Goal: Task Accomplishment & Management: Manage account settings

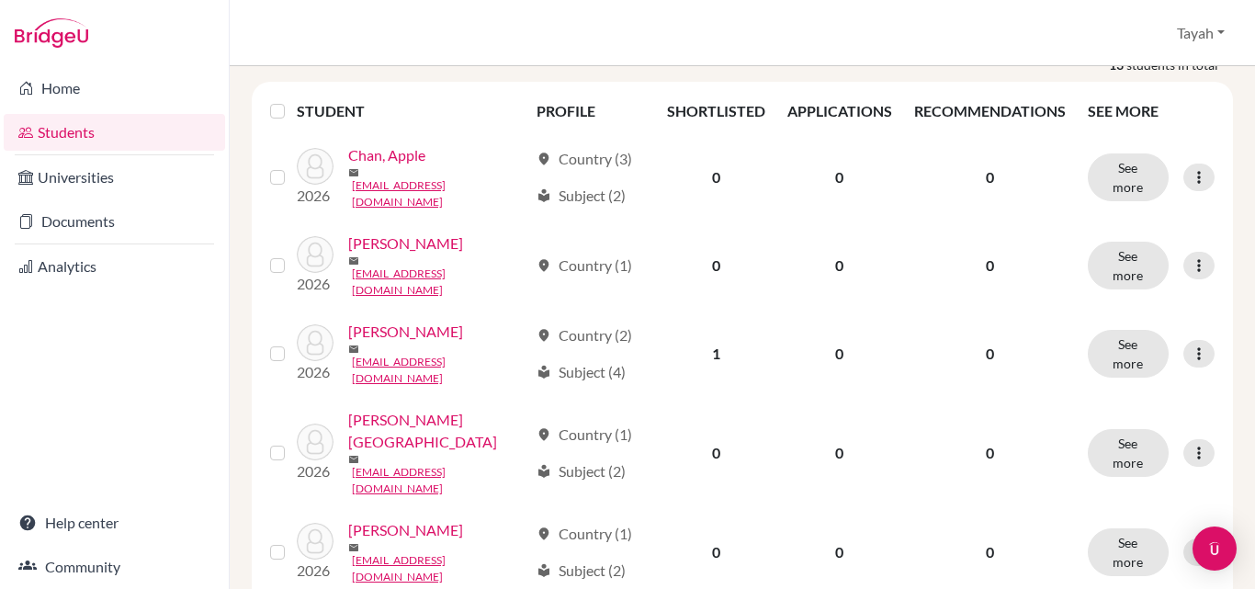
scroll to position [258, 0]
click at [1191, 273] on icon at bounding box center [1199, 264] width 18 height 18
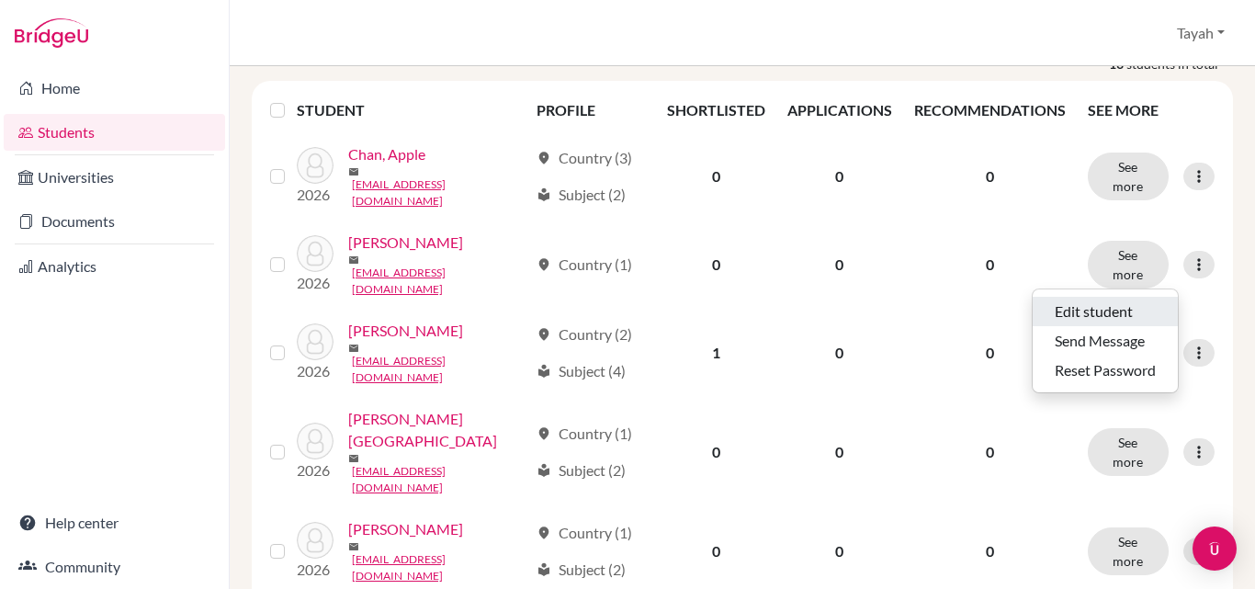
click at [1111, 311] on button "Edit student" at bounding box center [1105, 311] width 145 height 29
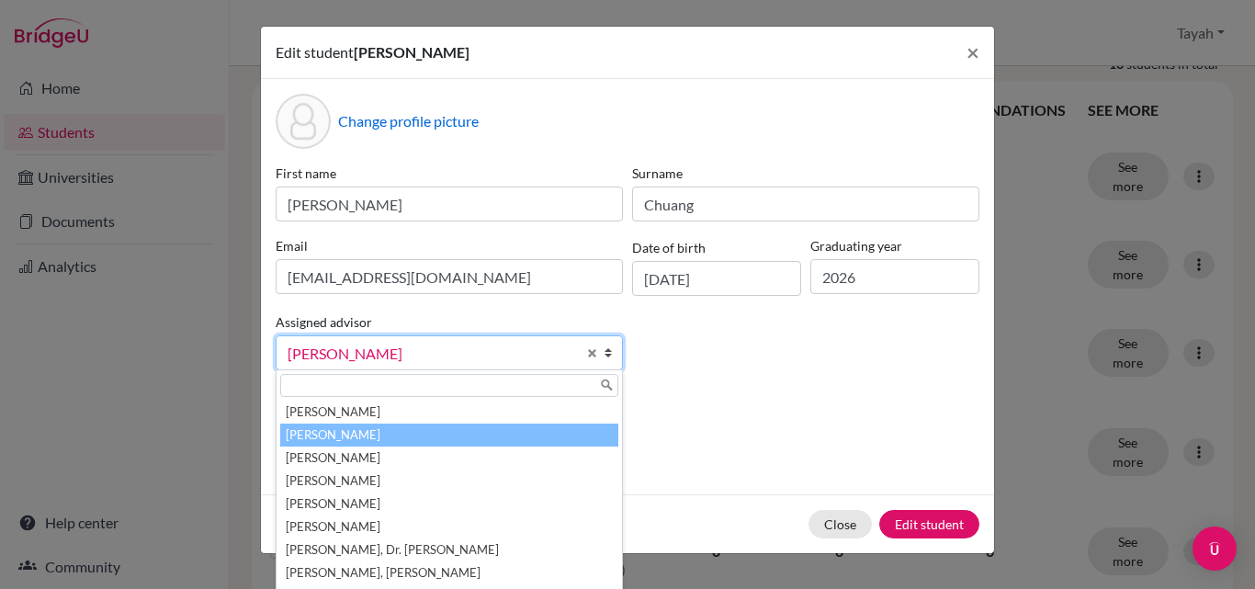
click at [481, 348] on span "Guerrero, Tayah" at bounding box center [432, 354] width 289 height 24
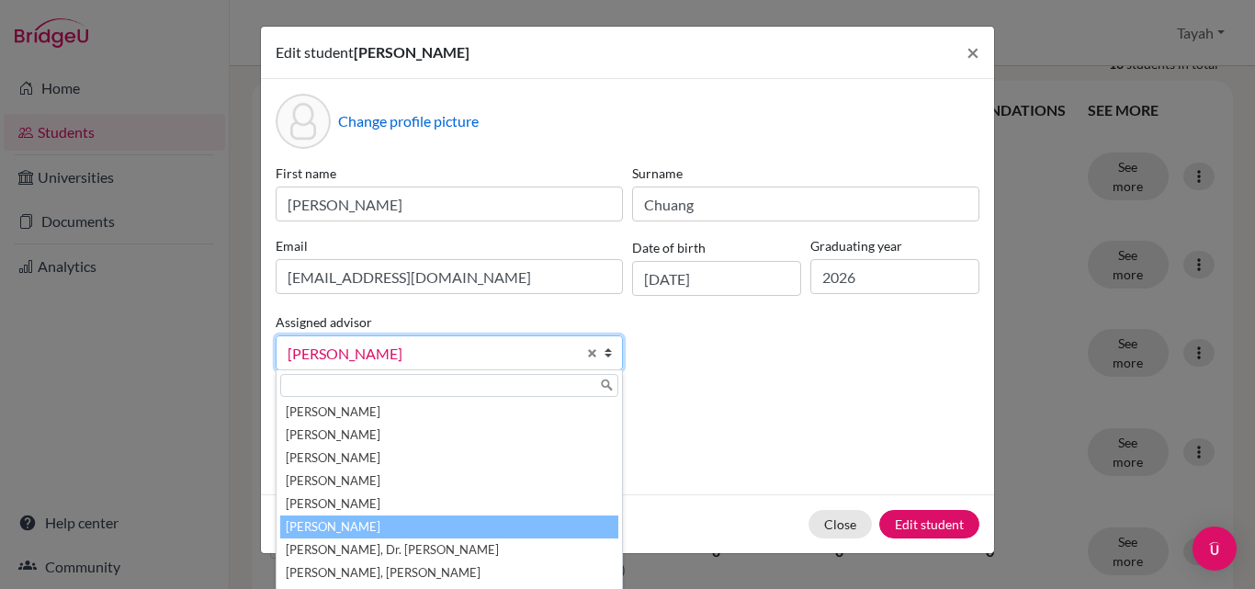
click at [357, 521] on li "[PERSON_NAME]" at bounding box center [449, 526] width 338 height 23
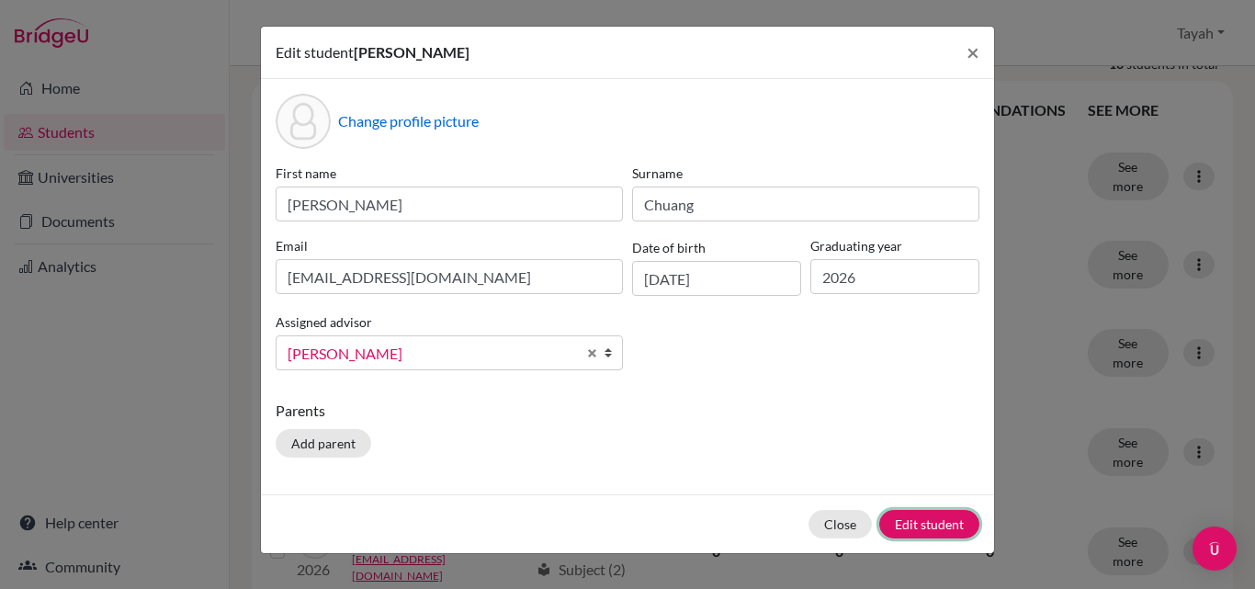
click at [919, 517] on button "Edit student" at bounding box center [929, 524] width 100 height 28
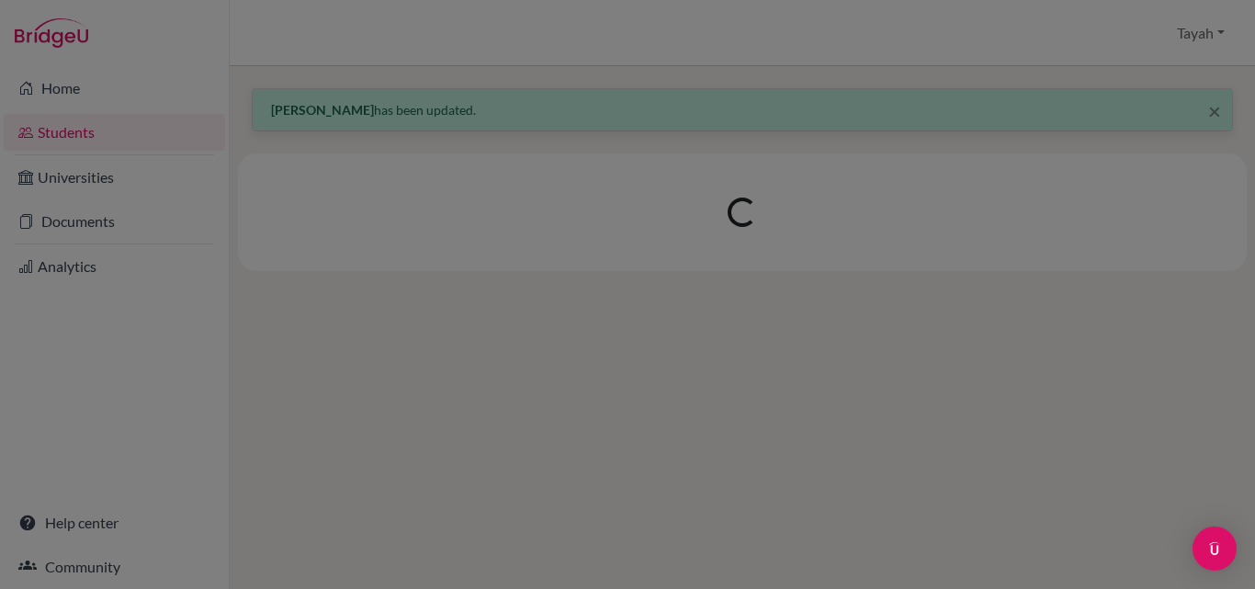
scroll to position [0, 0]
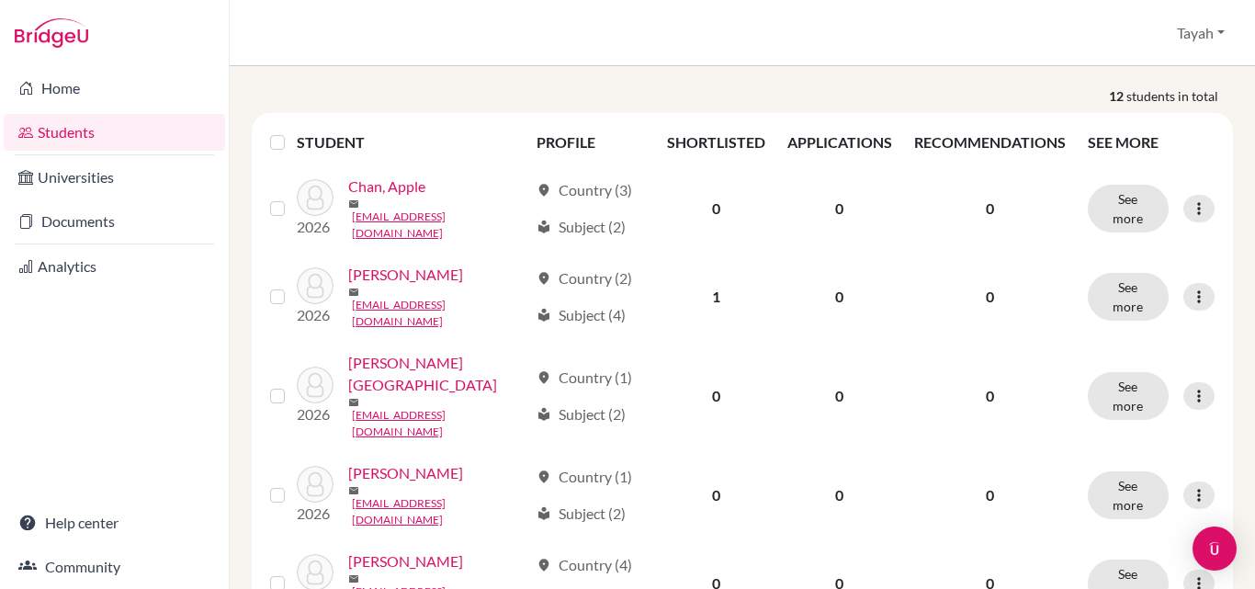
scroll to position [292, 0]
click at [1190, 386] on icon at bounding box center [1199, 395] width 18 height 18
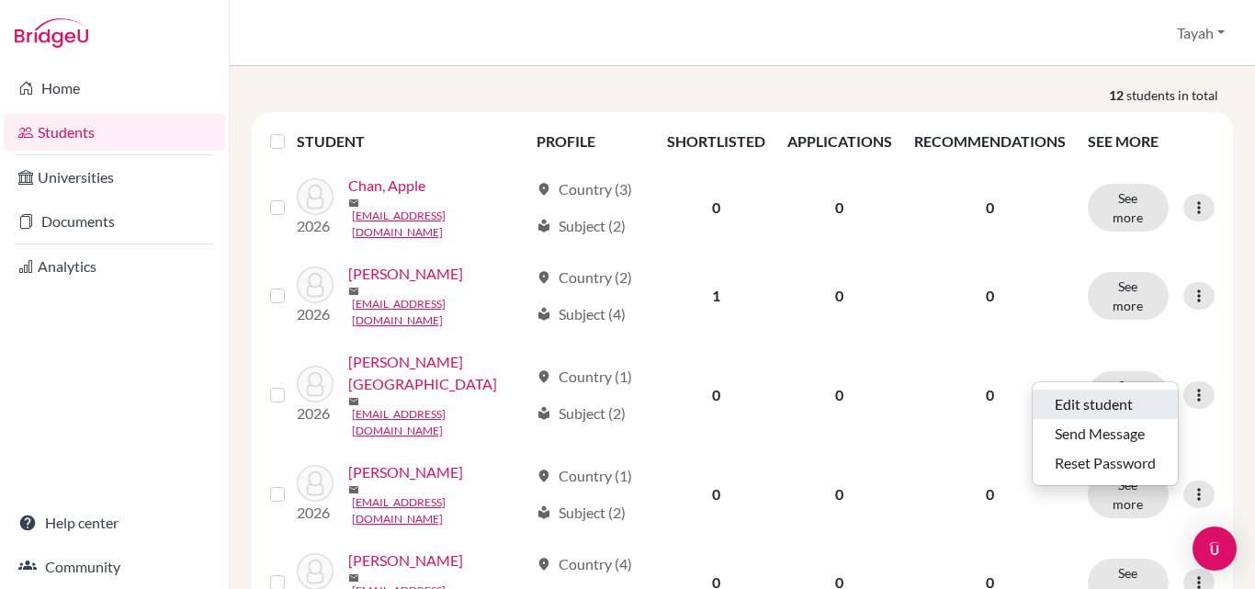
click at [1094, 409] on button "Edit student" at bounding box center [1105, 404] width 145 height 29
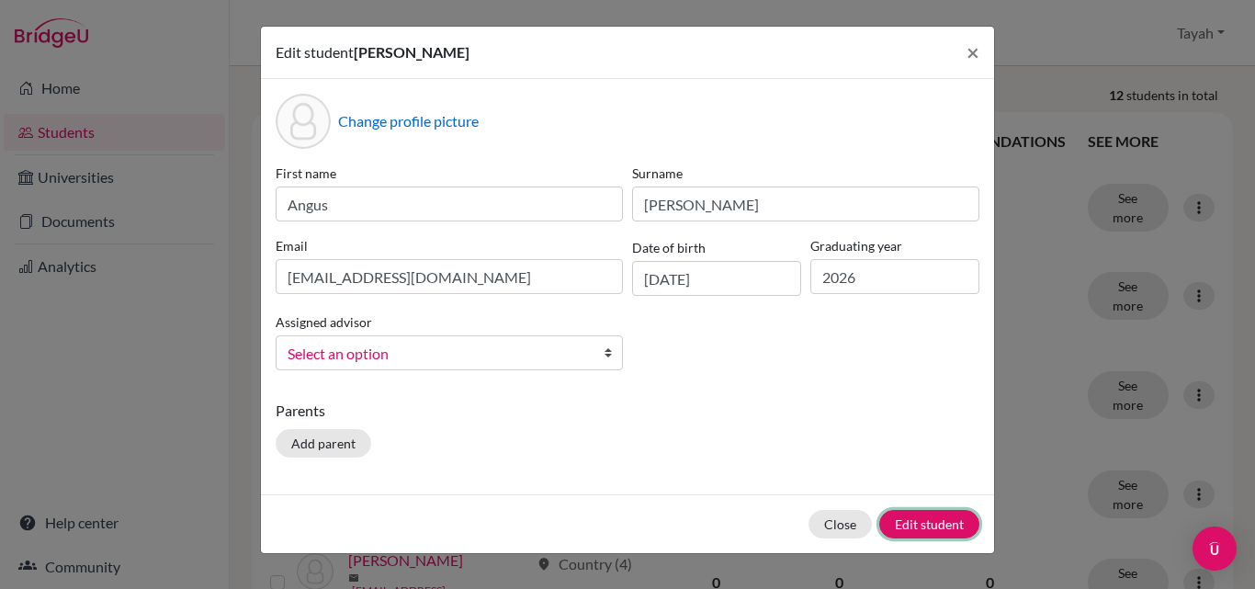
click at [937, 524] on button "Edit student" at bounding box center [929, 524] width 100 height 28
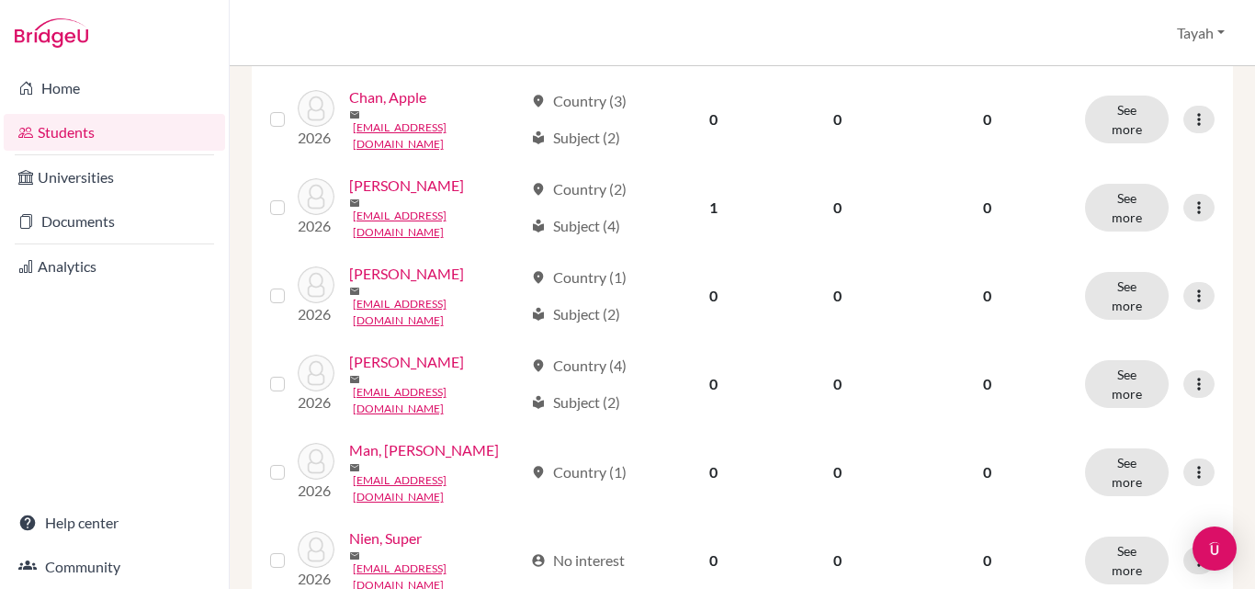
scroll to position [453, 0]
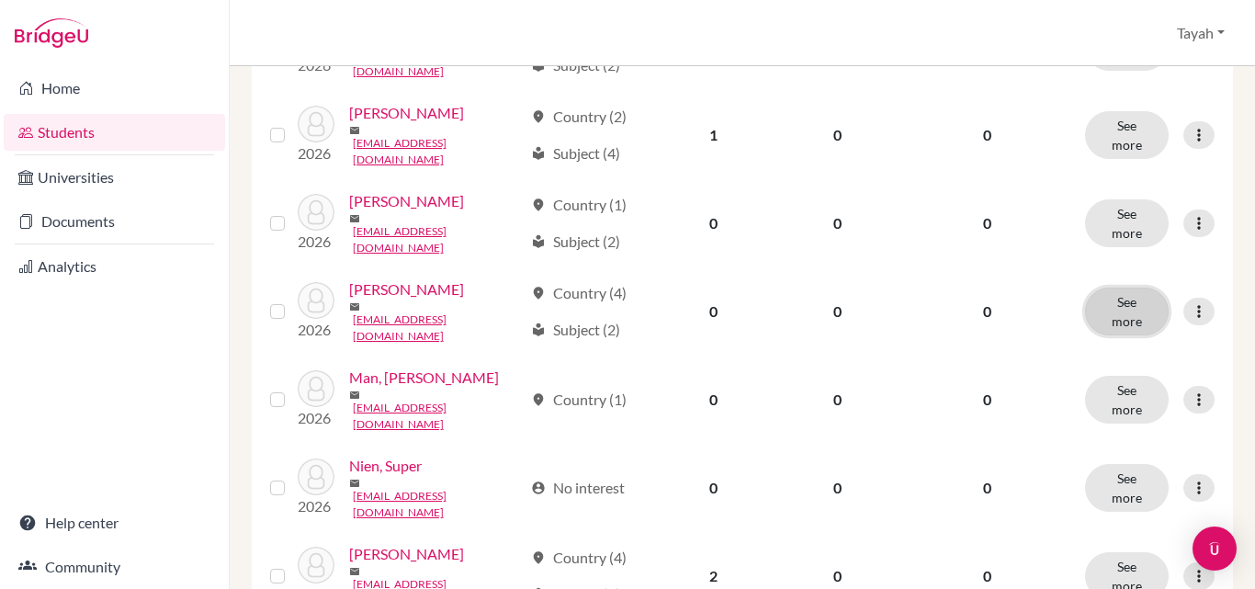
click at [1118, 293] on button "See more" at bounding box center [1127, 312] width 84 height 48
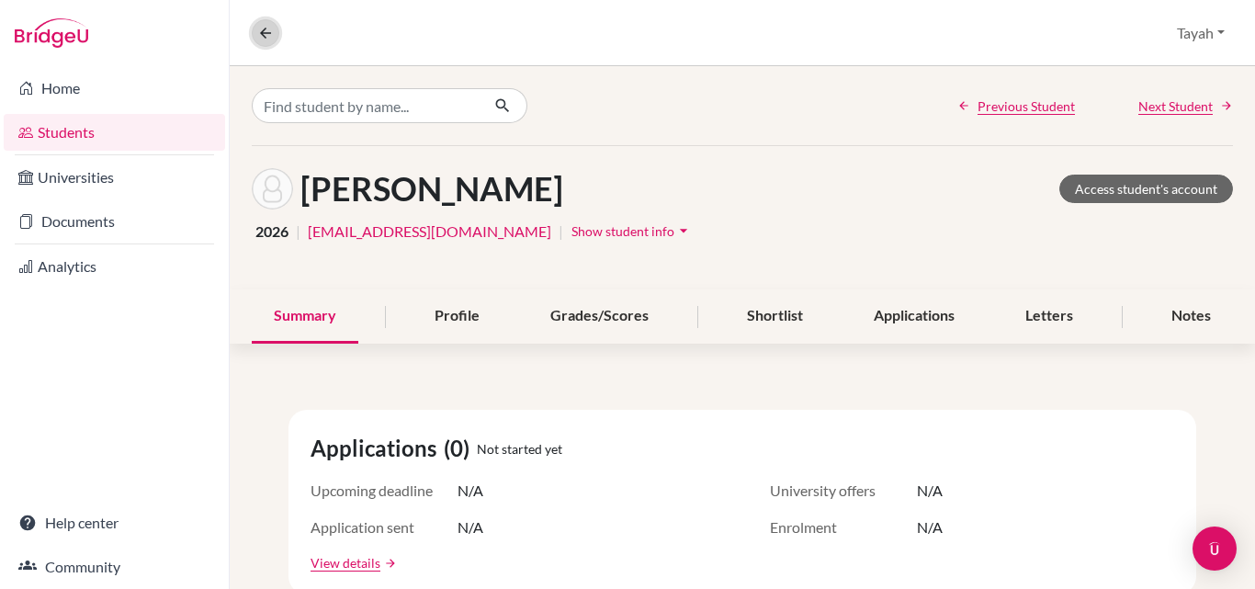
click at [268, 29] on icon at bounding box center [265, 33] width 17 height 17
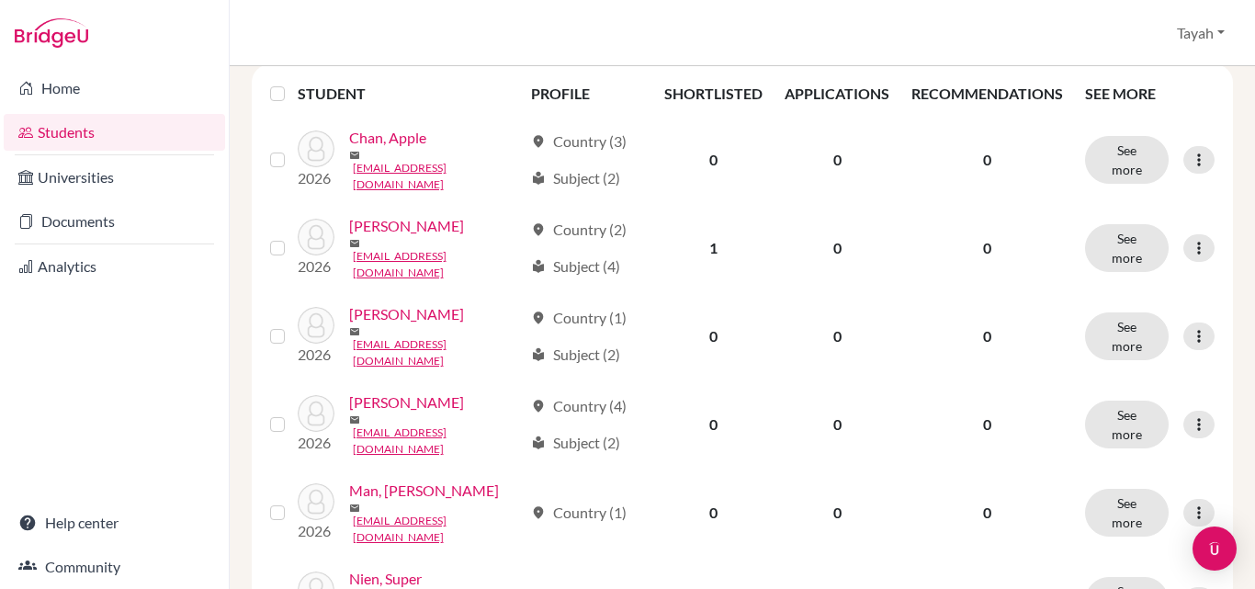
scroll to position [276, 0]
click at [1190, 414] on icon at bounding box center [1199, 423] width 18 height 18
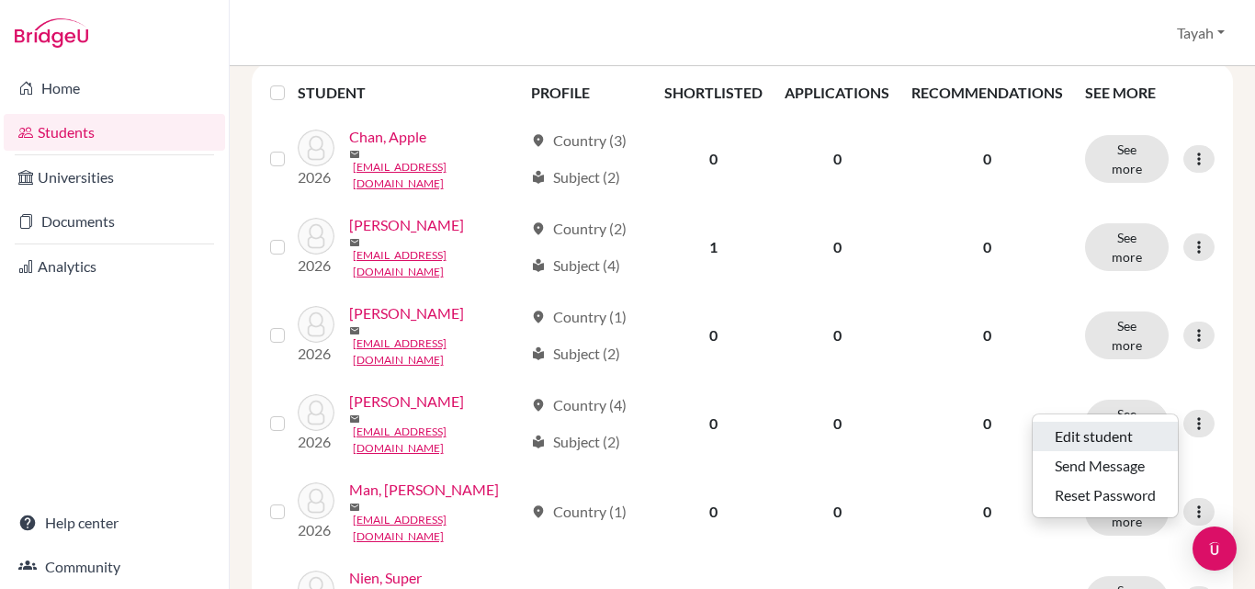
click at [1070, 431] on button "Edit student" at bounding box center [1105, 436] width 145 height 29
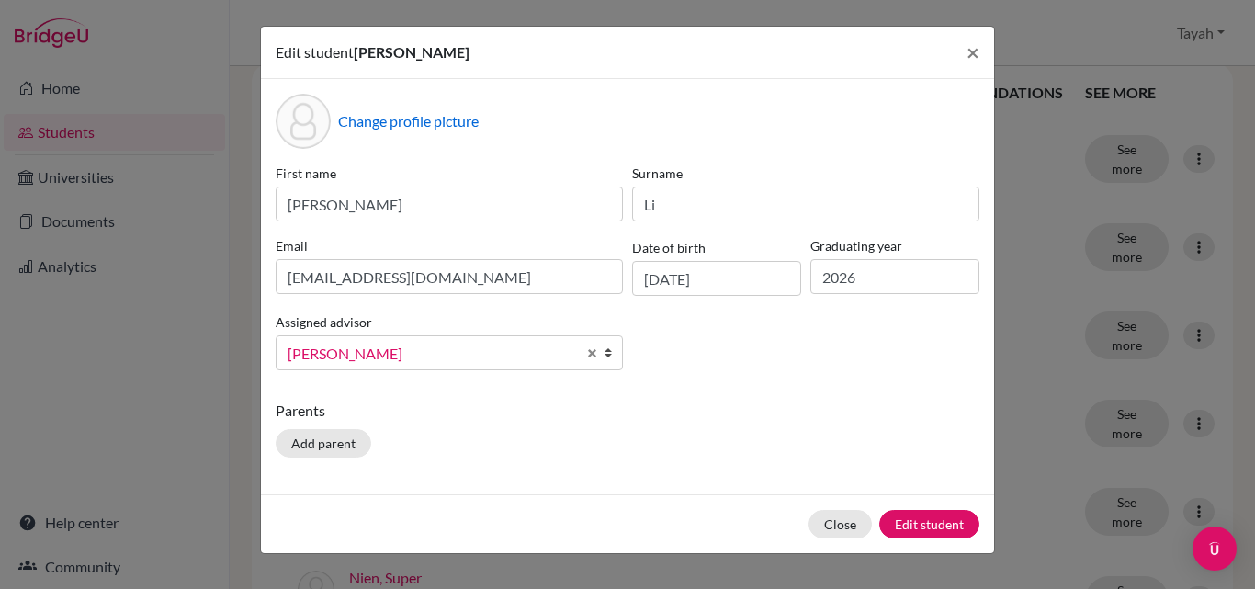
click at [514, 342] on span "Guerrero, Tayah" at bounding box center [432, 354] width 289 height 24
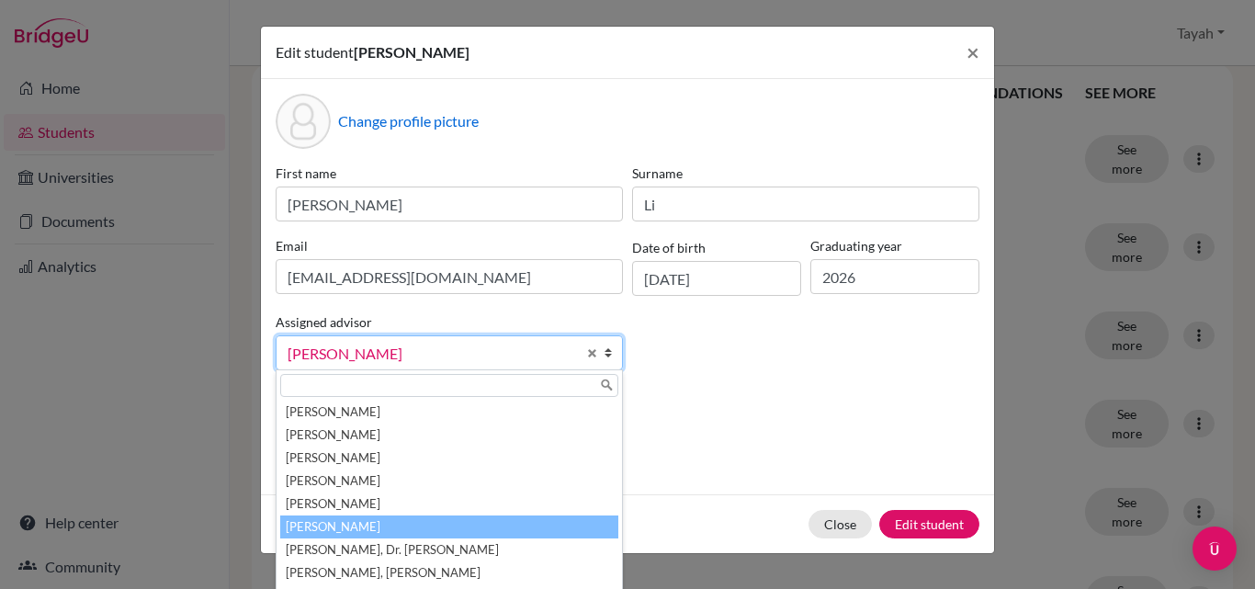
click at [322, 526] on li "O'Connell, Daniel" at bounding box center [449, 526] width 338 height 23
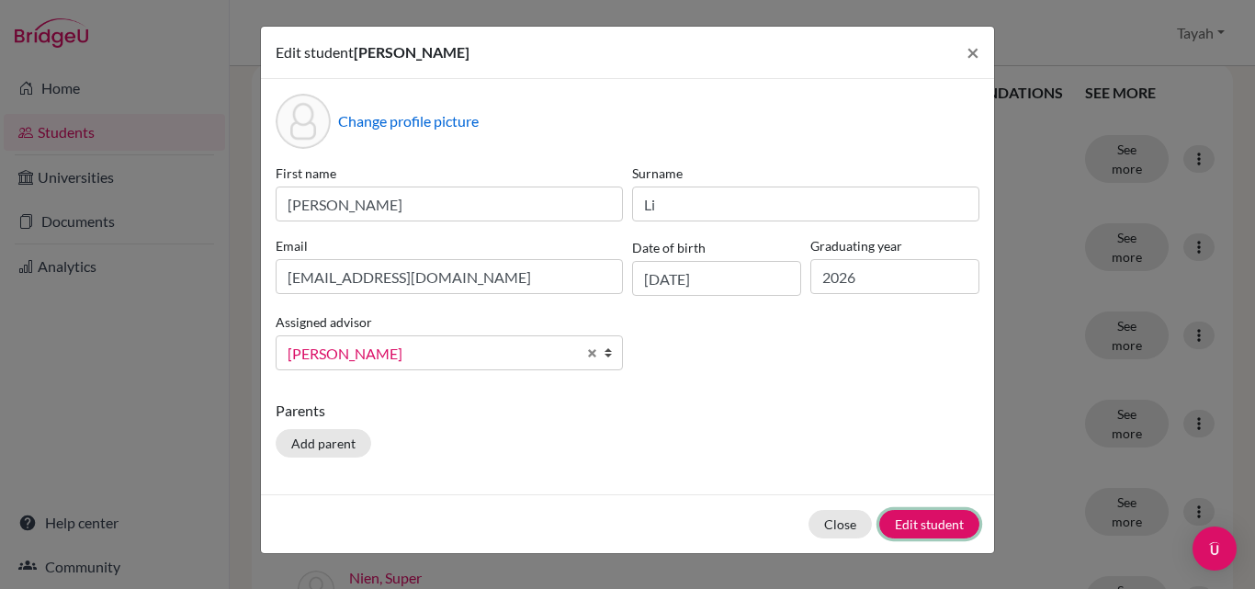
click at [902, 528] on button "Edit student" at bounding box center [929, 524] width 100 height 28
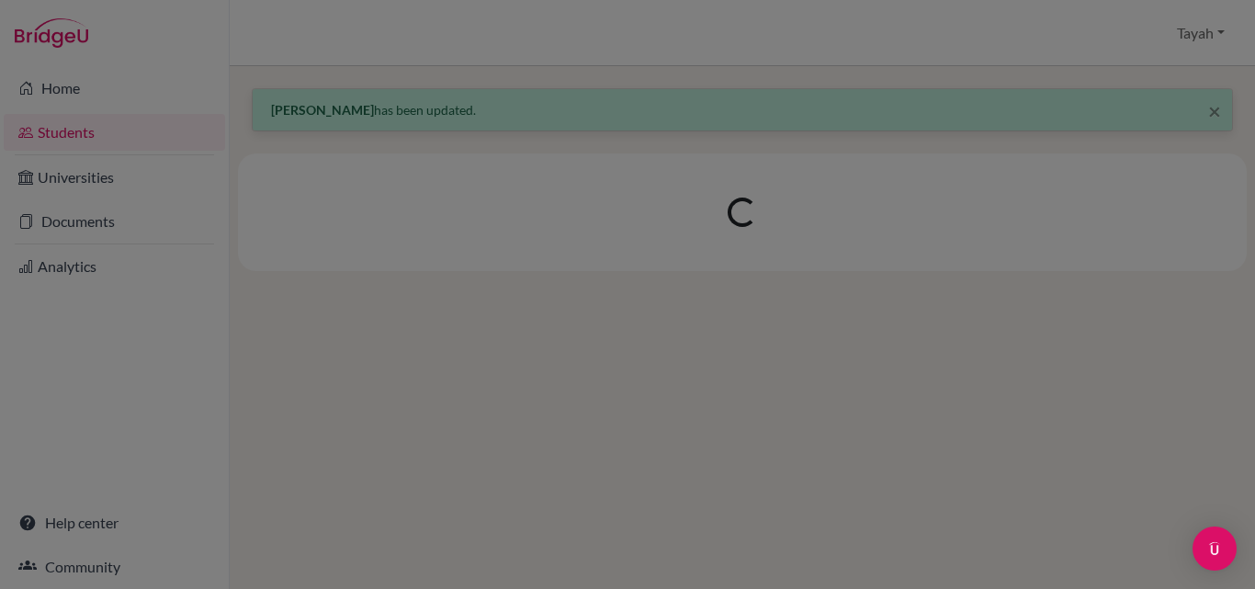
scroll to position [0, 0]
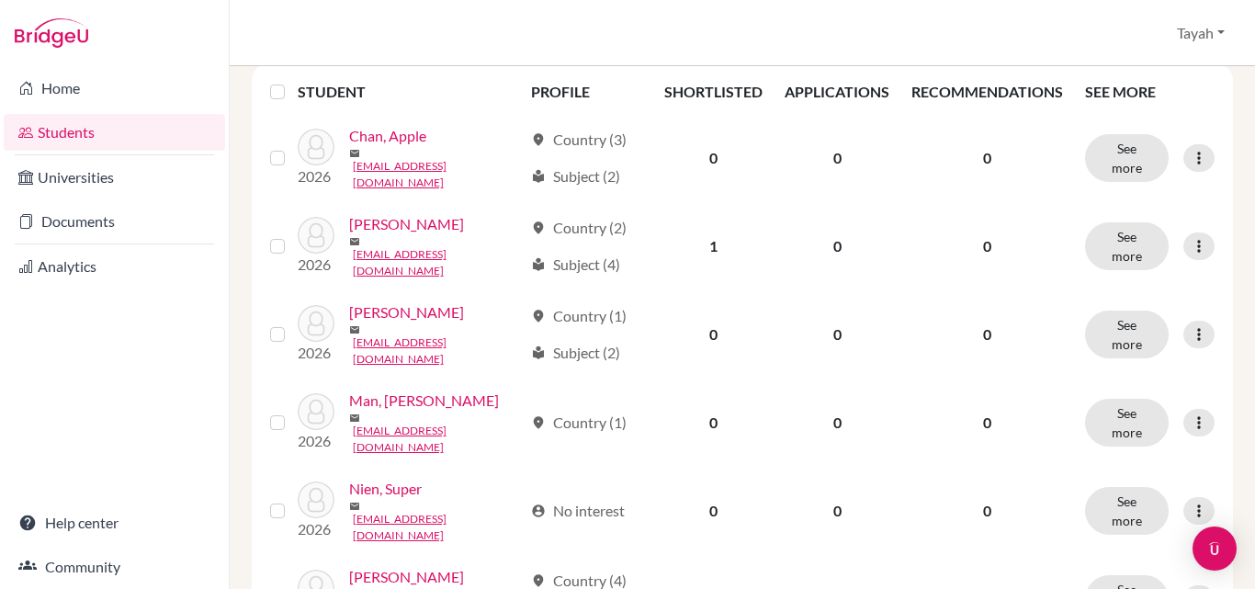
scroll to position [343, 0]
click at [1190, 413] on icon at bounding box center [1199, 422] width 18 height 18
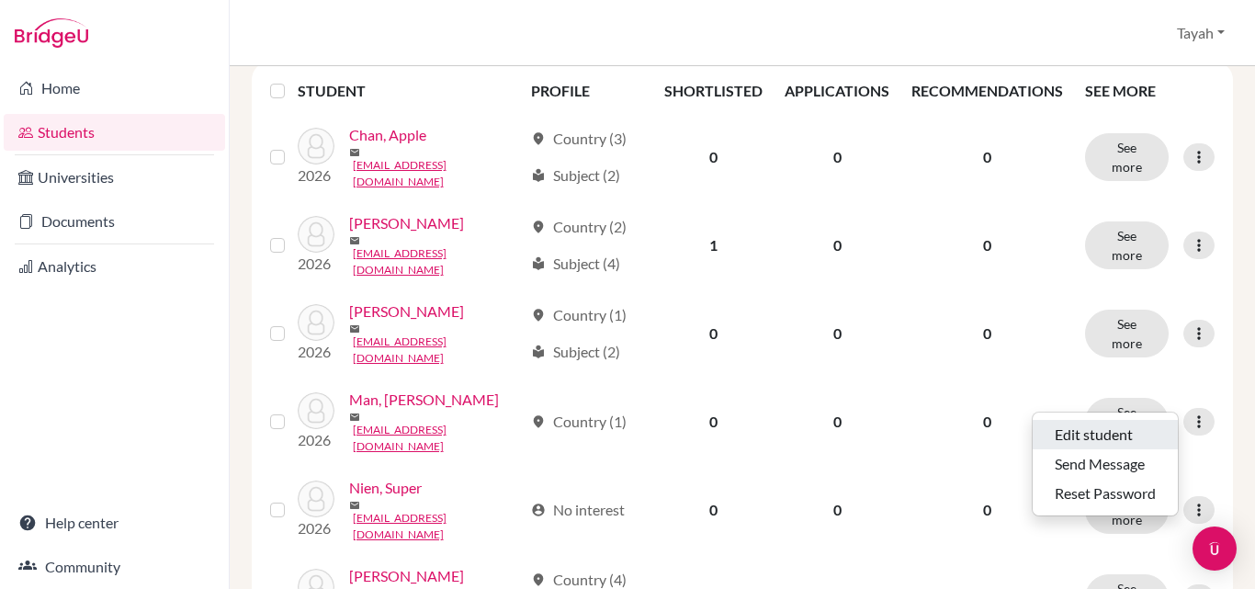
click at [1075, 438] on button "Edit student" at bounding box center [1105, 434] width 145 height 29
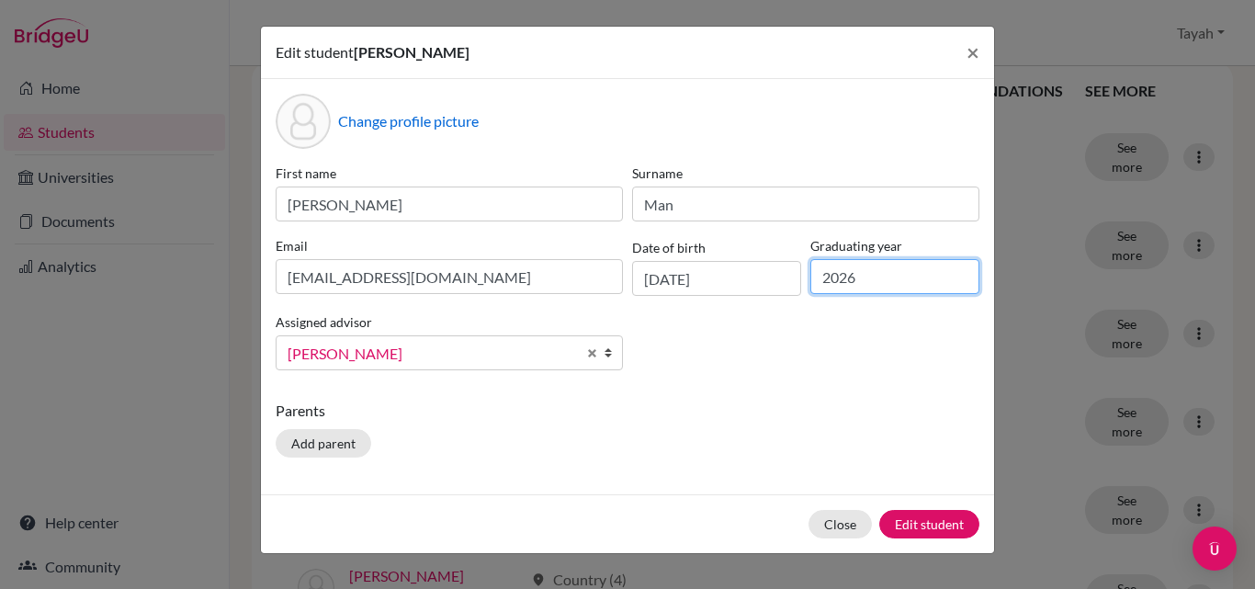
click at [900, 266] on input "2026" at bounding box center [894, 276] width 169 height 35
type input "2027"
click at [922, 522] on button "Edit student" at bounding box center [929, 524] width 100 height 28
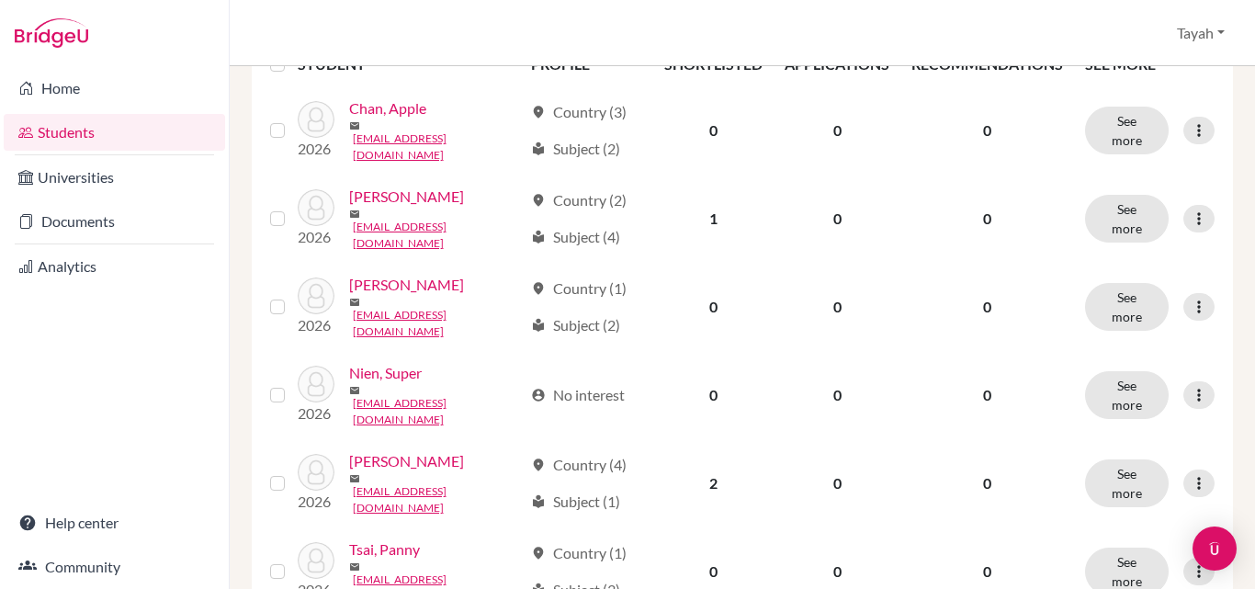
scroll to position [370, 0]
click at [1191, 385] on icon at bounding box center [1199, 394] width 18 height 18
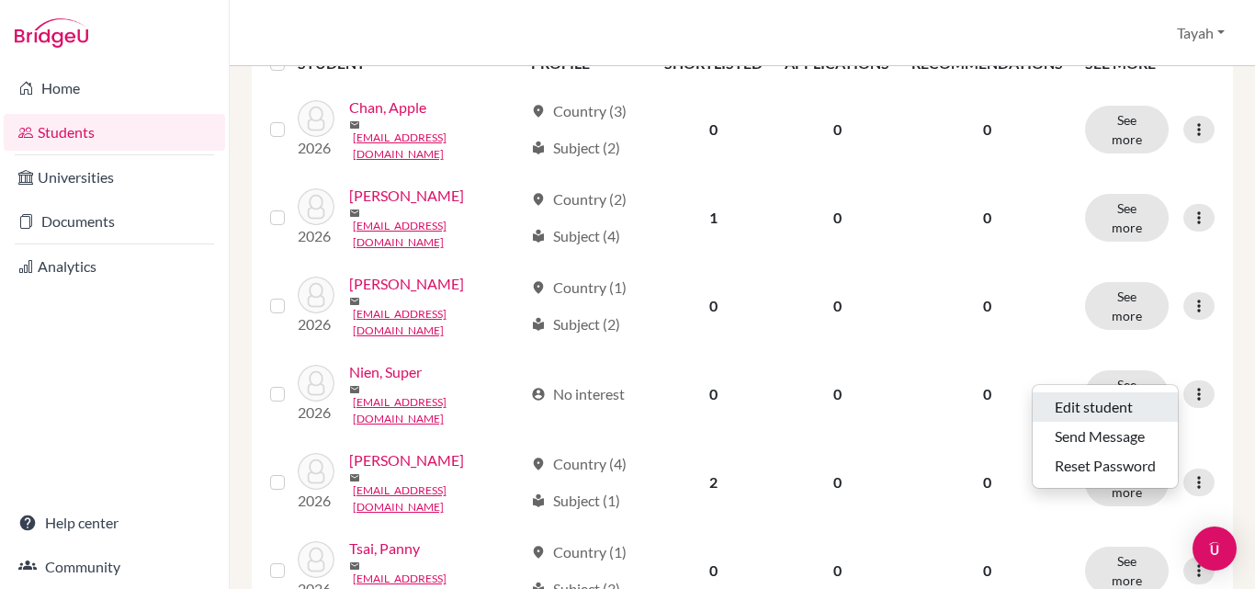
click at [1087, 404] on button "Edit student" at bounding box center [1105, 406] width 145 height 29
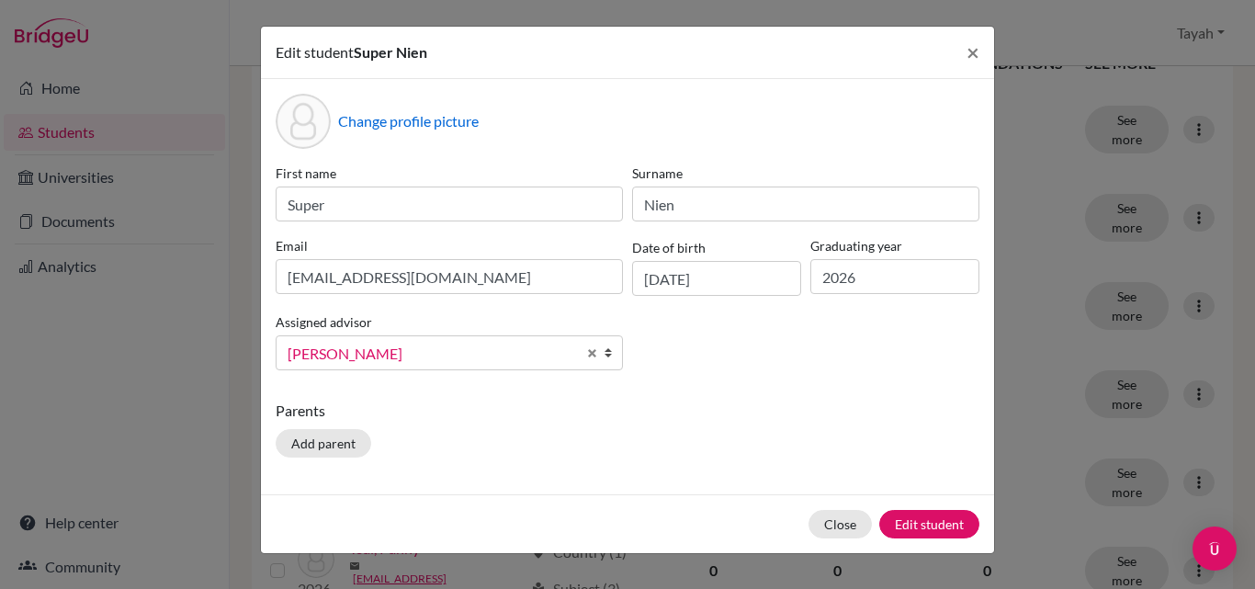
click at [522, 351] on span "Guerrero, Tayah" at bounding box center [432, 354] width 289 height 24
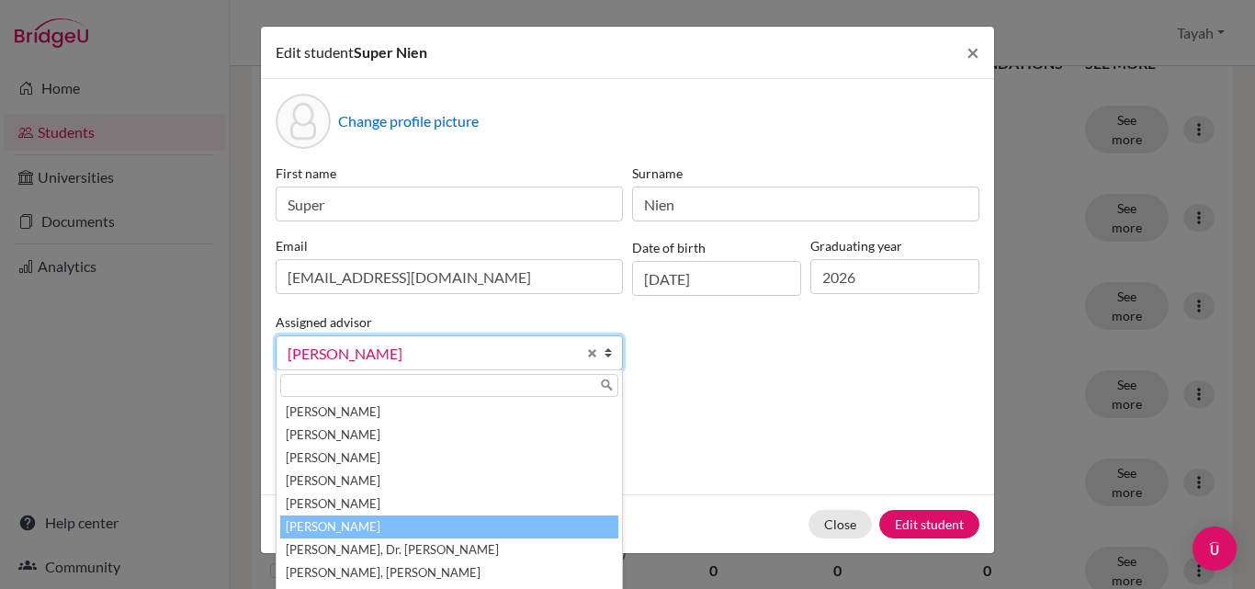
click at [358, 517] on li "O'Connell, Daniel" at bounding box center [449, 526] width 338 height 23
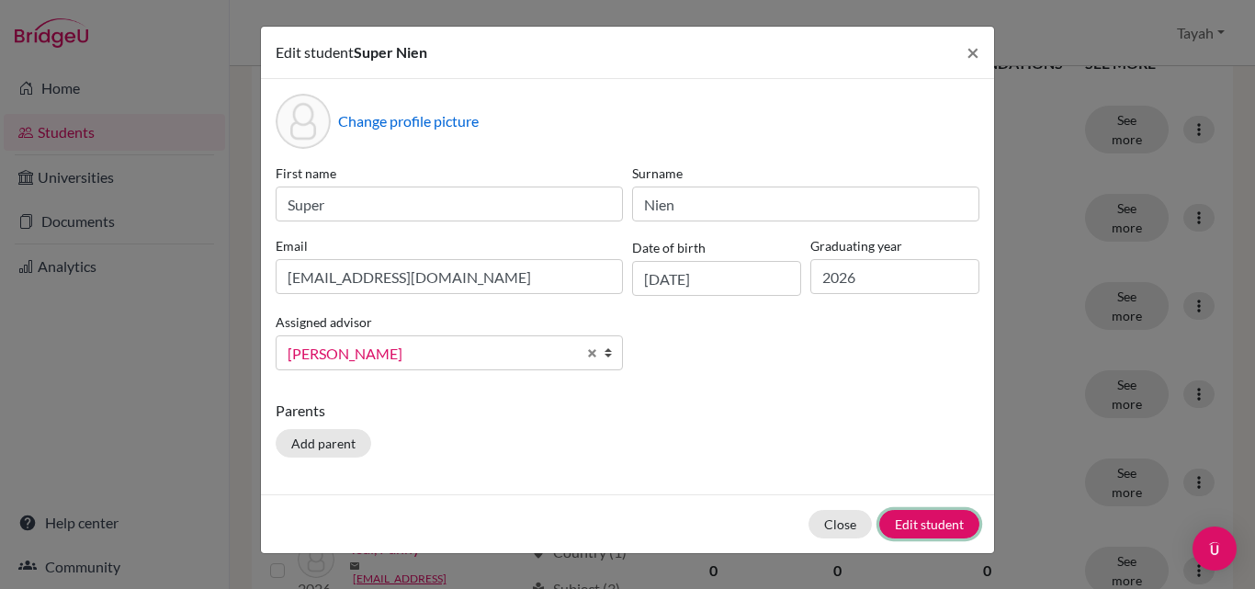
click at [917, 531] on button "Edit student" at bounding box center [929, 524] width 100 height 28
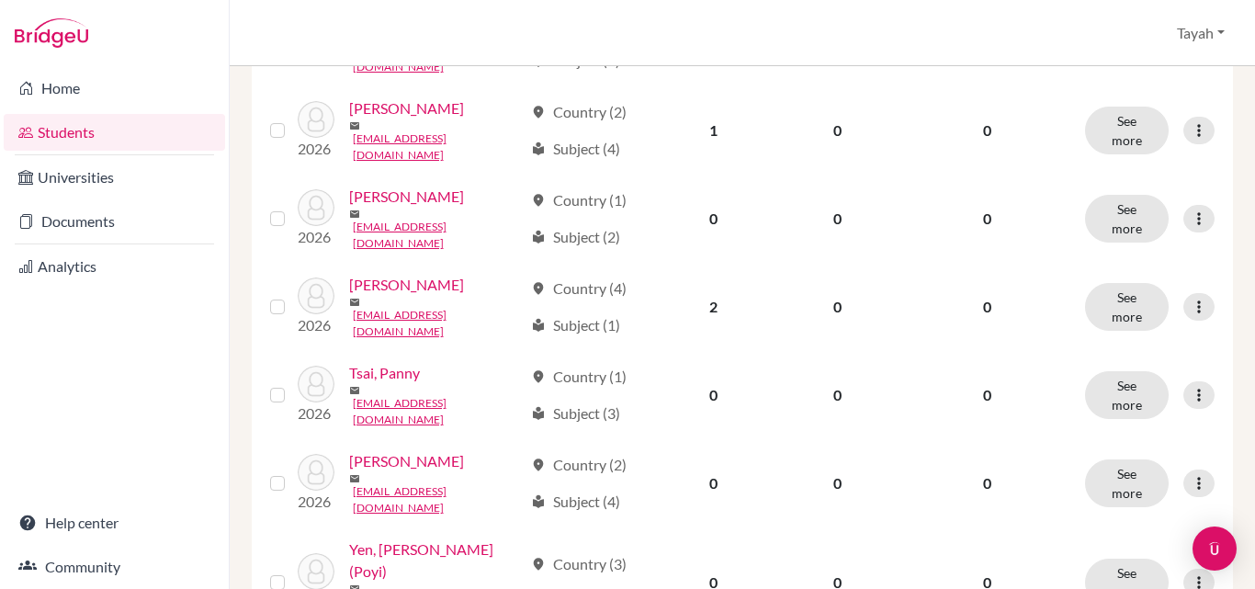
scroll to position [459, 0]
click at [1190, 385] on icon at bounding box center [1199, 394] width 18 height 18
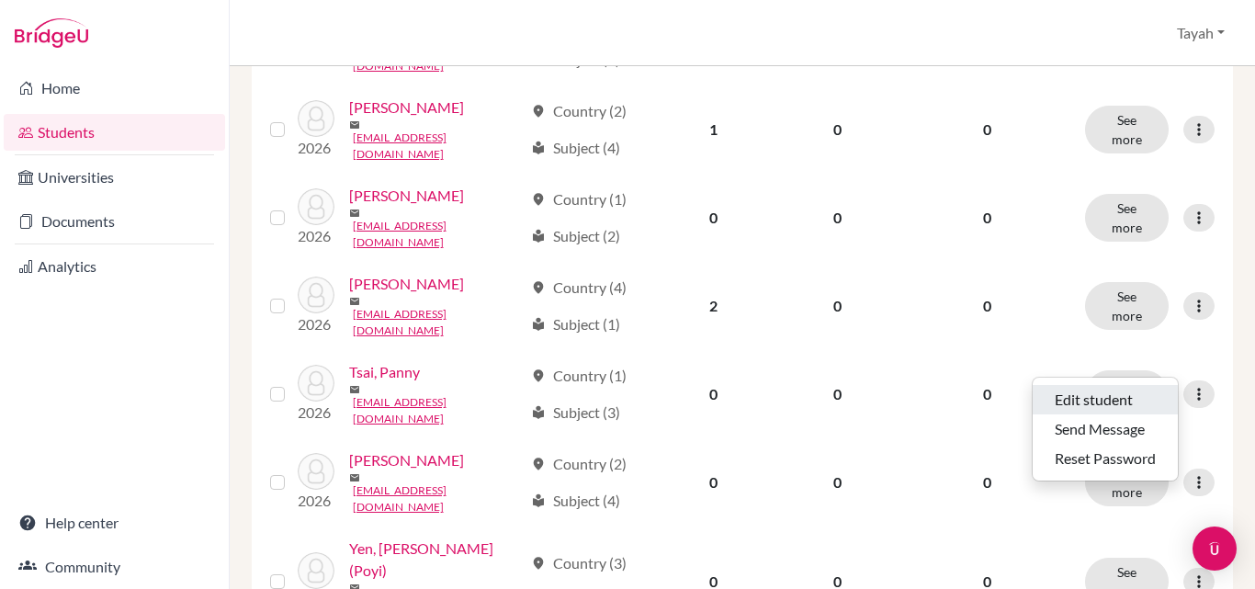
click at [1071, 399] on button "Edit student" at bounding box center [1105, 399] width 145 height 29
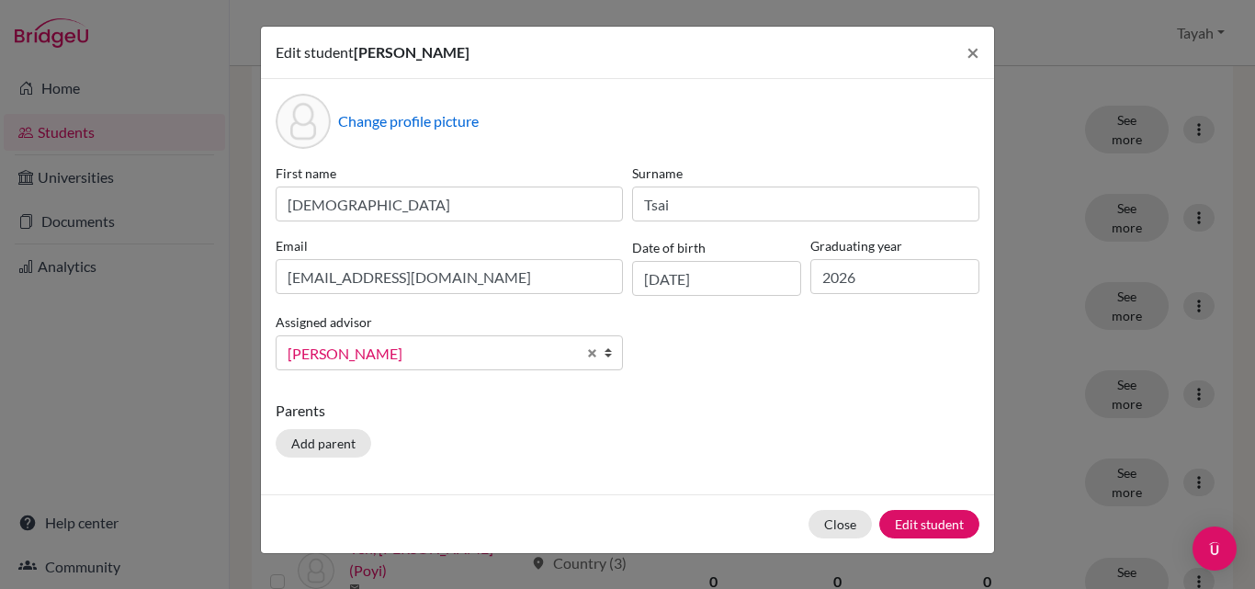
click at [484, 349] on span "Guerrero, Tayah" at bounding box center [432, 354] width 289 height 24
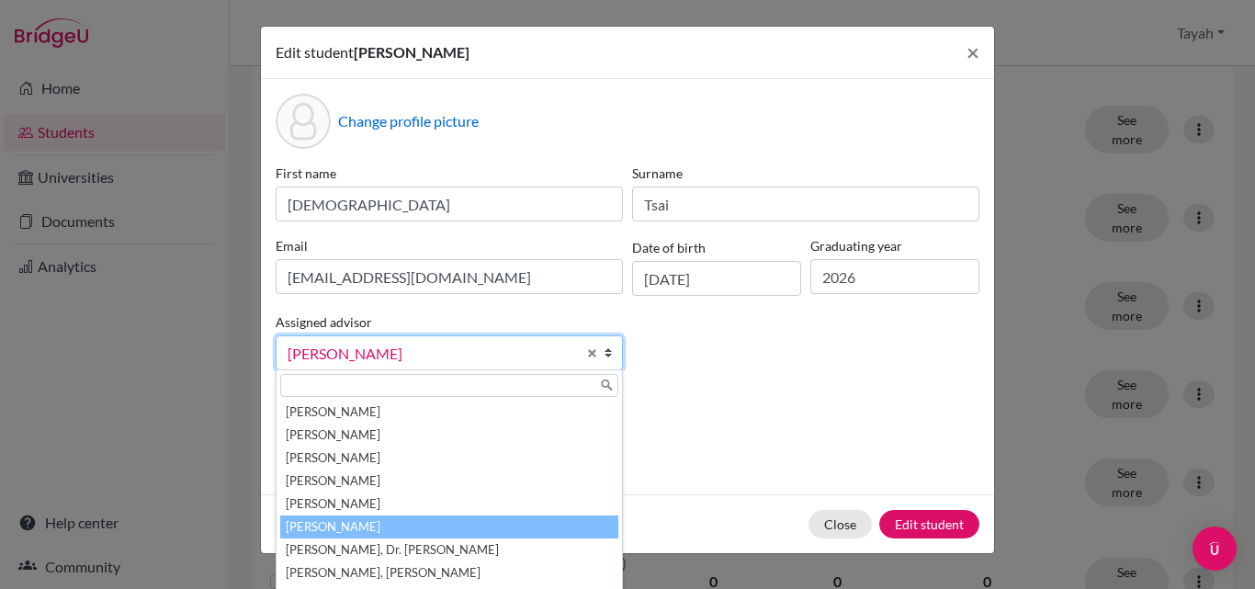
click at [350, 529] on li "O'Connell, Daniel" at bounding box center [449, 526] width 338 height 23
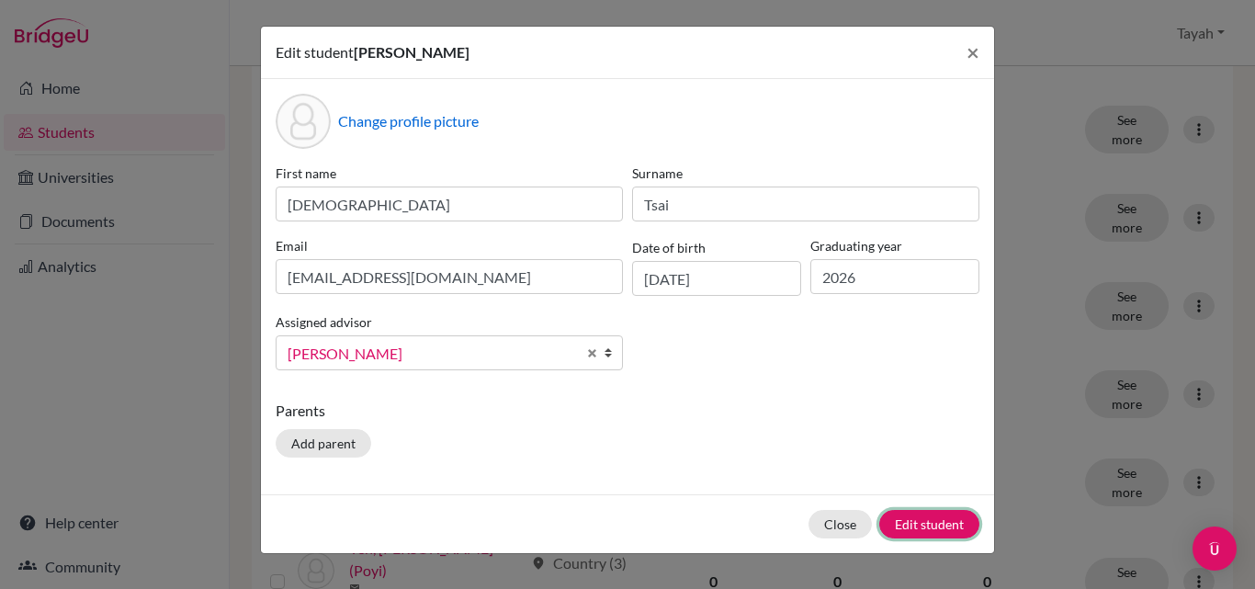
click at [925, 516] on button "Edit student" at bounding box center [929, 524] width 100 height 28
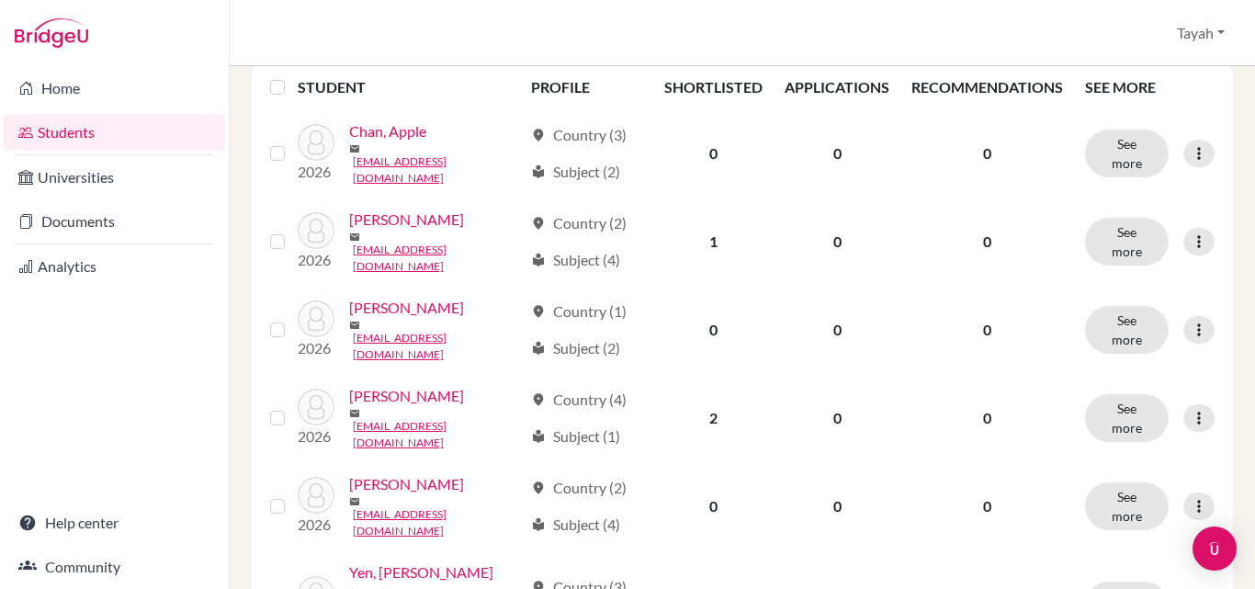
scroll to position [347, 0]
click at [1190, 496] on icon at bounding box center [1199, 505] width 18 height 18
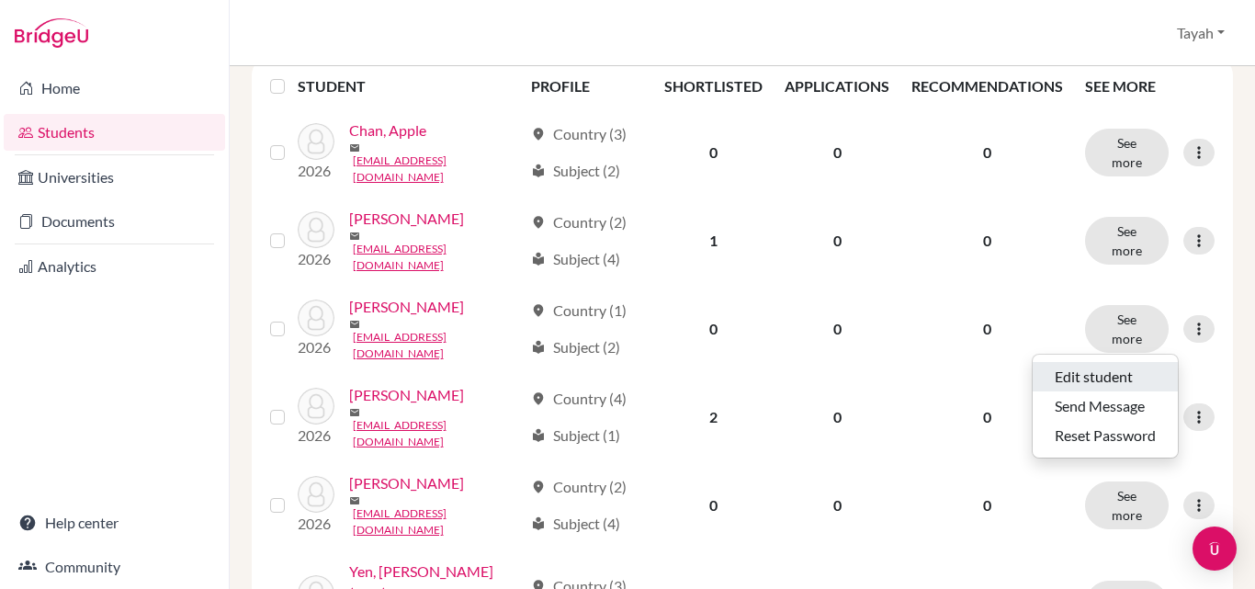
click at [1095, 366] on button "Edit student" at bounding box center [1105, 376] width 145 height 29
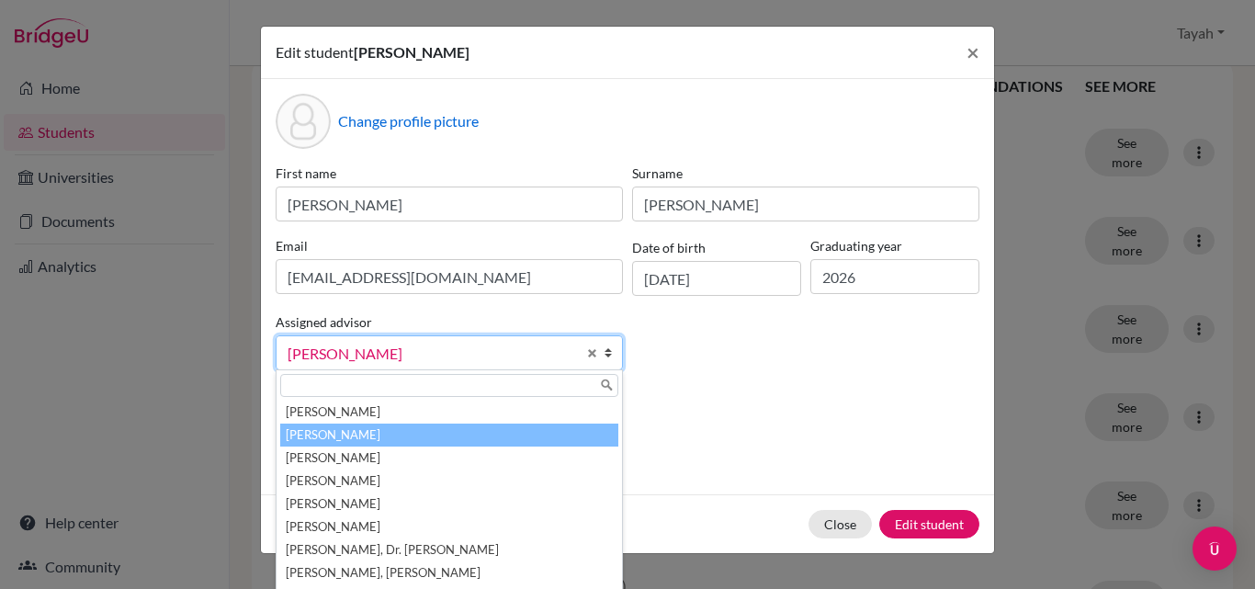
click at [357, 345] on span "Guerrero, Tayah" at bounding box center [432, 354] width 289 height 24
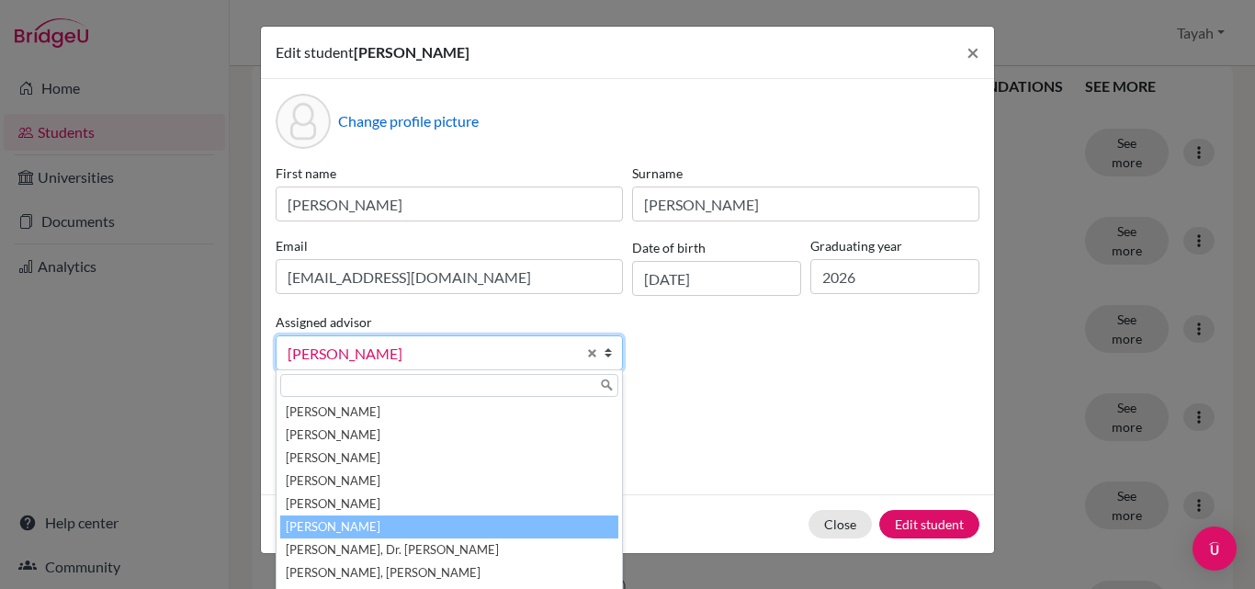
click at [318, 519] on li "O'Connell, Daniel" at bounding box center [449, 526] width 338 height 23
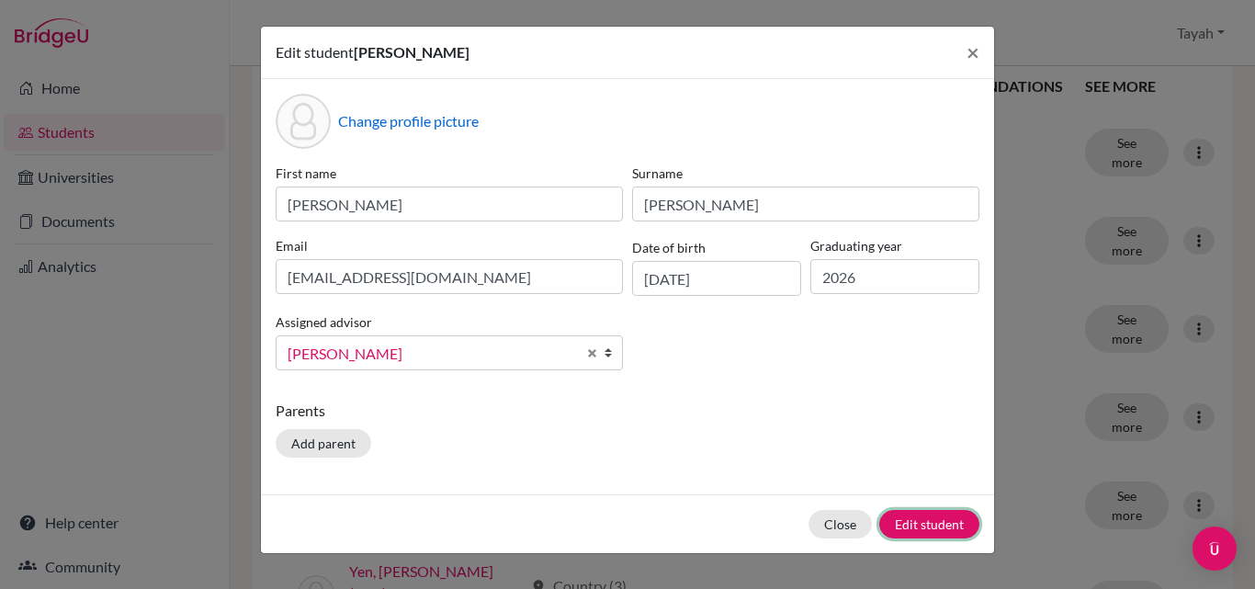
click at [914, 519] on button "Edit student" at bounding box center [929, 524] width 100 height 28
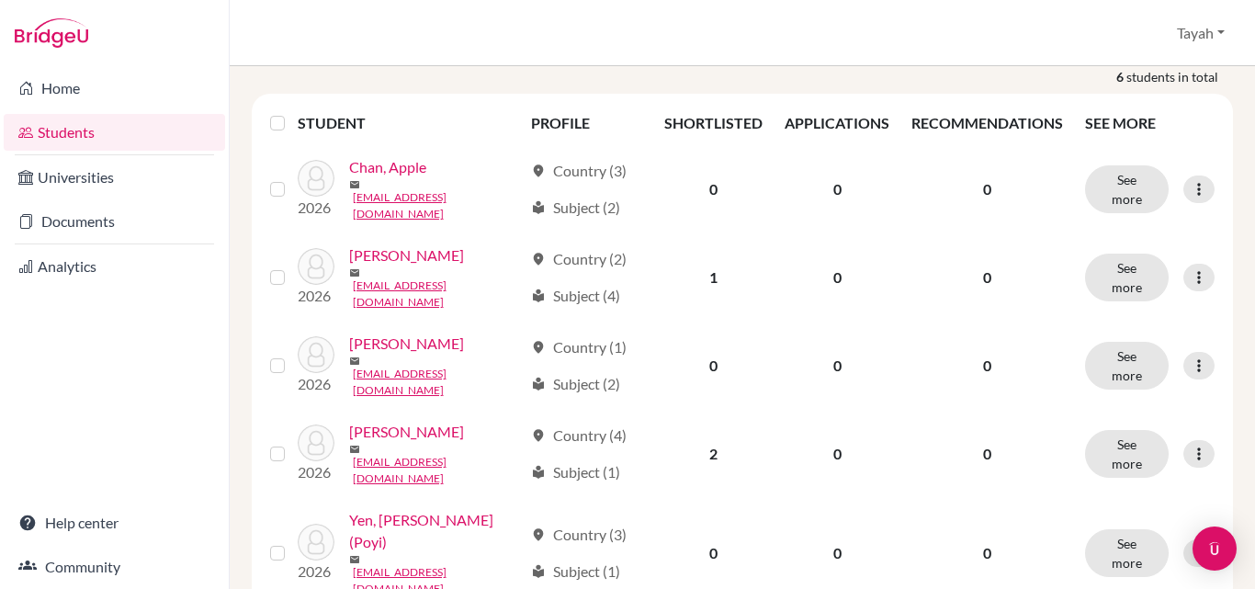
scroll to position [403, 0]
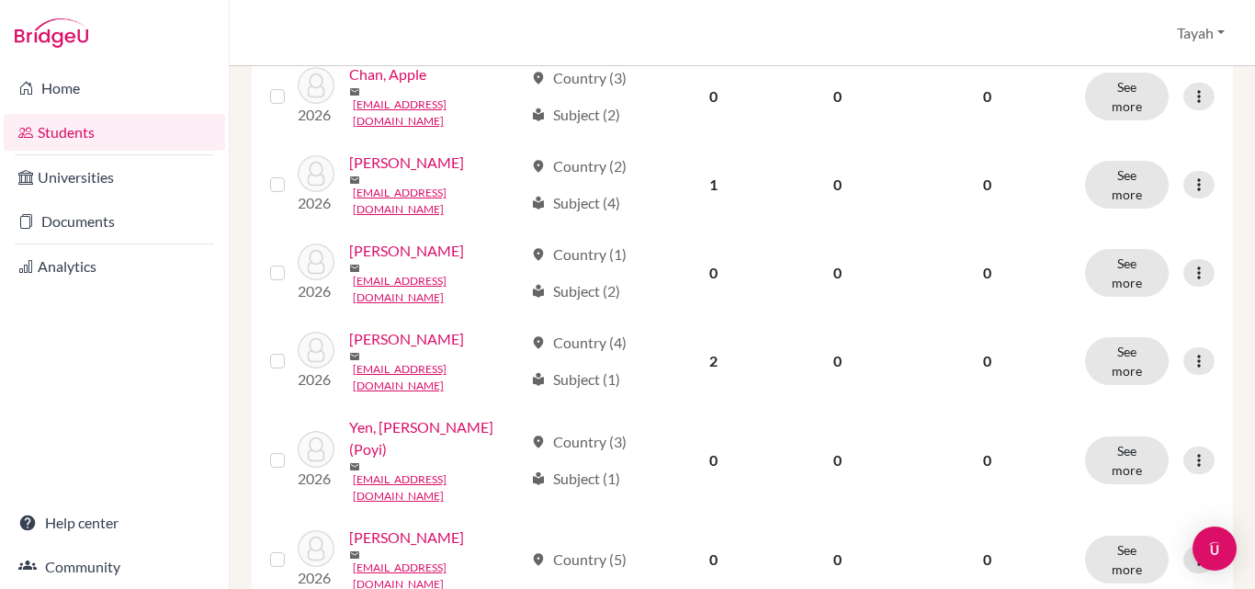
click at [1183, 546] on div at bounding box center [1198, 560] width 31 height 28
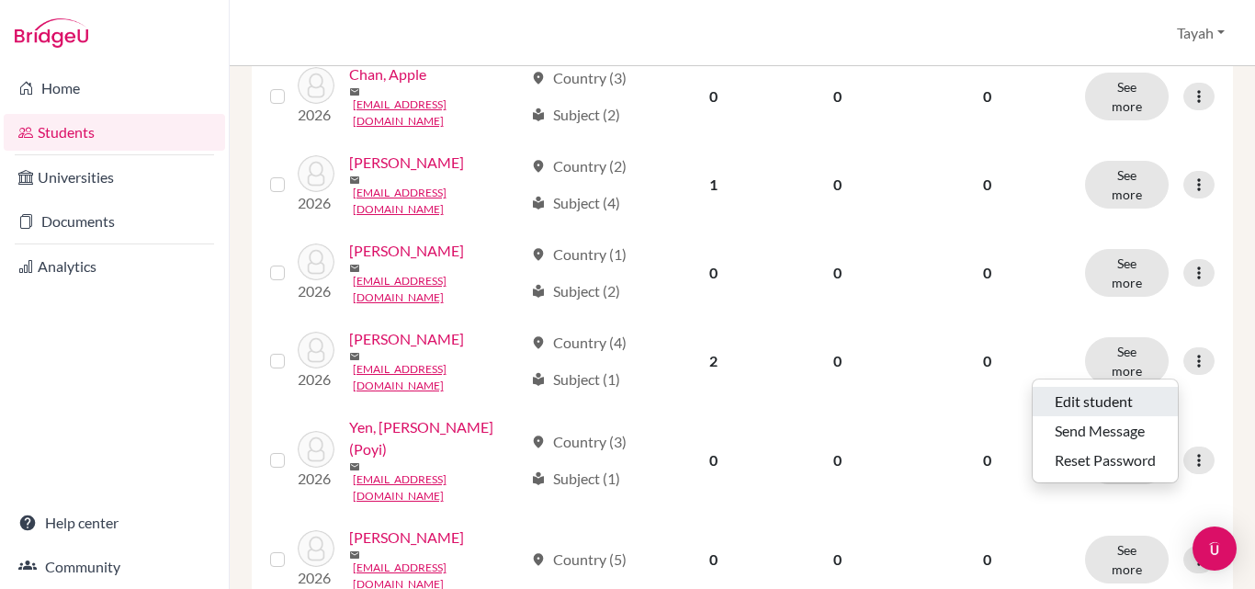
click at [1076, 398] on button "Edit student" at bounding box center [1105, 401] width 145 height 29
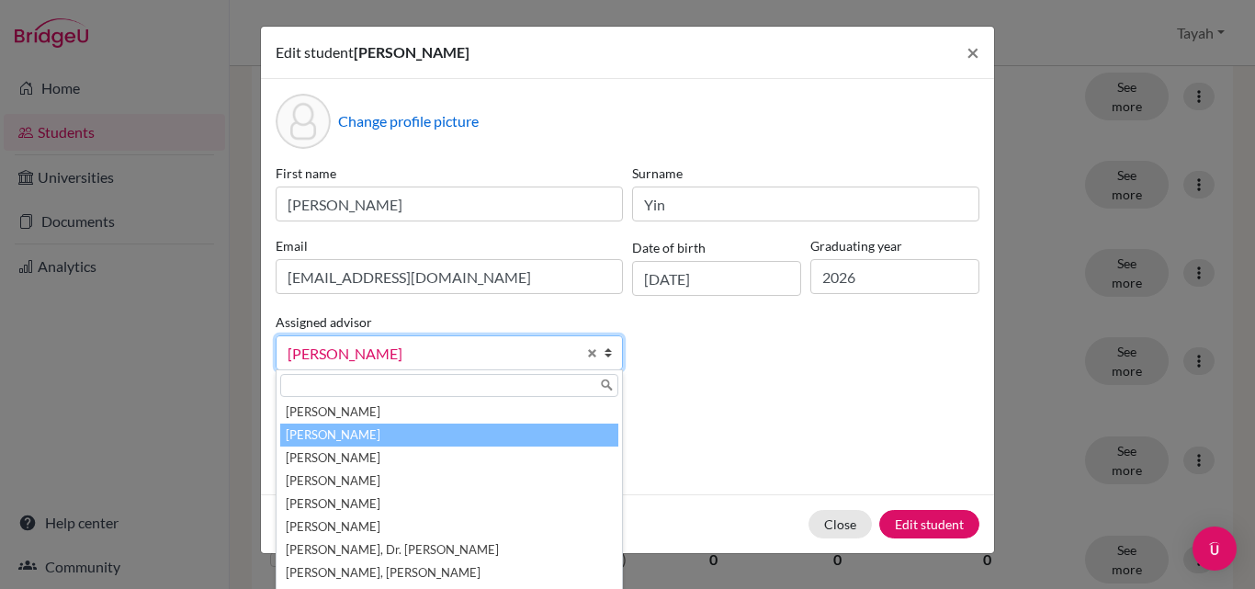
click at [450, 353] on span "Guerrero, Tayah" at bounding box center [432, 354] width 289 height 24
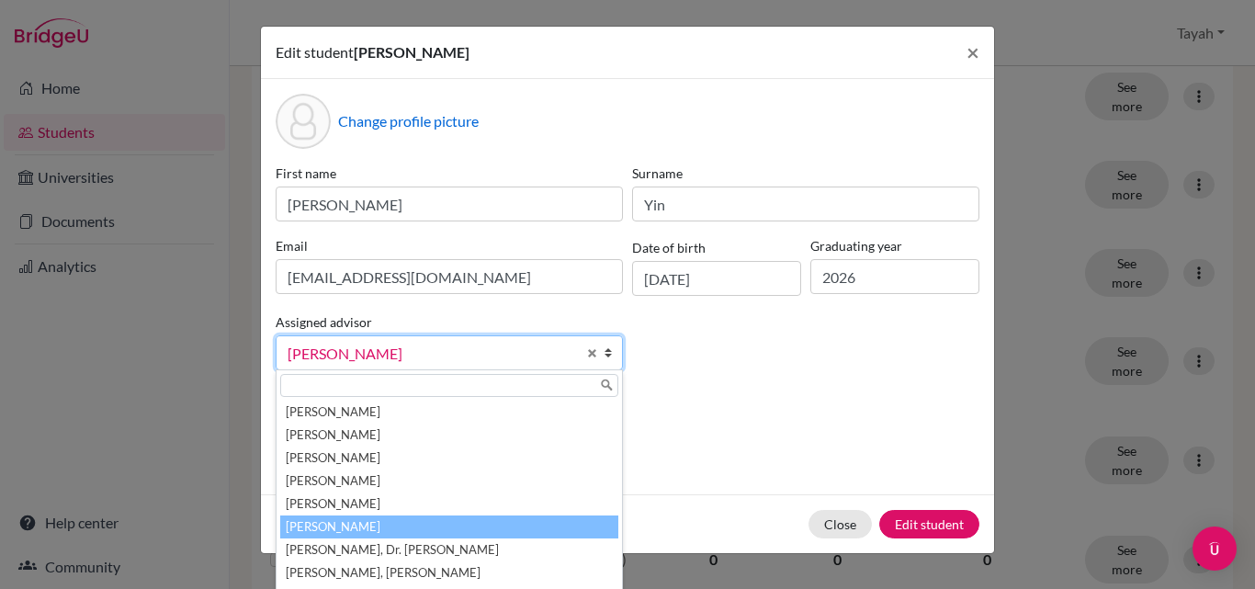
click at [318, 517] on li "O'Connell, Daniel" at bounding box center [449, 526] width 338 height 23
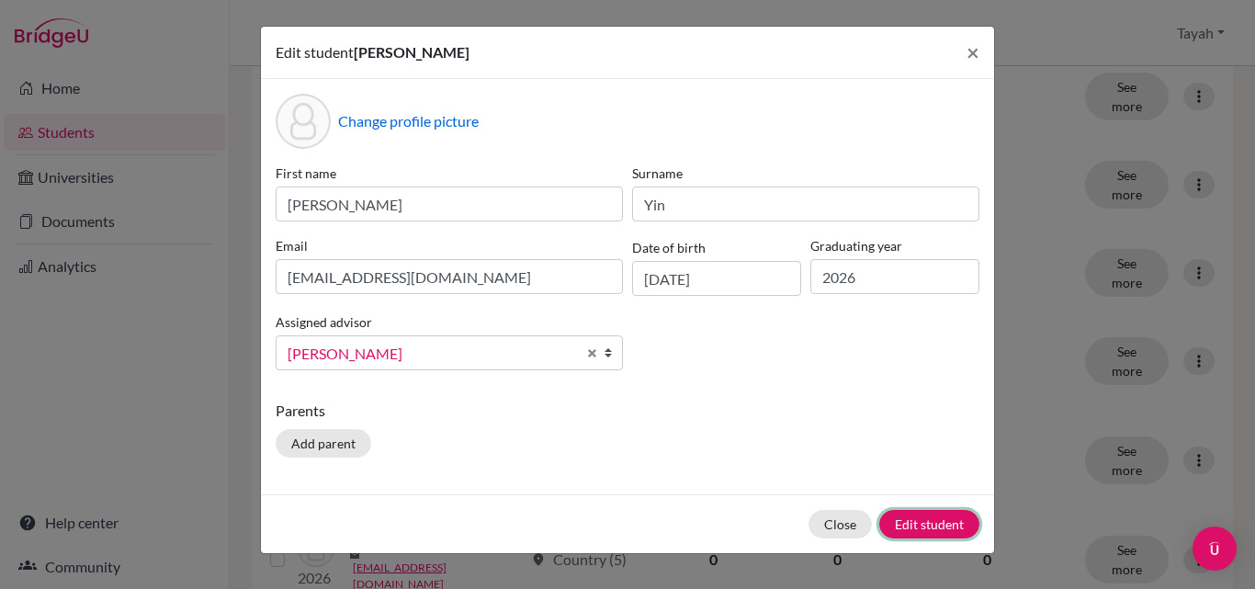
click at [936, 523] on button "Edit student" at bounding box center [929, 524] width 100 height 28
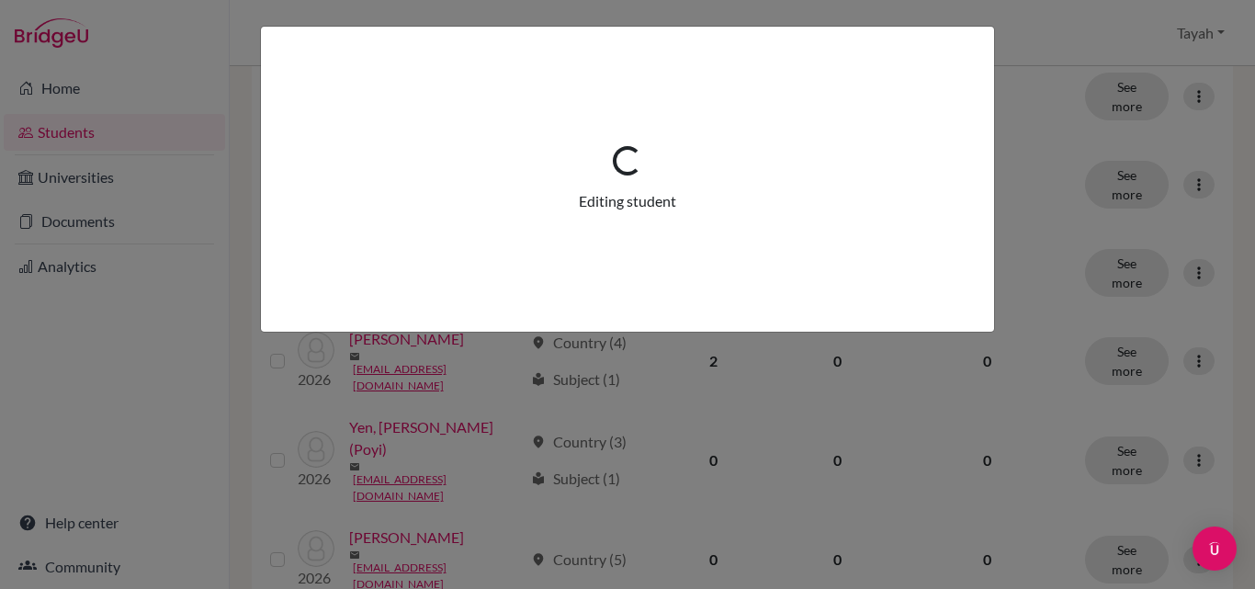
scroll to position [0, 0]
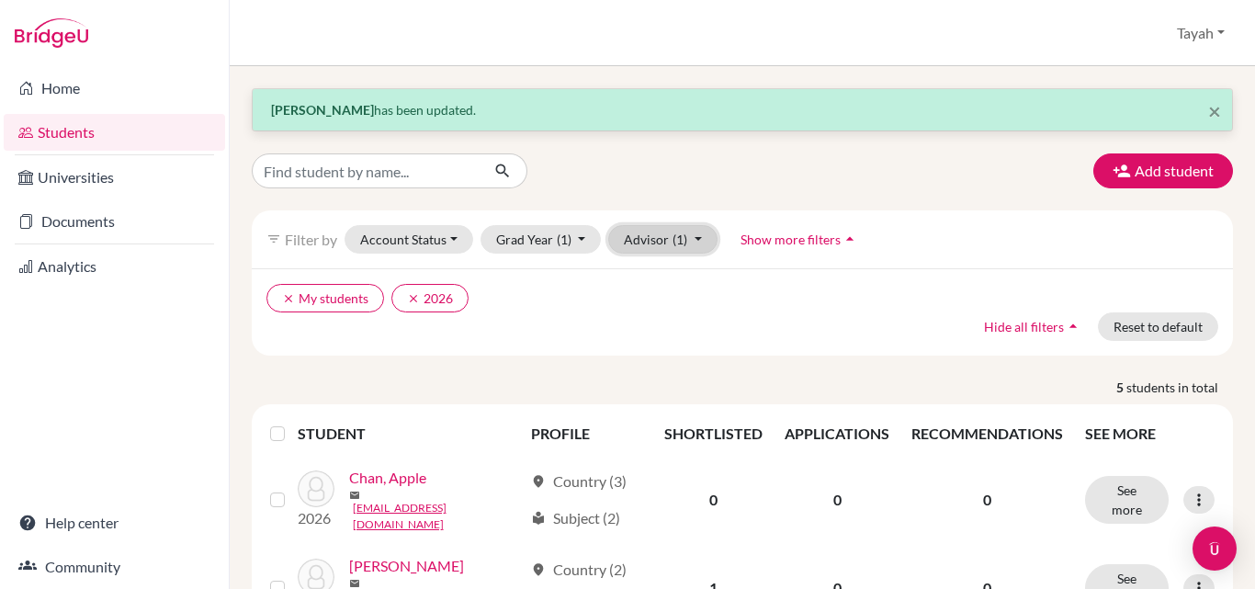
click at [642, 236] on button "Advisor (1)" at bounding box center [662, 239] width 109 height 28
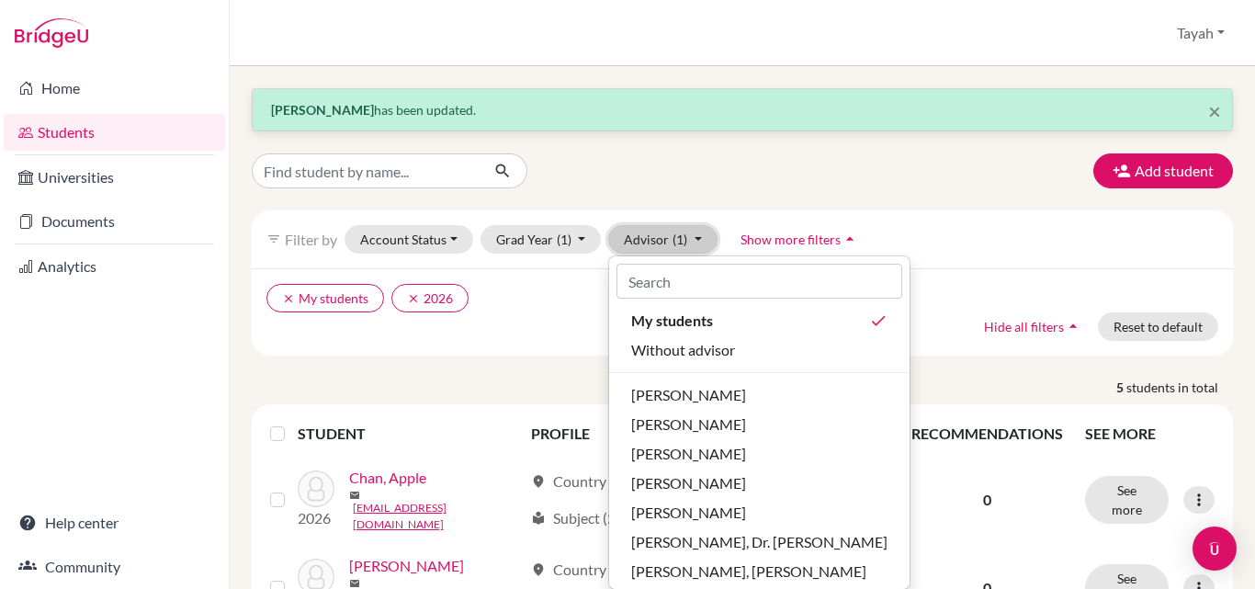
scroll to position [34, 0]
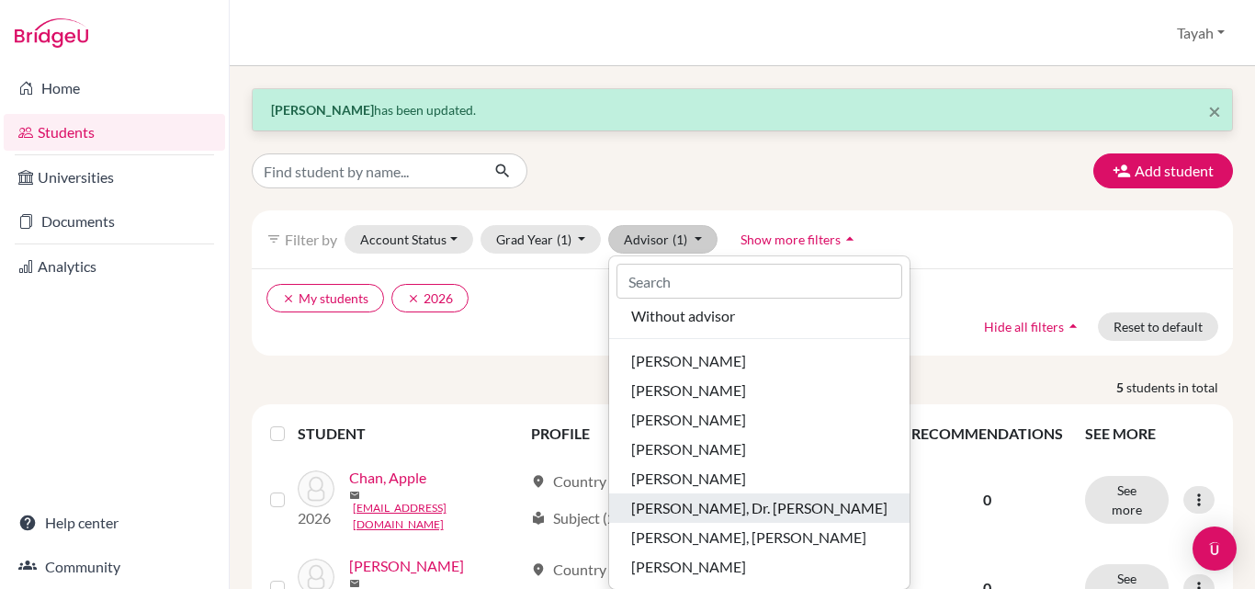
click at [660, 512] on span "Perez, Dr. Chris" at bounding box center [759, 508] width 256 height 22
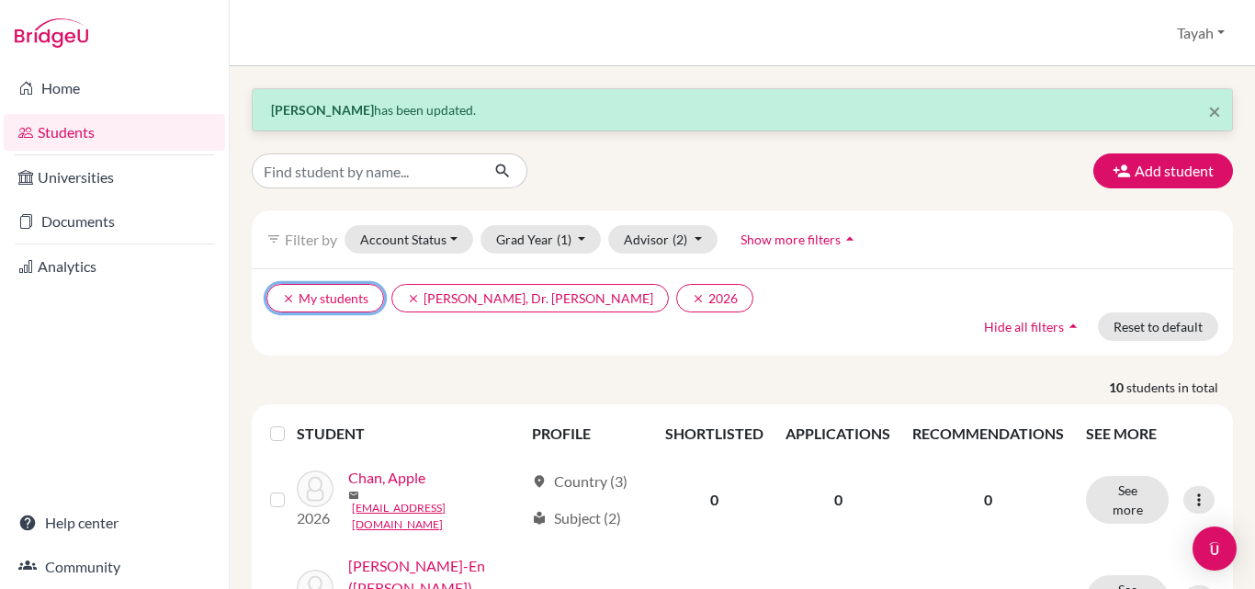
click at [284, 297] on icon "clear" at bounding box center [288, 298] width 13 height 13
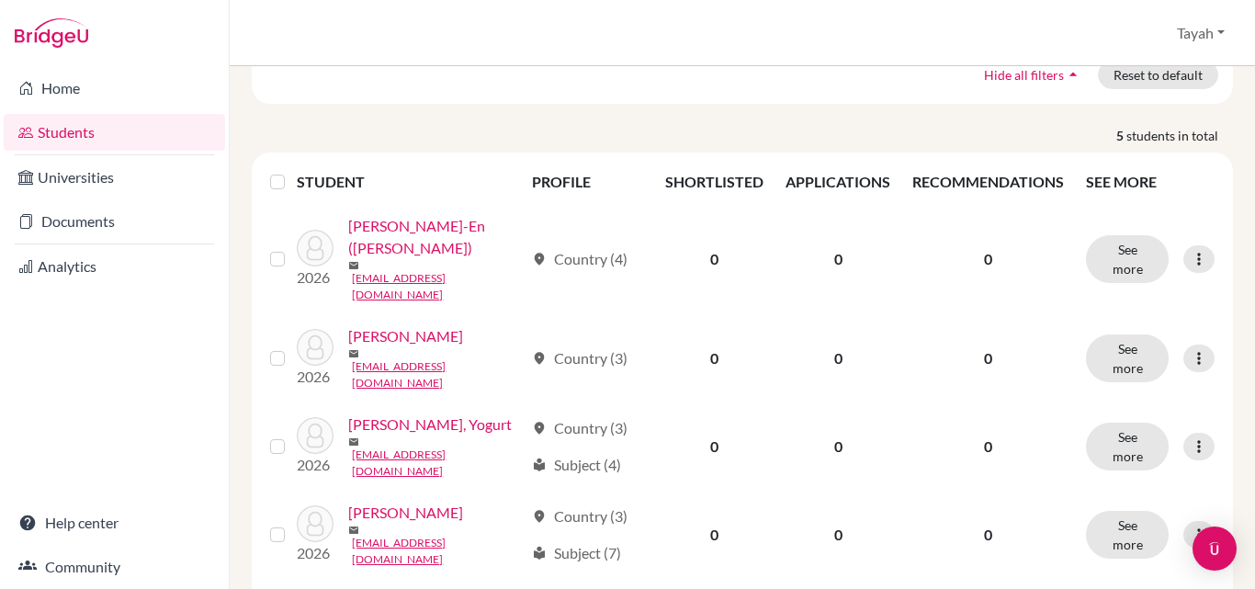
scroll to position [361, 0]
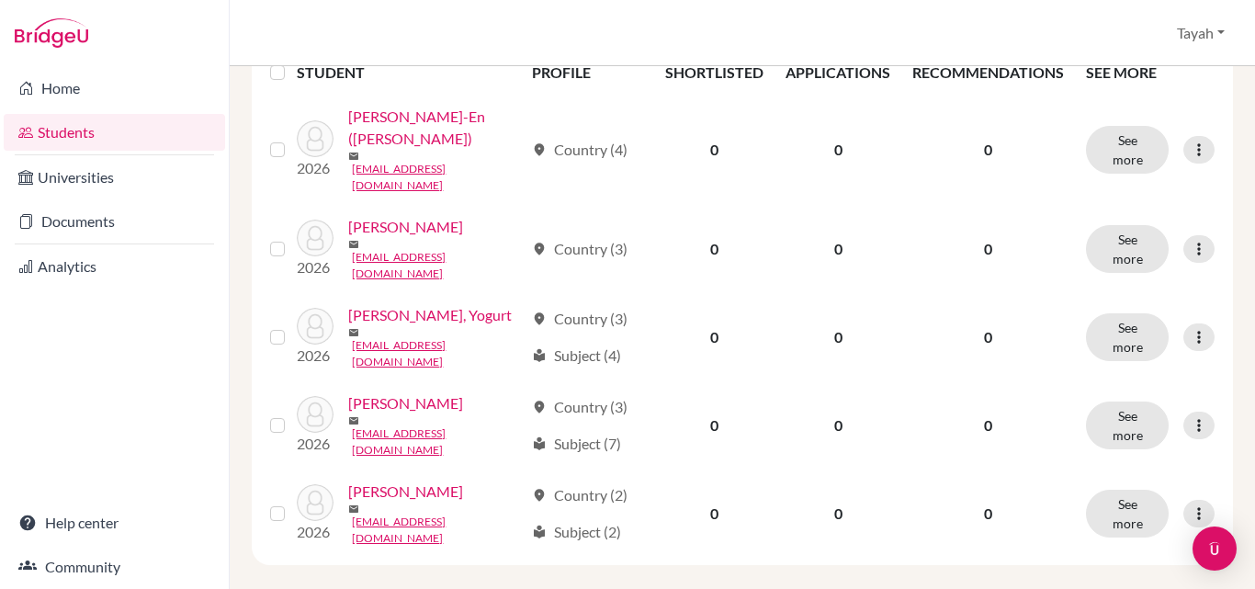
click at [1190, 257] on icon at bounding box center [1199, 249] width 18 height 18
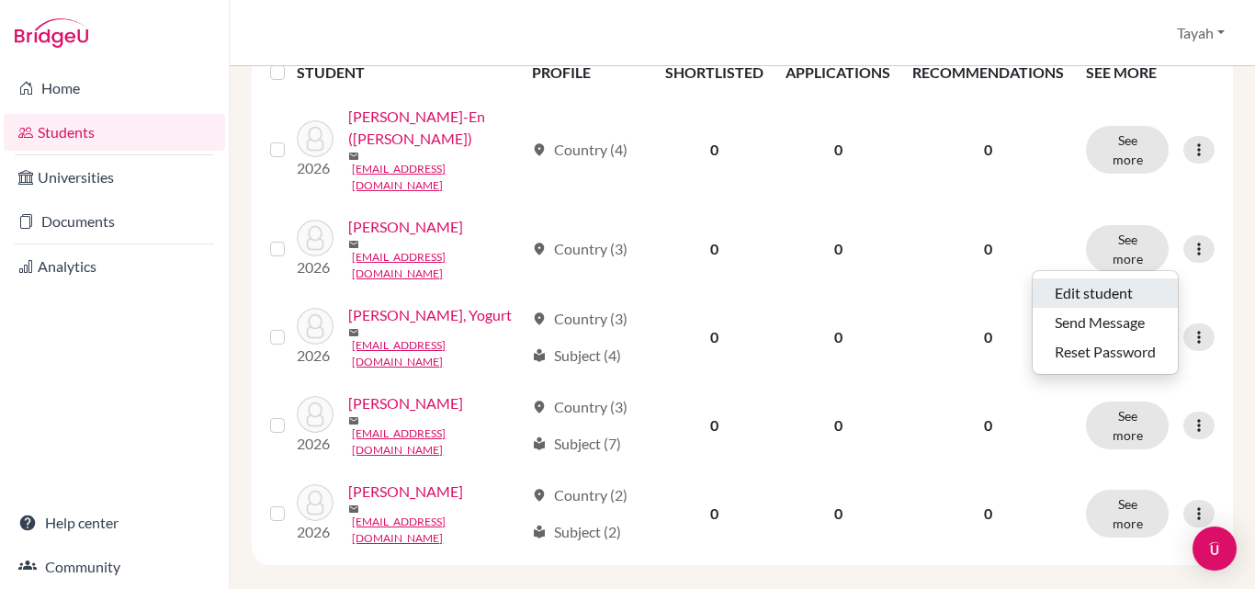
click at [1067, 294] on button "Edit student" at bounding box center [1105, 292] width 145 height 29
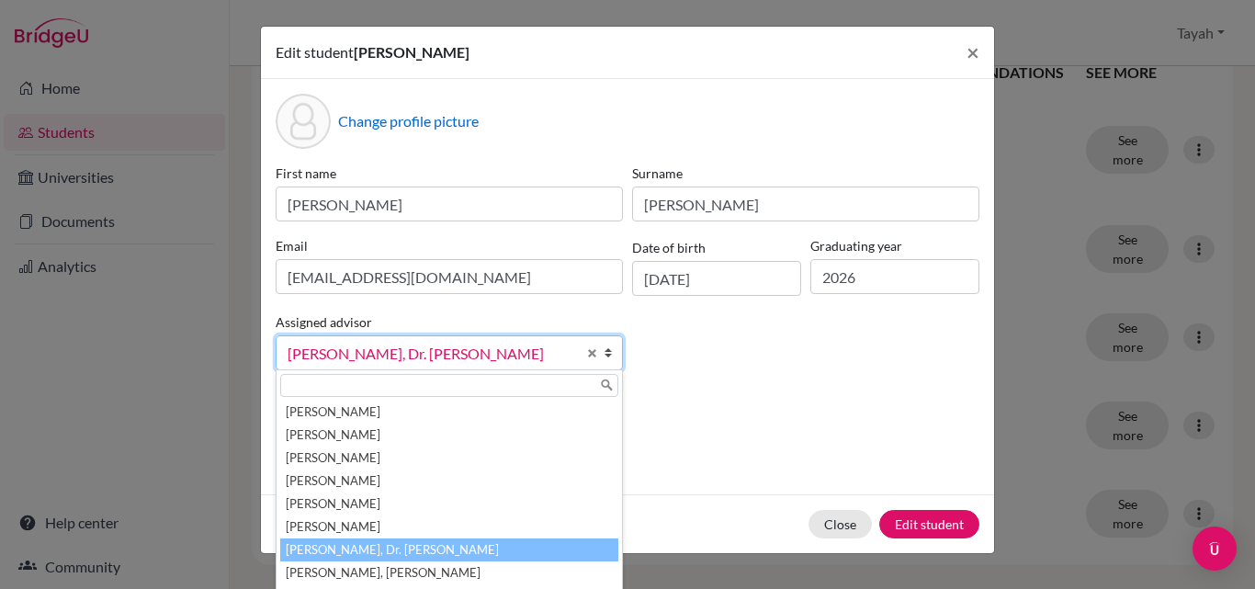
click at [468, 352] on span "[PERSON_NAME], Dr. [PERSON_NAME]" at bounding box center [432, 354] width 289 height 24
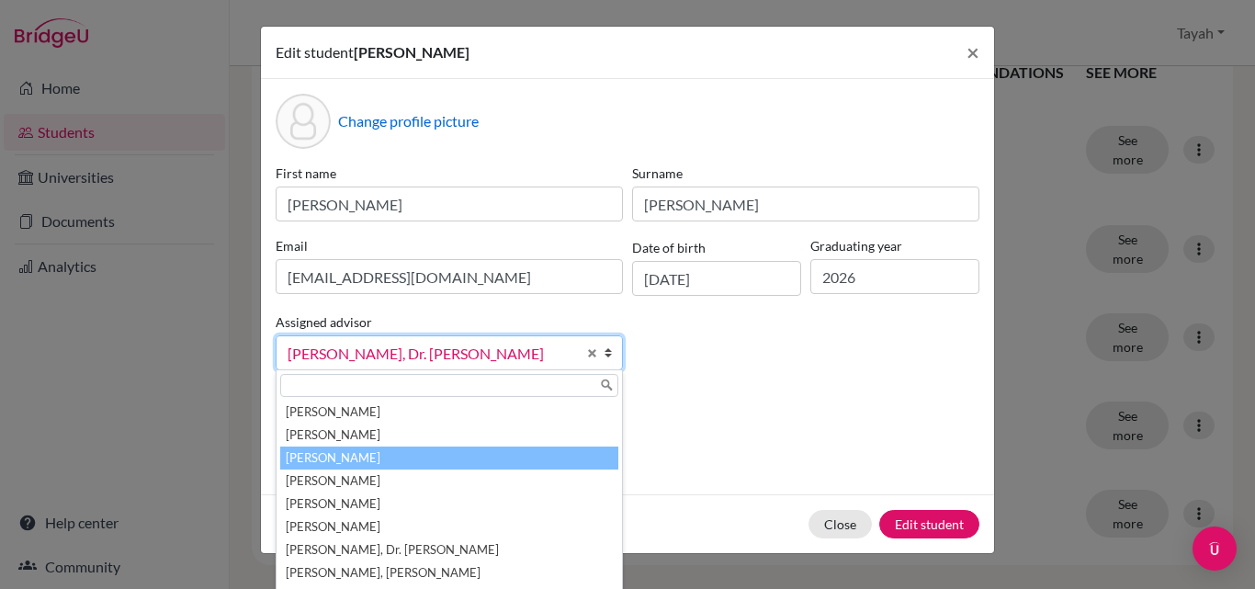
click at [330, 462] on li "[PERSON_NAME]" at bounding box center [449, 458] width 338 height 23
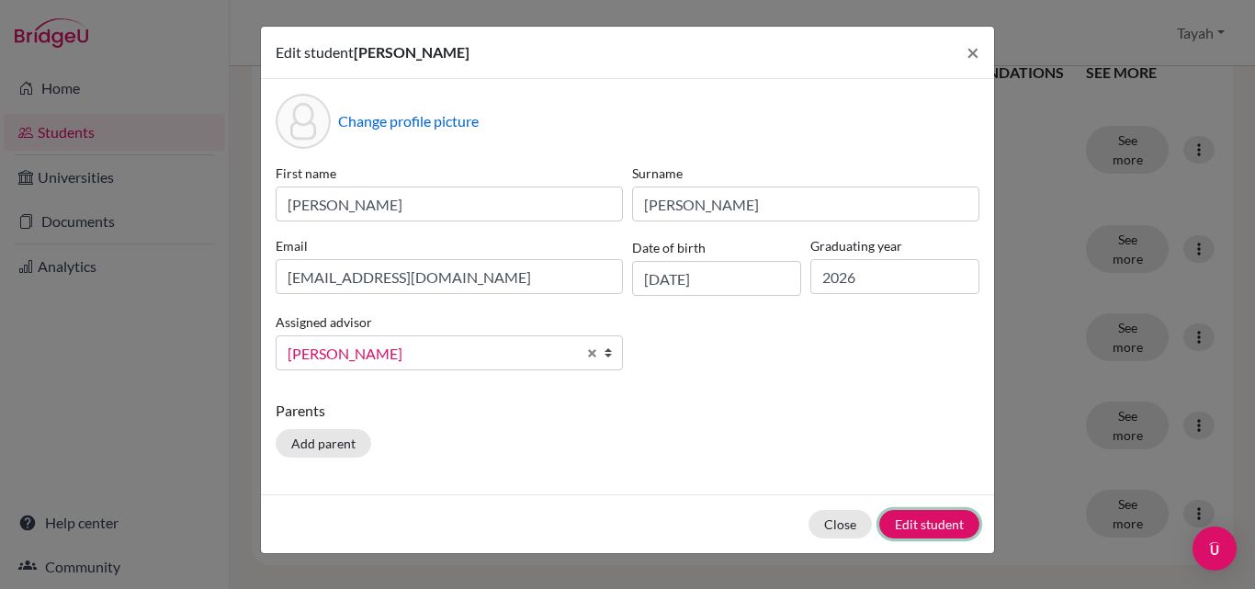
click at [961, 521] on button "Edit student" at bounding box center [929, 524] width 100 height 28
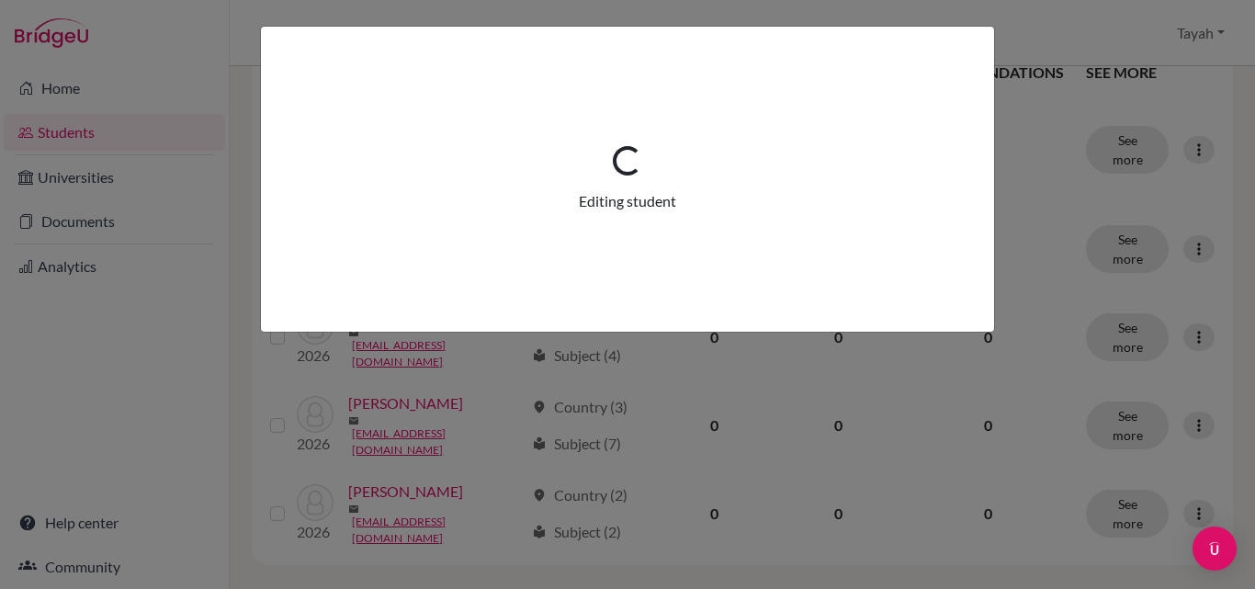
scroll to position [0, 0]
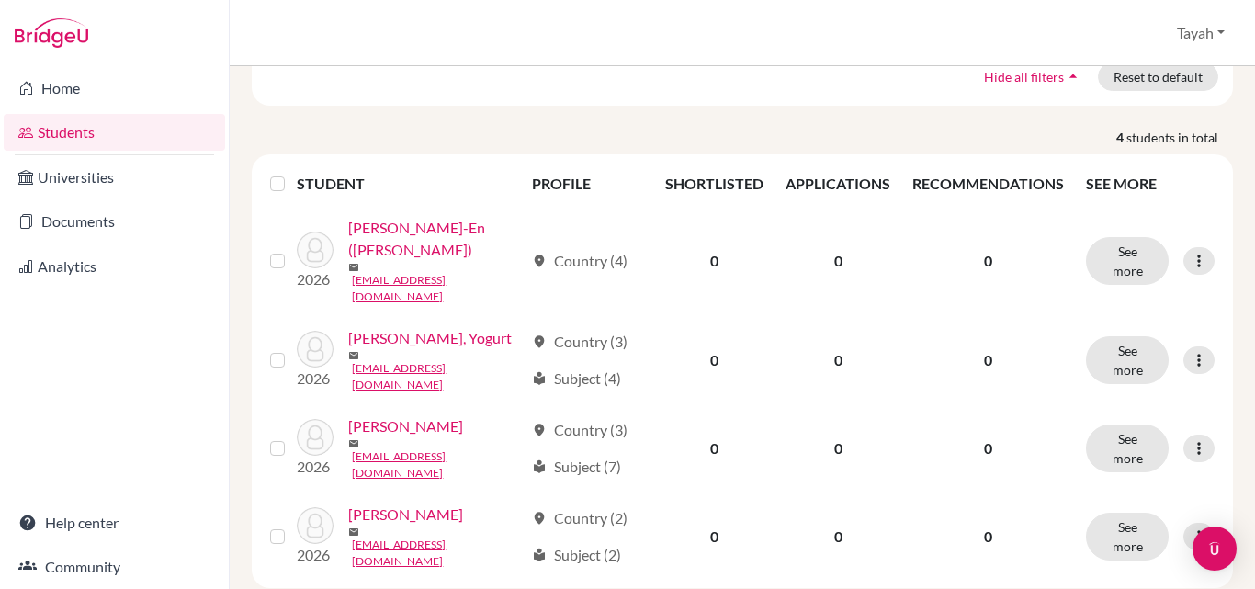
scroll to position [251, 0]
click at [1190, 368] on icon at bounding box center [1199, 359] width 18 height 18
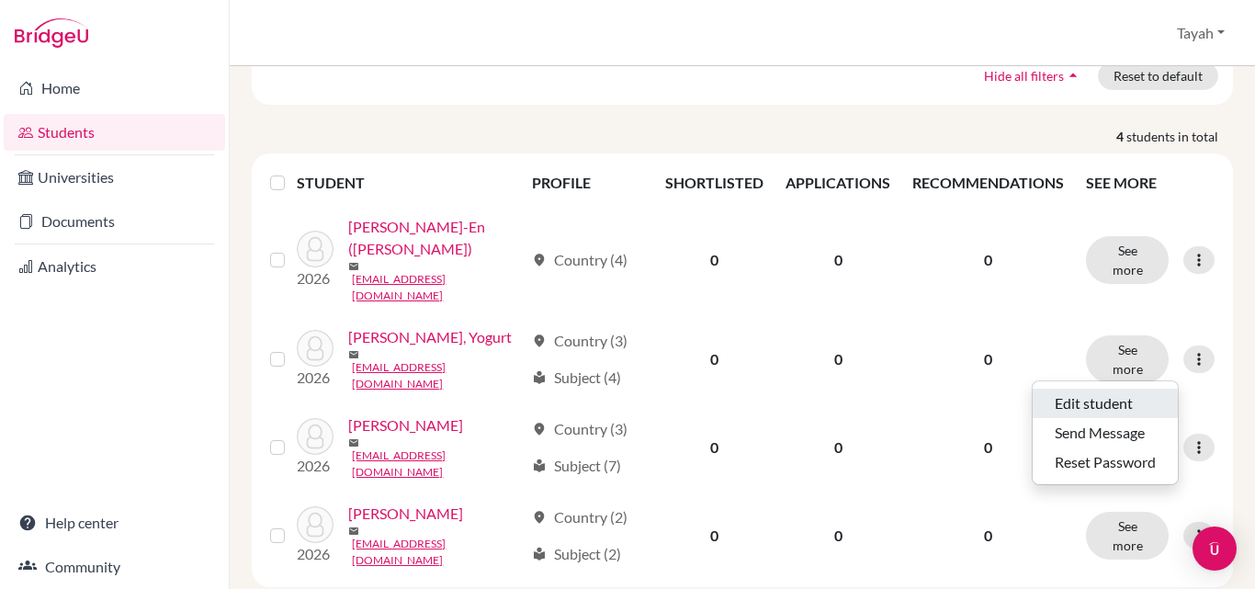
click at [1083, 405] on button "Edit student" at bounding box center [1105, 403] width 145 height 29
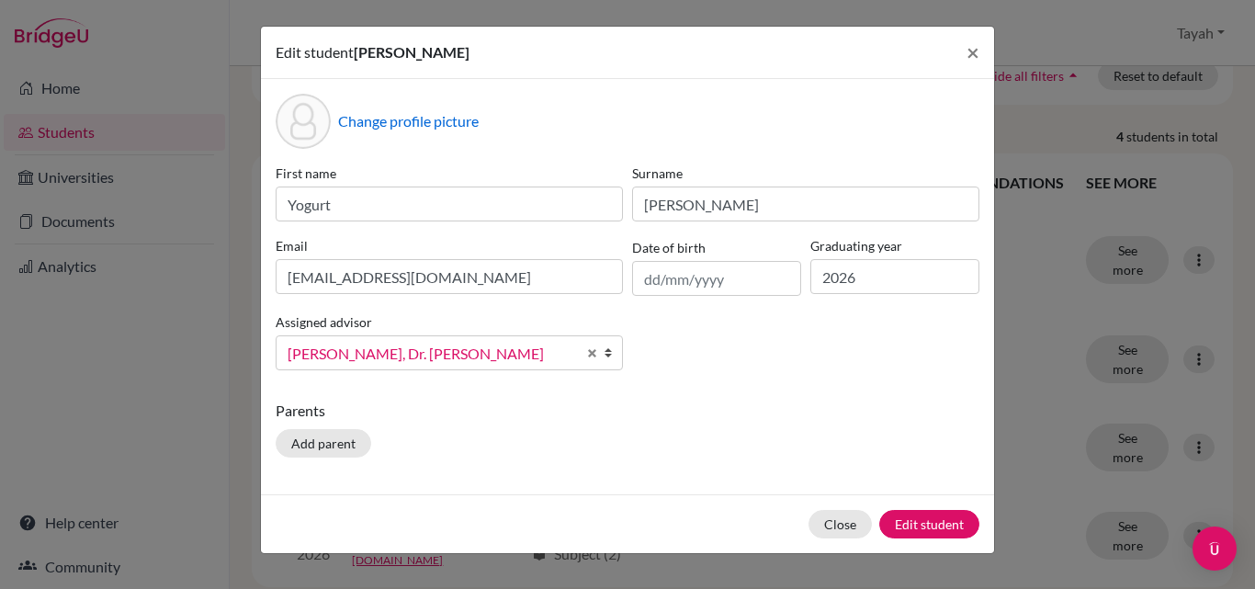
click at [511, 348] on span "[PERSON_NAME], Dr. [PERSON_NAME]" at bounding box center [432, 354] width 289 height 24
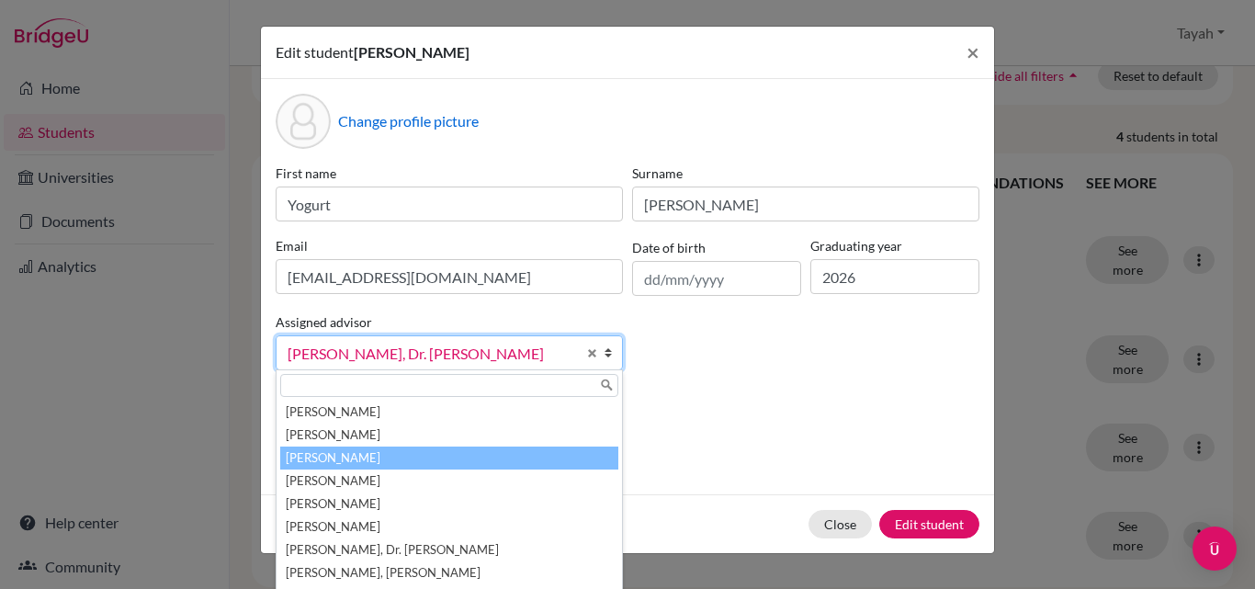
click at [313, 461] on li "[PERSON_NAME]" at bounding box center [449, 458] width 338 height 23
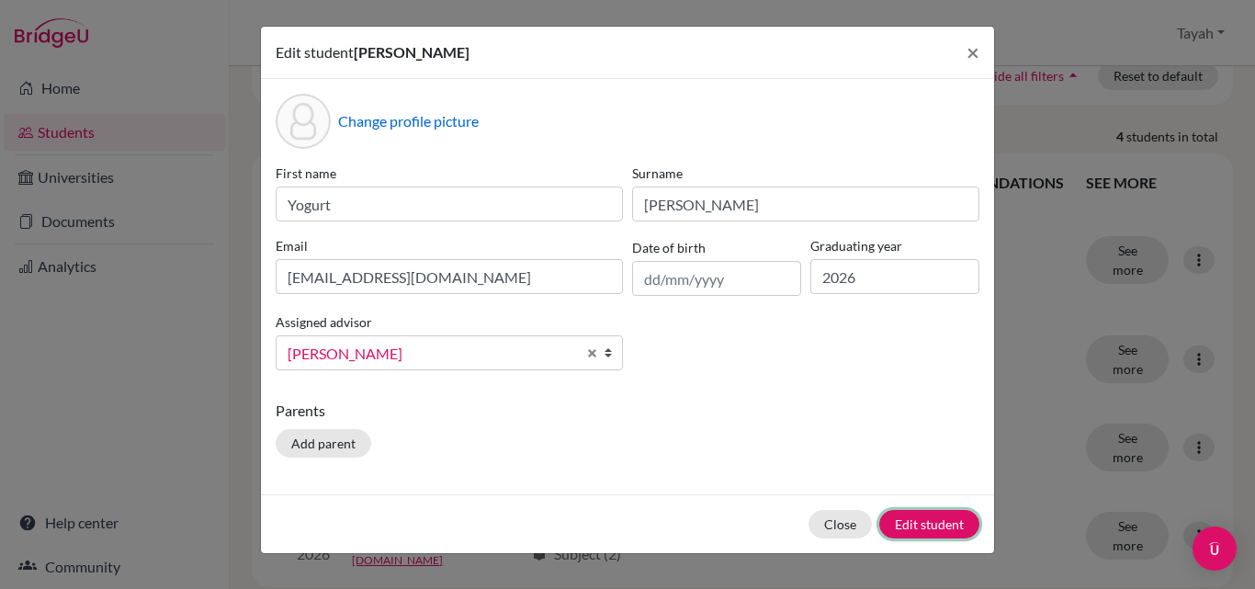
click at [934, 519] on button "Edit student" at bounding box center [929, 524] width 100 height 28
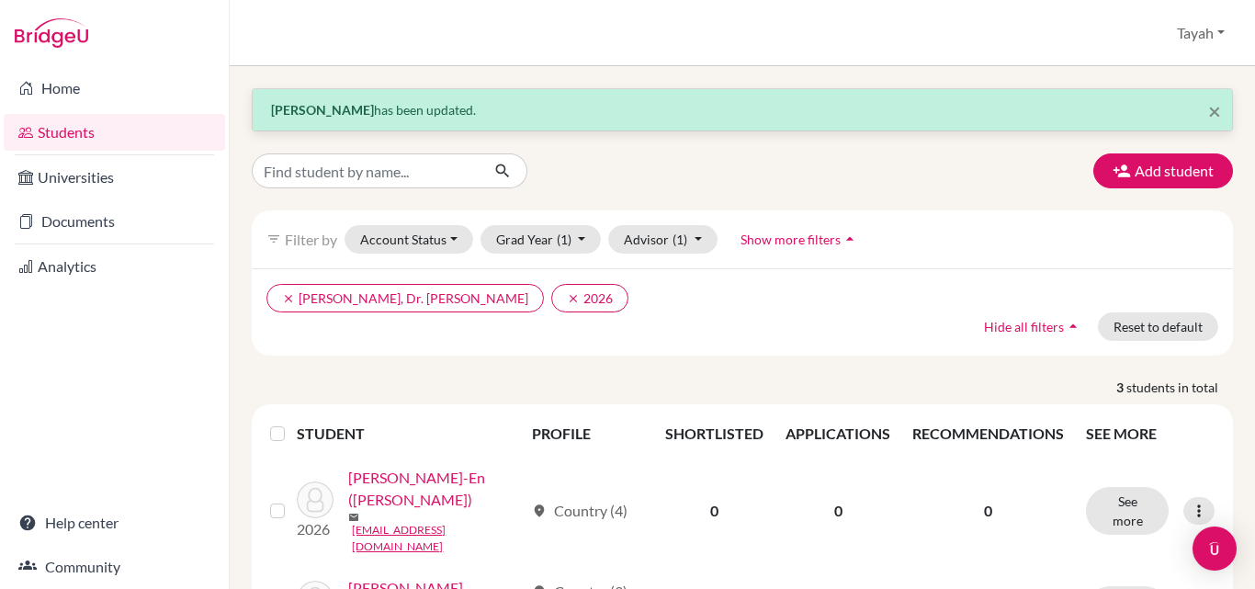
scroll to position [199, 0]
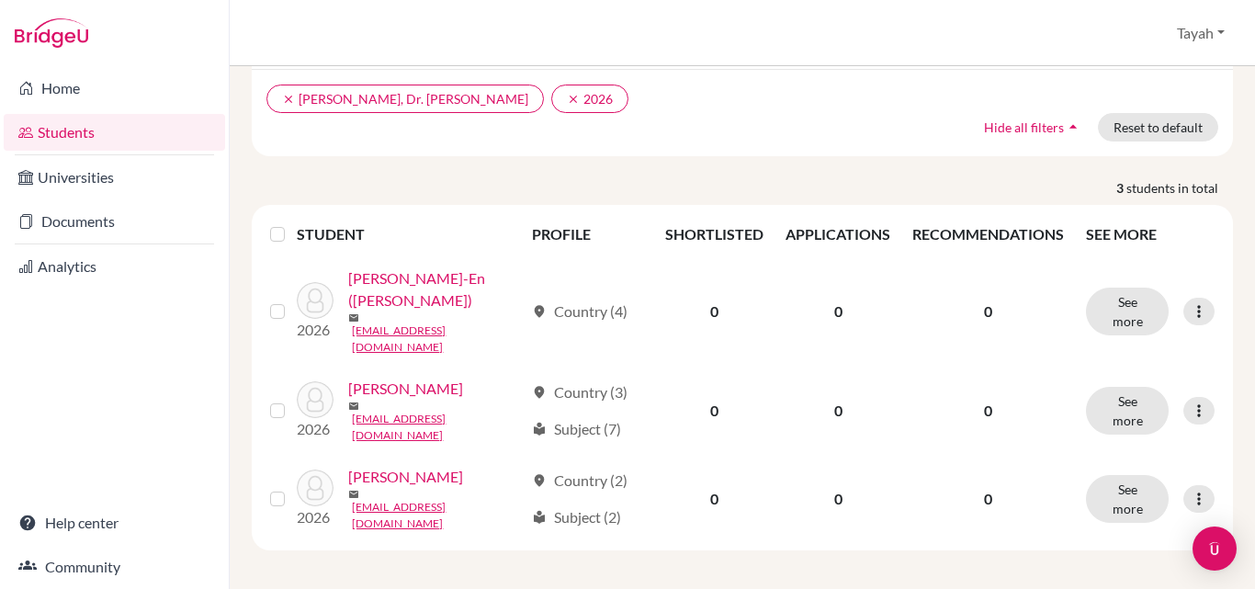
click at [1190, 409] on icon at bounding box center [1199, 411] width 18 height 18
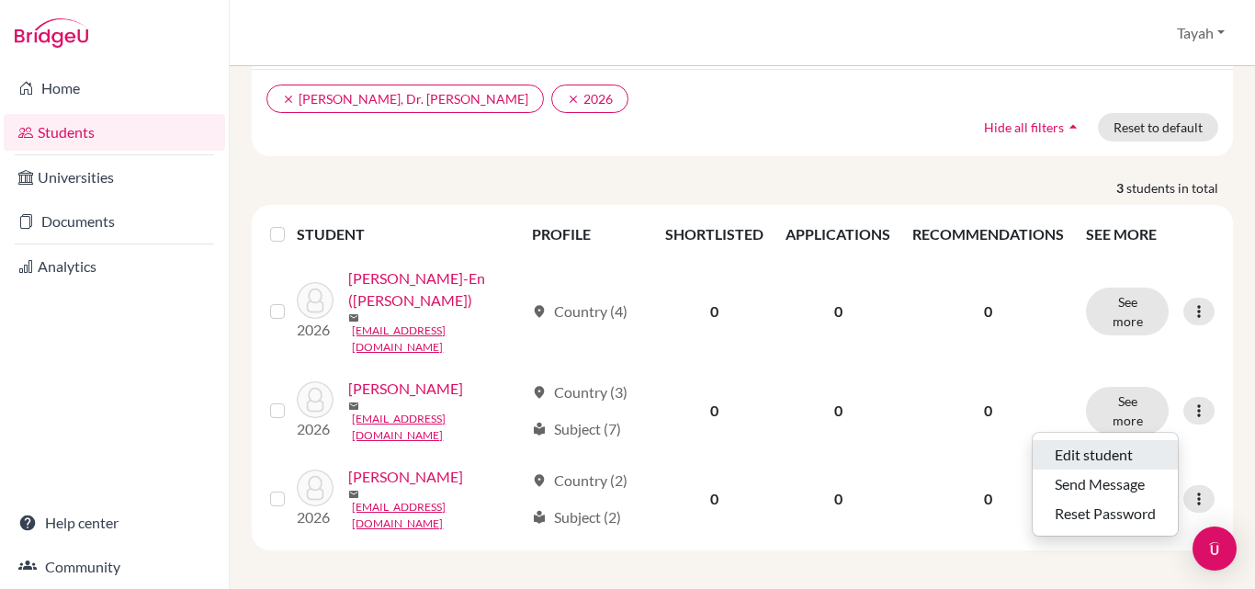
click at [1070, 452] on button "Edit student" at bounding box center [1105, 454] width 145 height 29
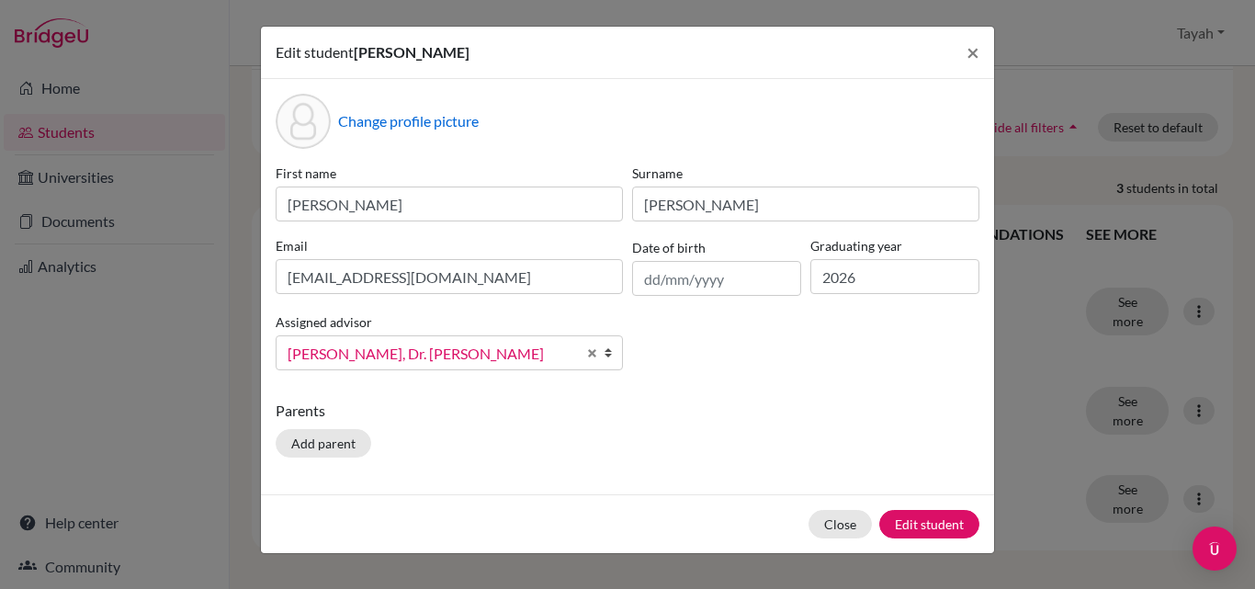
click at [558, 354] on span "[PERSON_NAME], Dr. [PERSON_NAME]" at bounding box center [432, 354] width 289 height 24
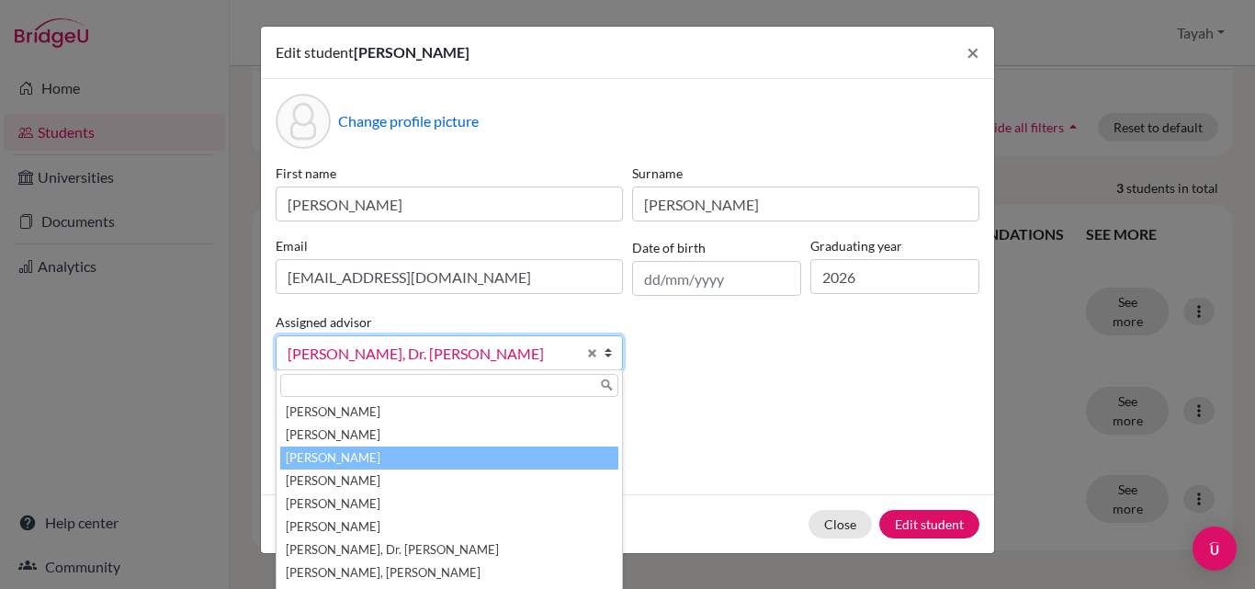
click at [361, 459] on li "[PERSON_NAME]" at bounding box center [449, 458] width 338 height 23
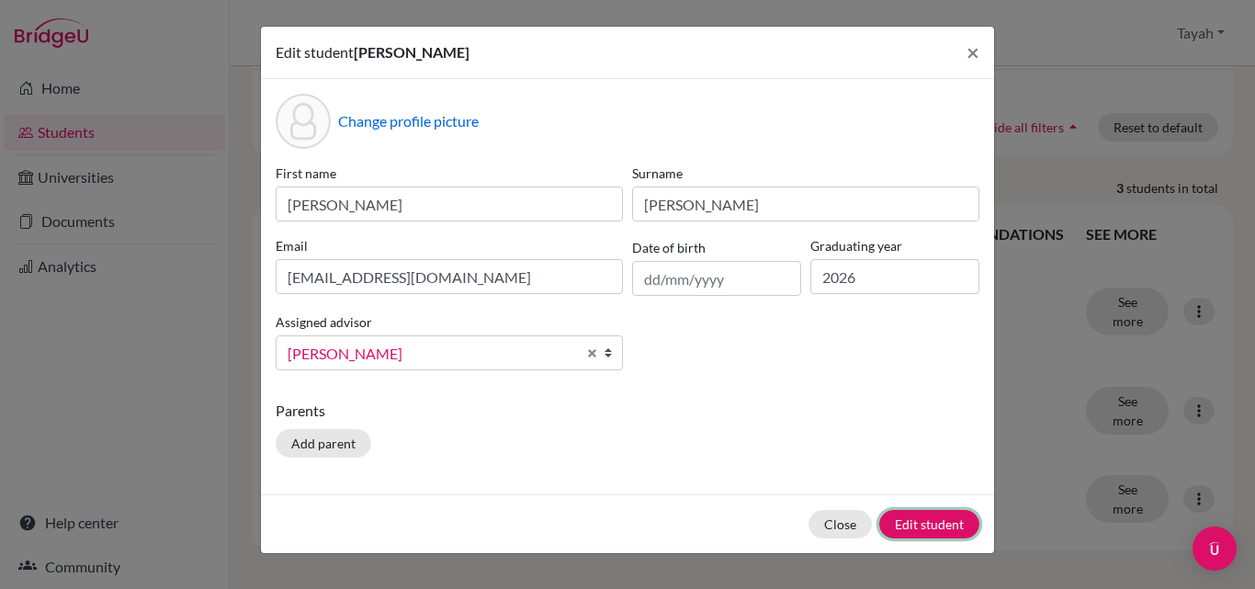
click at [937, 526] on button "Edit student" at bounding box center [929, 524] width 100 height 28
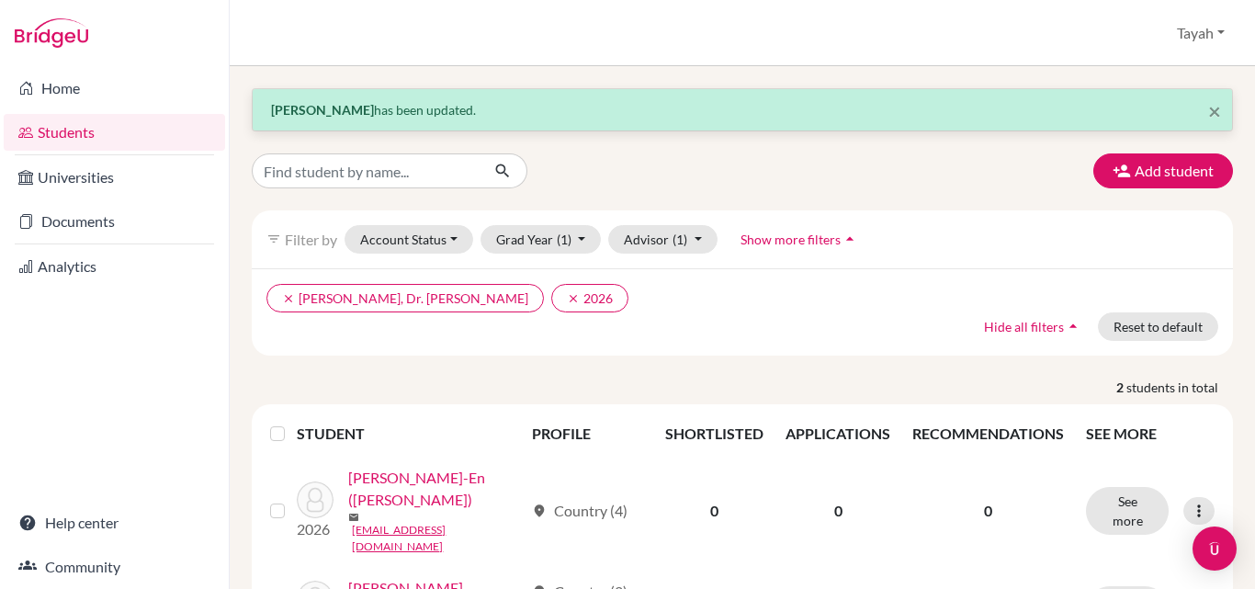
scroll to position [119, 0]
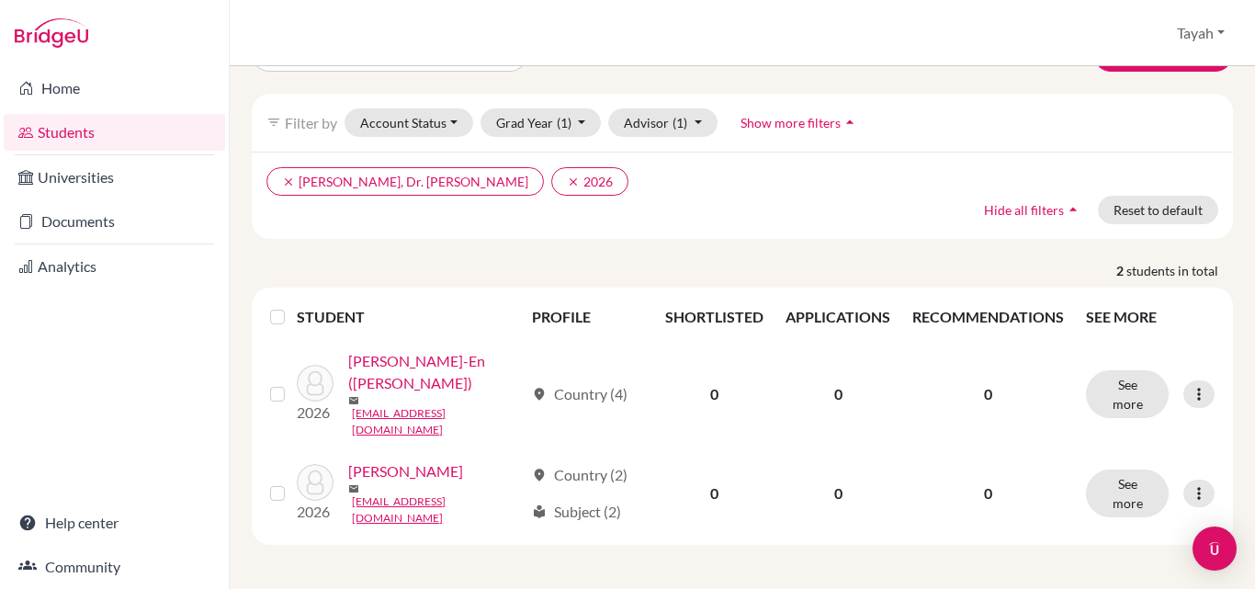
click at [1190, 502] on icon at bounding box center [1199, 493] width 18 height 18
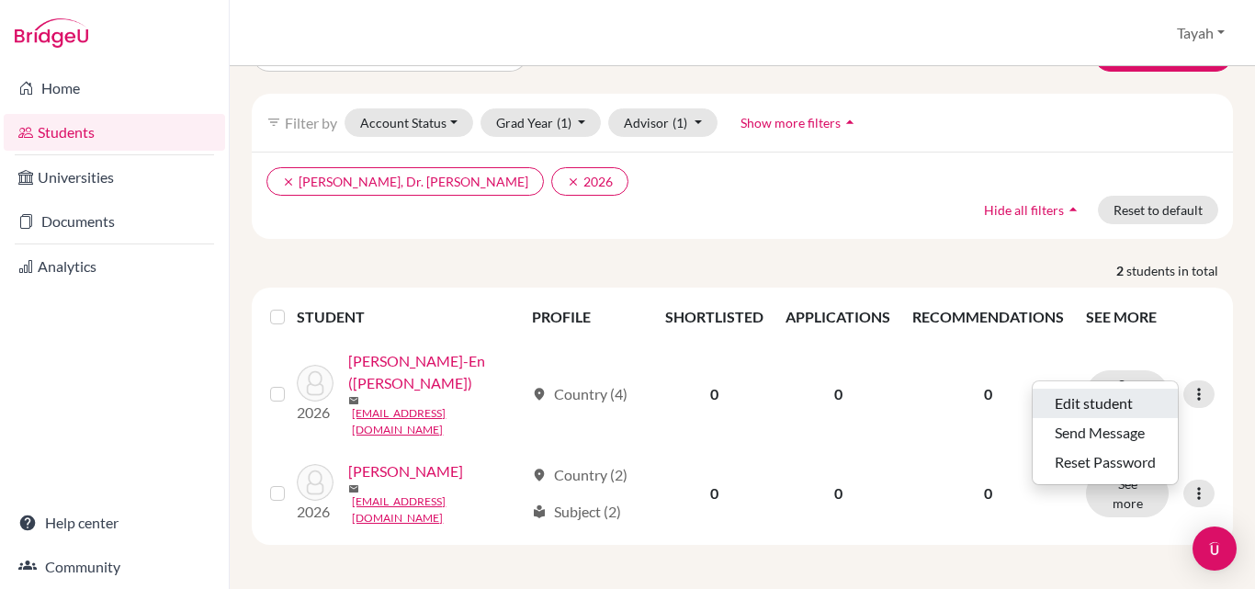
click at [1070, 402] on button "Edit student" at bounding box center [1105, 403] width 145 height 29
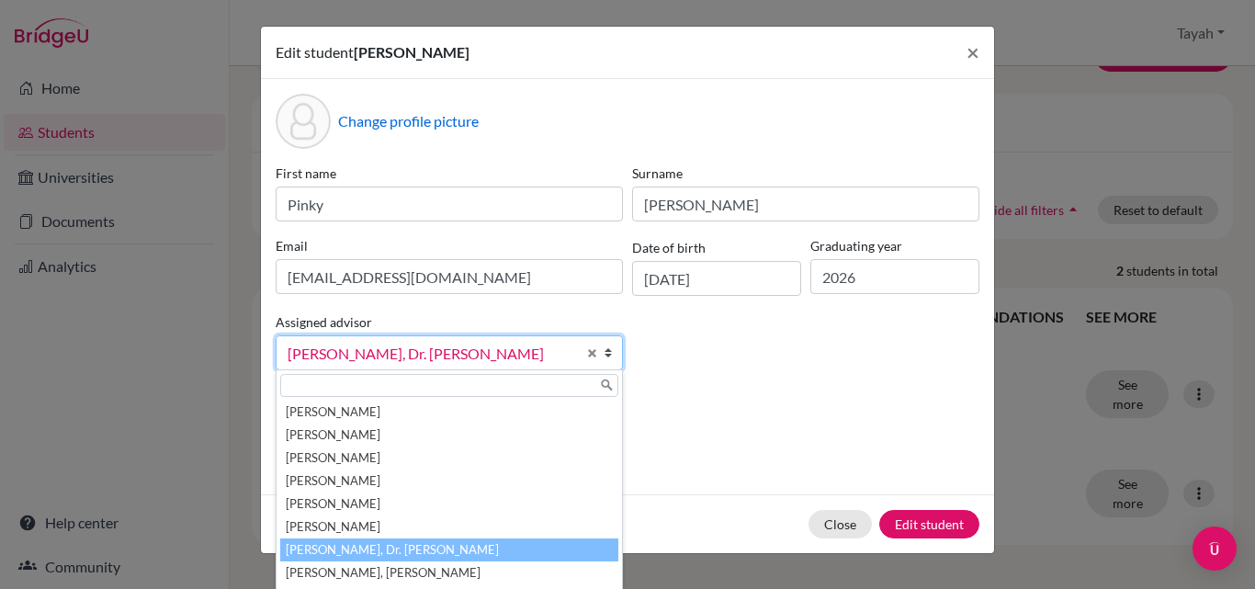
click at [535, 353] on span "[PERSON_NAME], Dr. [PERSON_NAME]" at bounding box center [432, 354] width 289 height 24
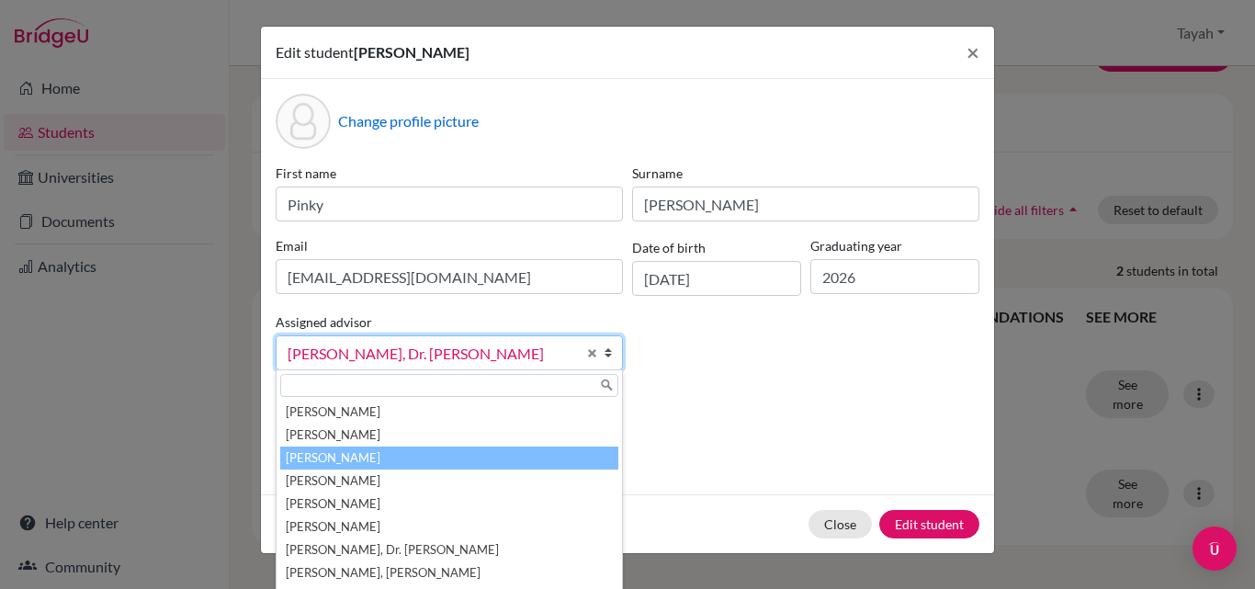
click at [335, 458] on li "[PERSON_NAME]" at bounding box center [449, 458] width 338 height 23
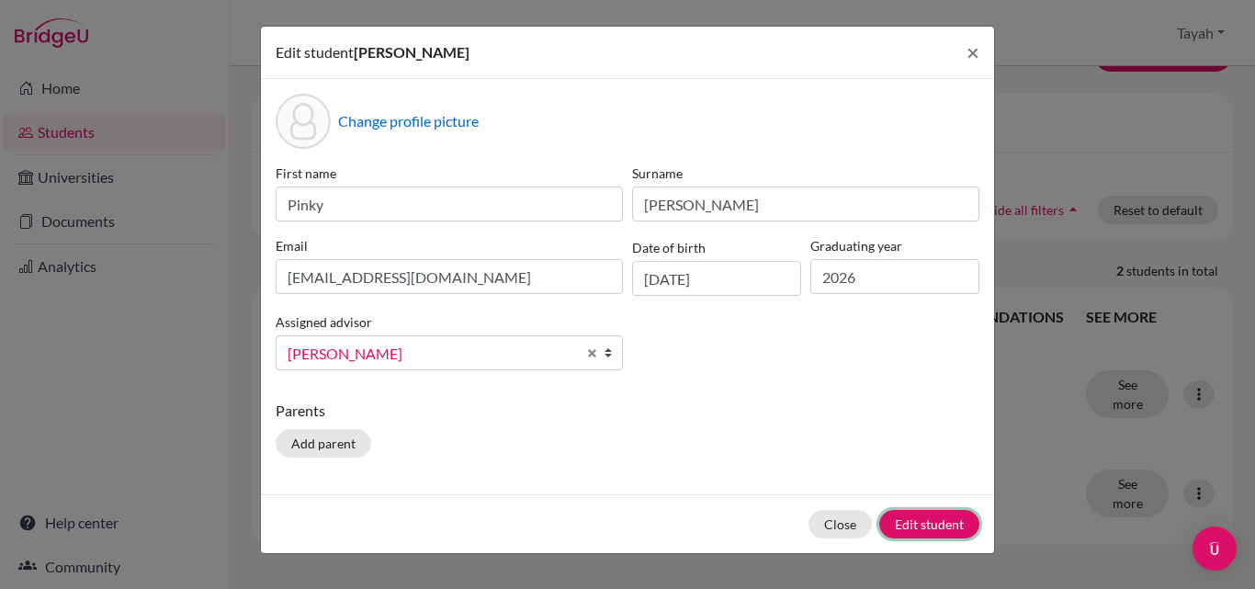
click at [945, 518] on button "Edit student" at bounding box center [929, 524] width 100 height 28
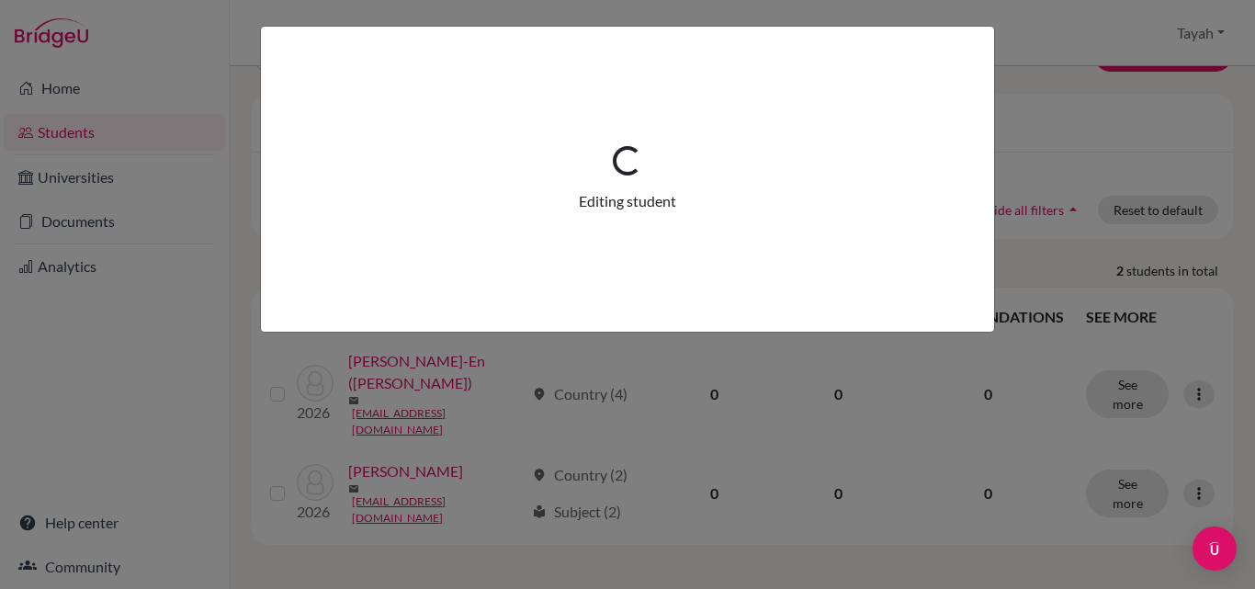
scroll to position [0, 0]
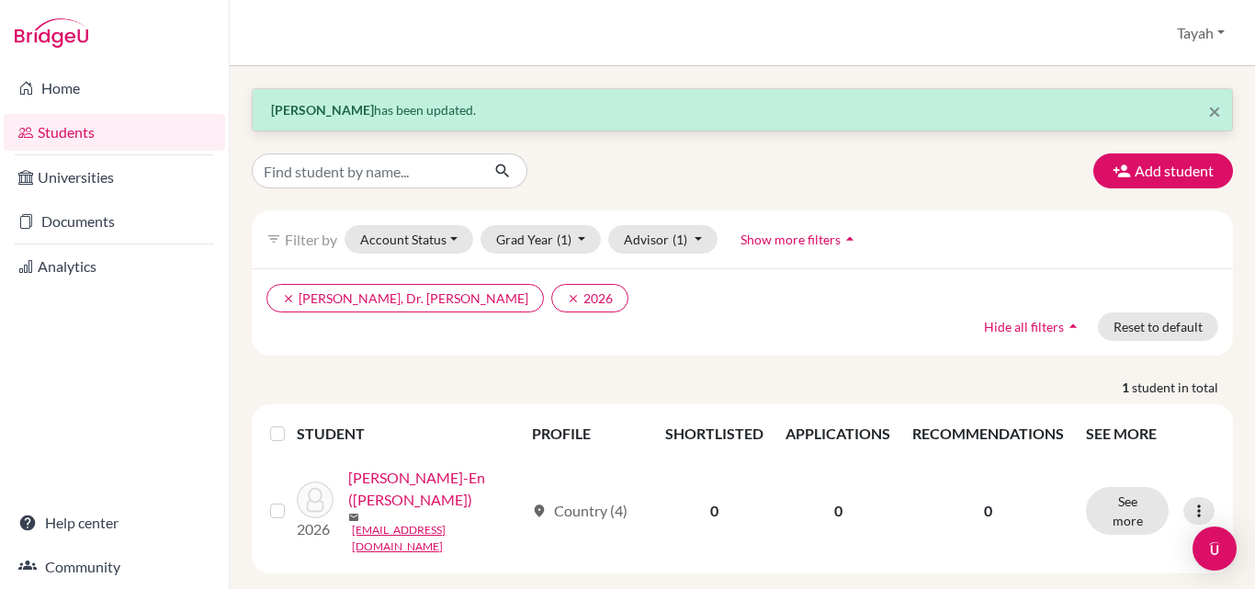
click at [91, 85] on link "Home" at bounding box center [114, 88] width 221 height 37
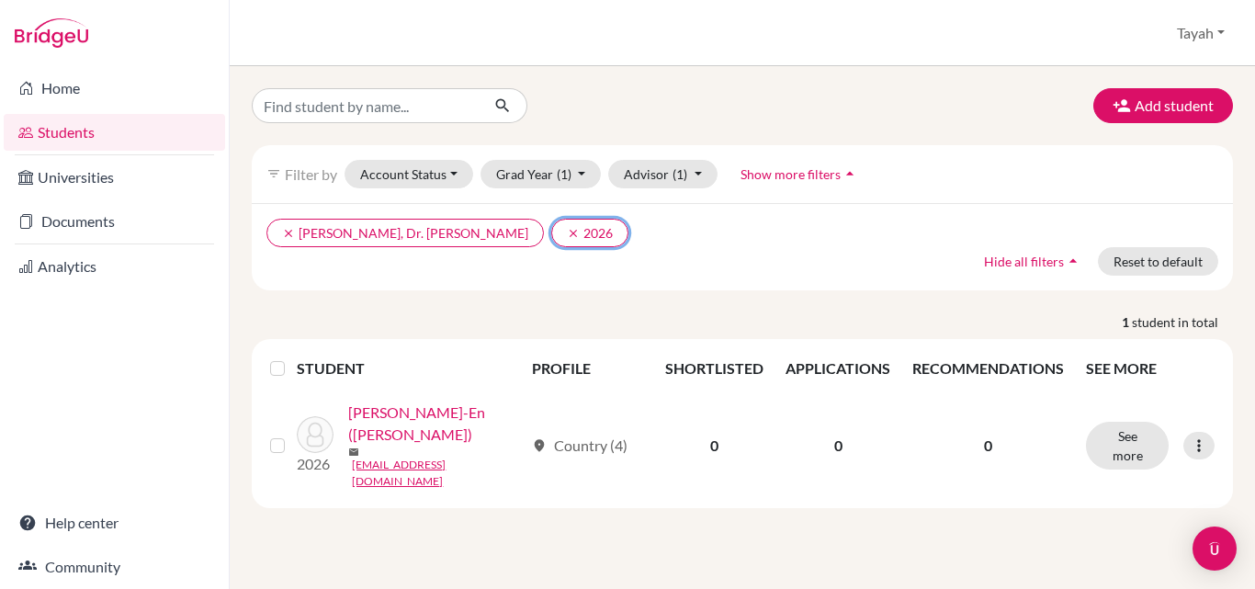
click at [567, 236] on icon "clear" at bounding box center [573, 233] width 13 height 13
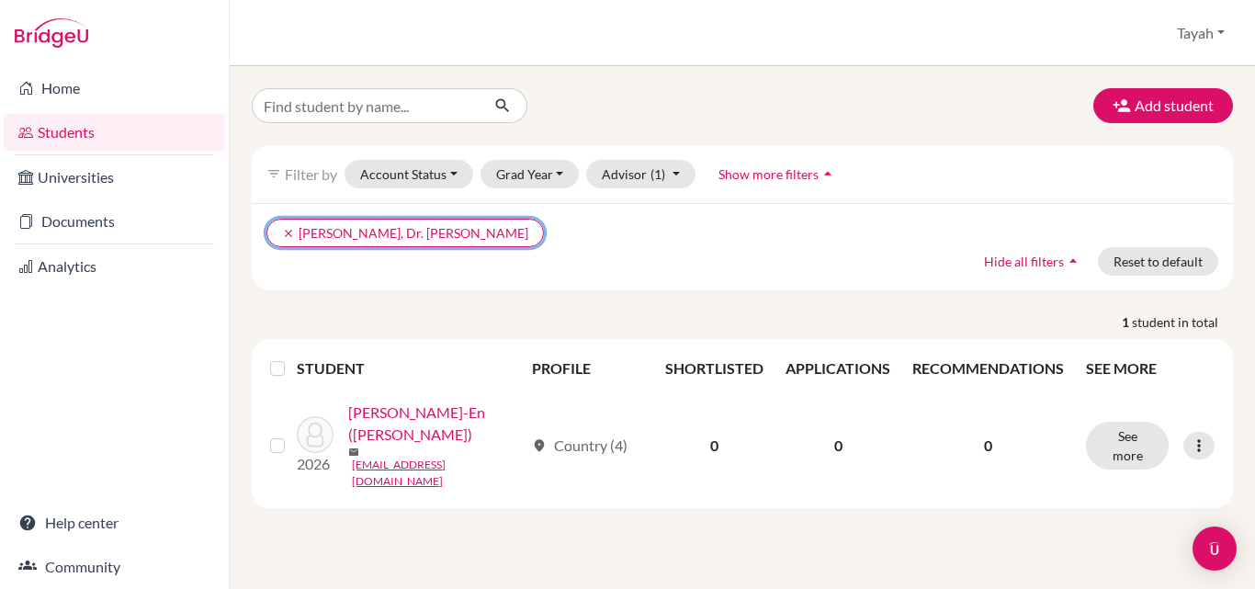
click at [287, 232] on icon "clear" at bounding box center [288, 233] width 13 height 13
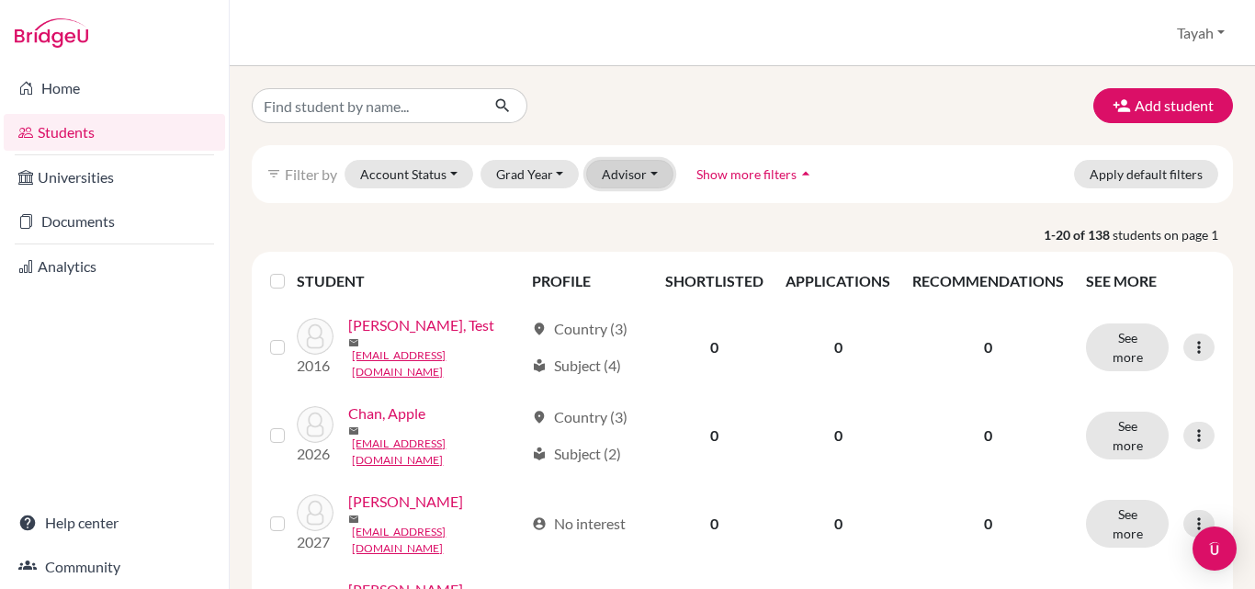
click at [626, 175] on button "Advisor" at bounding box center [629, 174] width 87 height 28
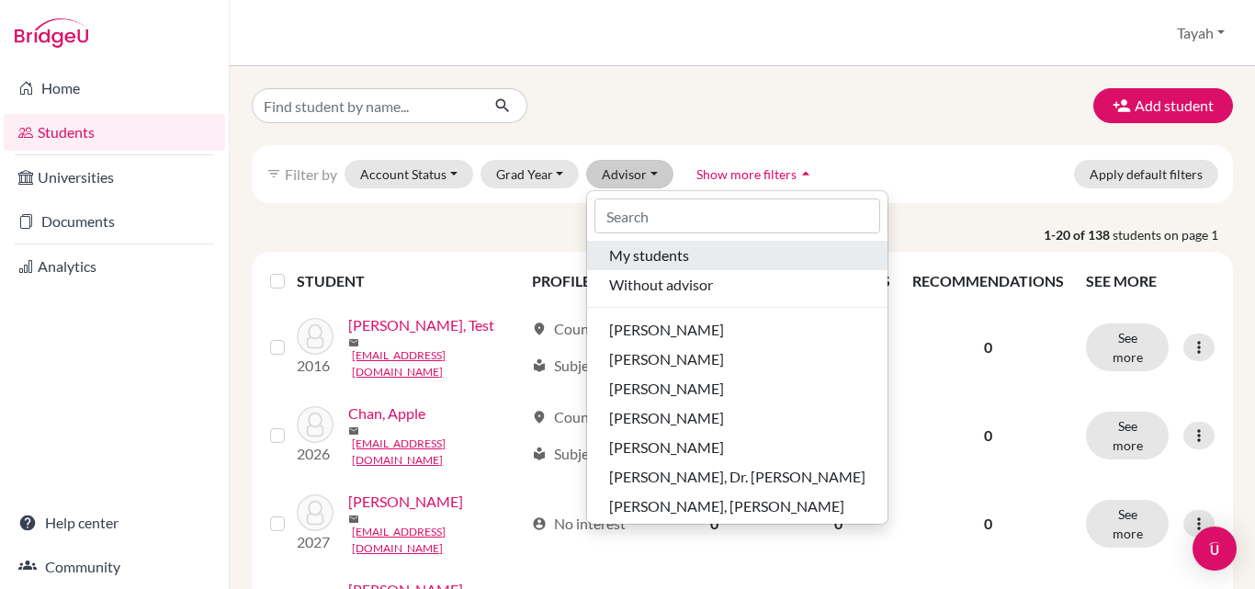
click at [649, 251] on span "My students" at bounding box center [649, 255] width 80 height 22
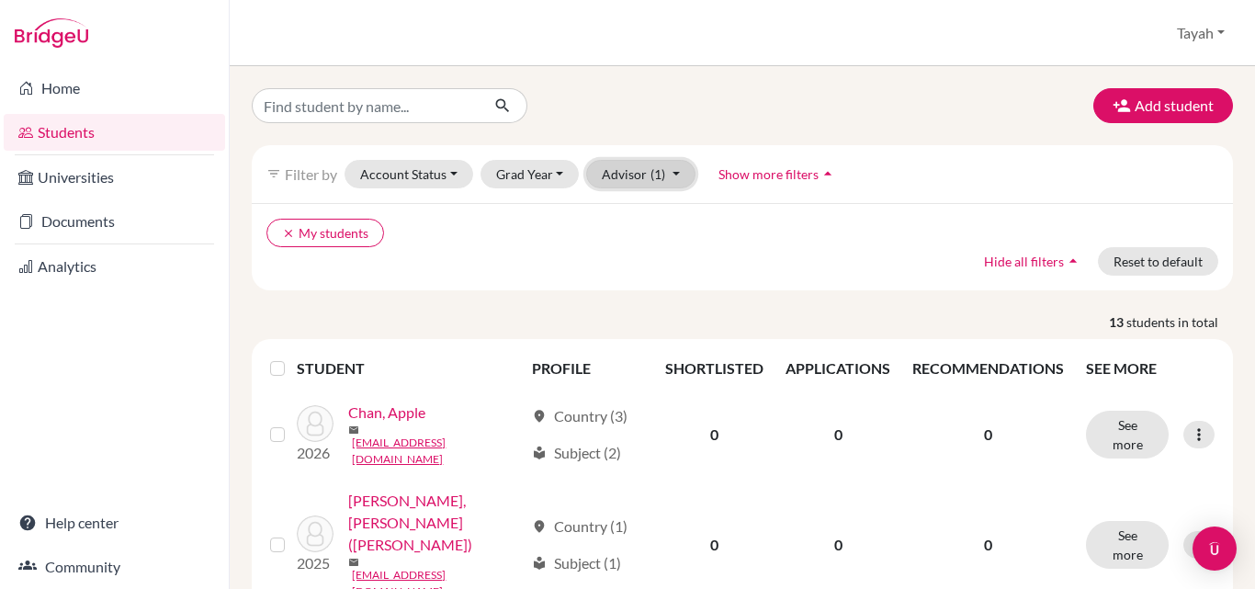
click at [663, 172] on button "Advisor (1)" at bounding box center [640, 174] width 109 height 28
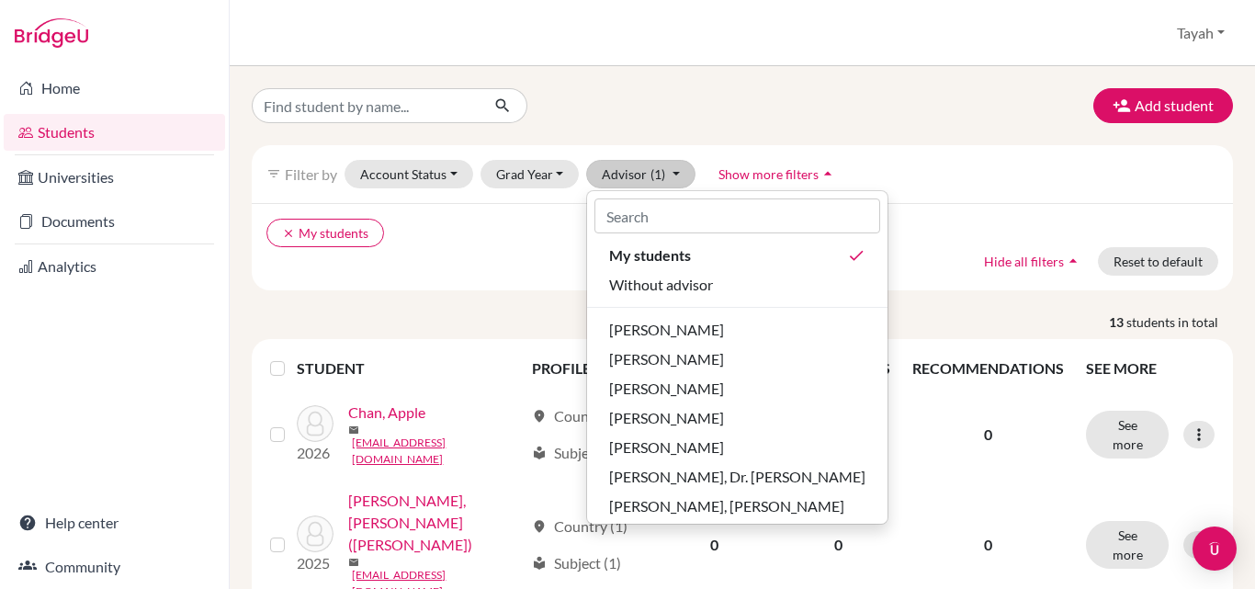
click at [517, 230] on ul "clear My students" at bounding box center [623, 233] width 714 height 28
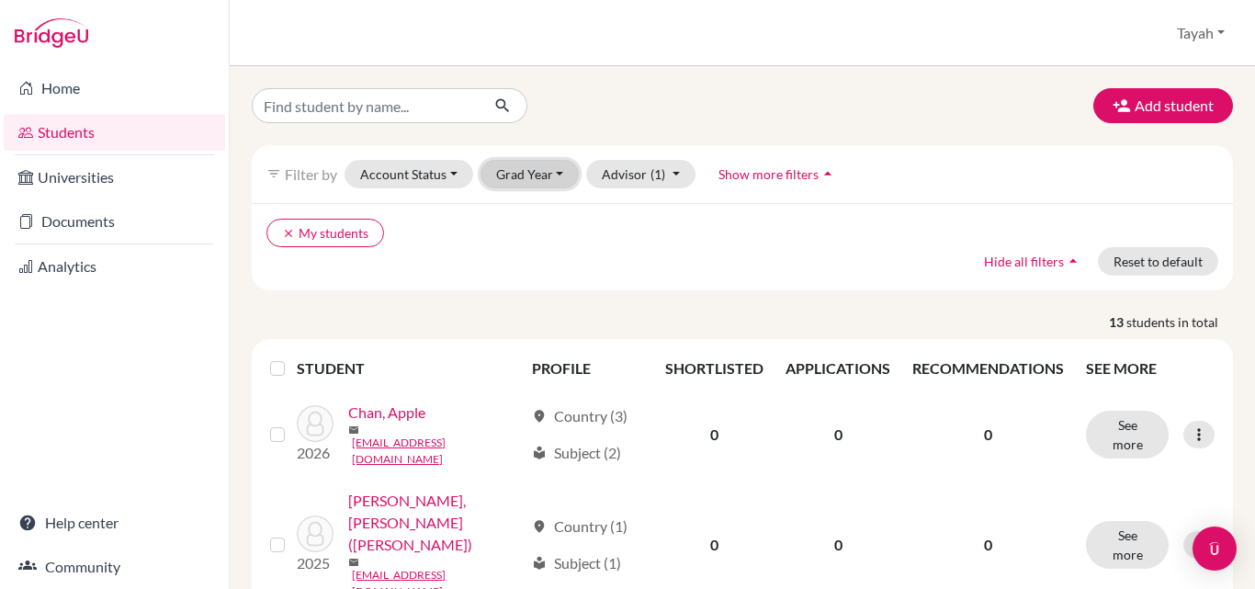
click at [533, 182] on button "Grad Year" at bounding box center [530, 174] width 99 height 28
click at [515, 238] on span "2026" at bounding box center [520, 243] width 33 height 22
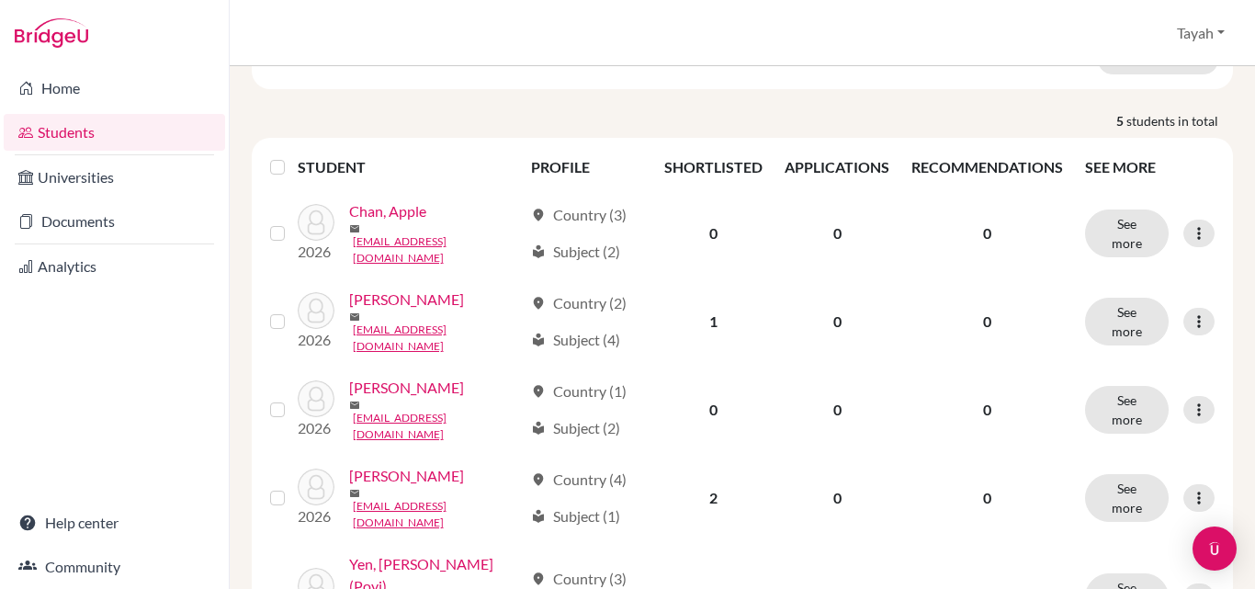
scroll to position [257, 0]
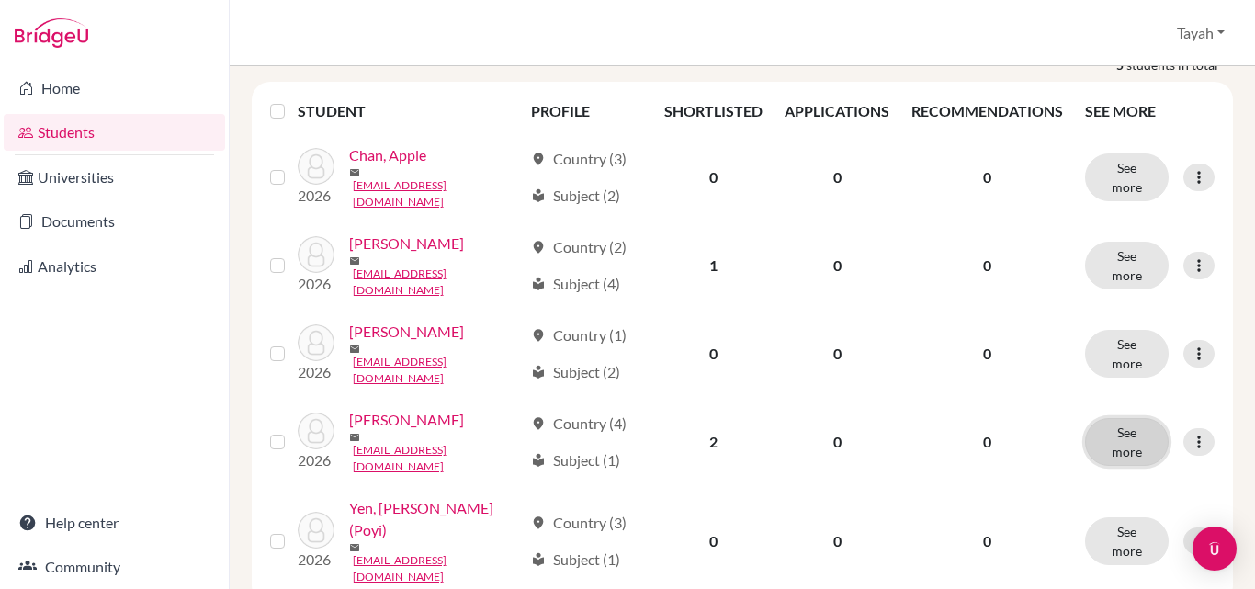
click at [1102, 418] on button "See more" at bounding box center [1127, 442] width 84 height 48
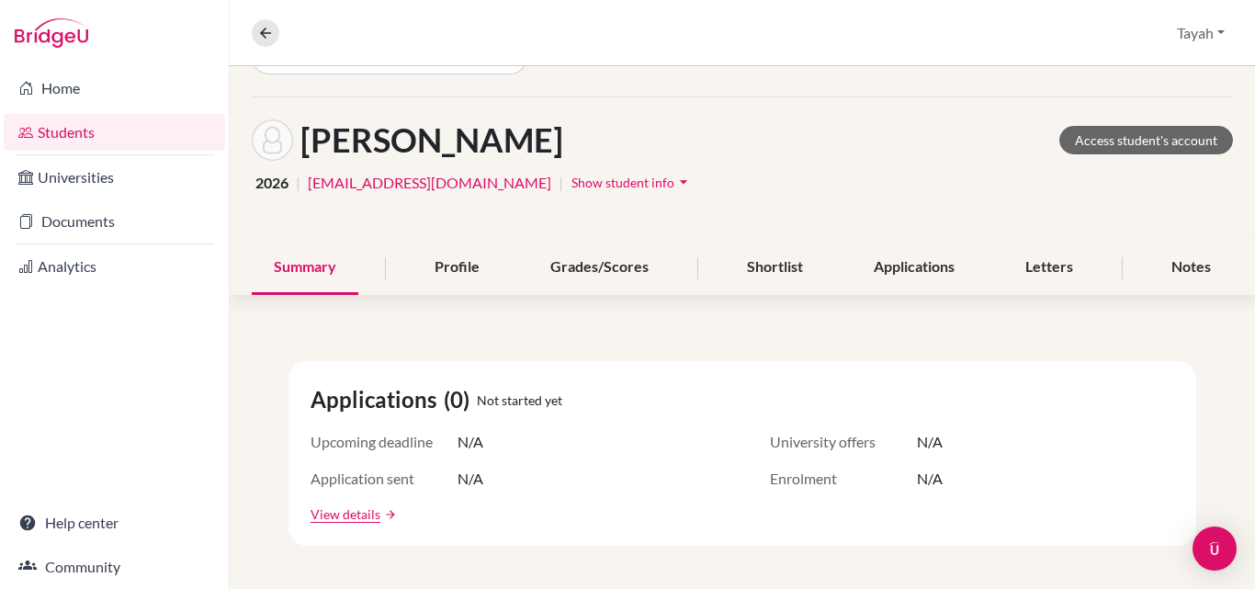
scroll to position [47, 0]
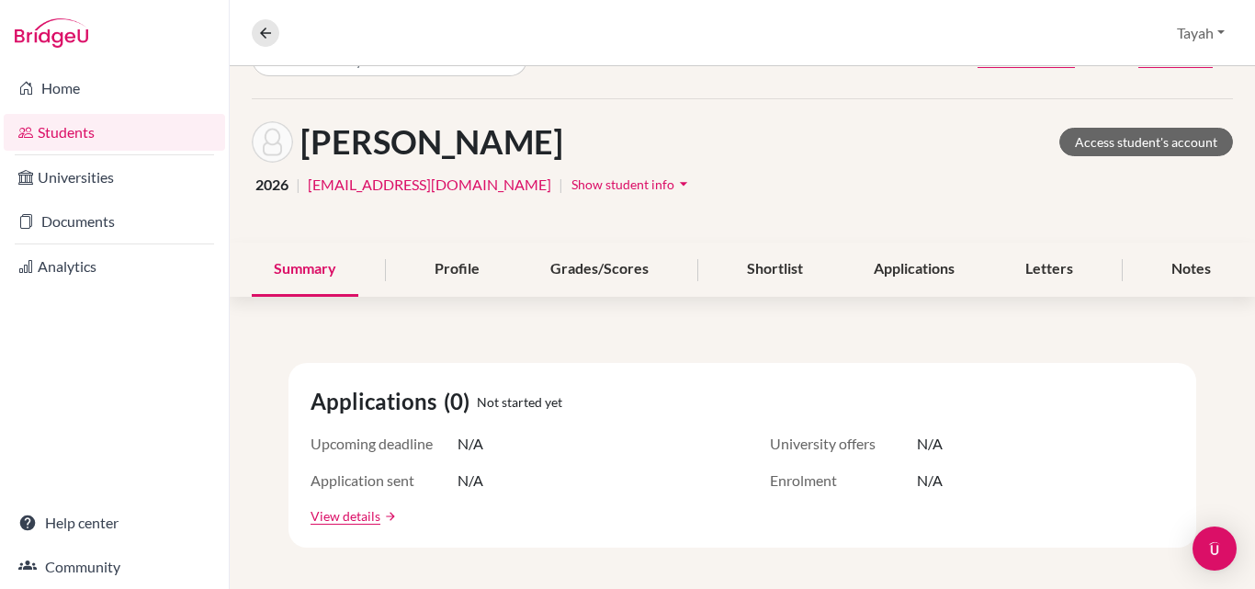
click at [898, 277] on div "Applications" at bounding box center [914, 270] width 125 height 54
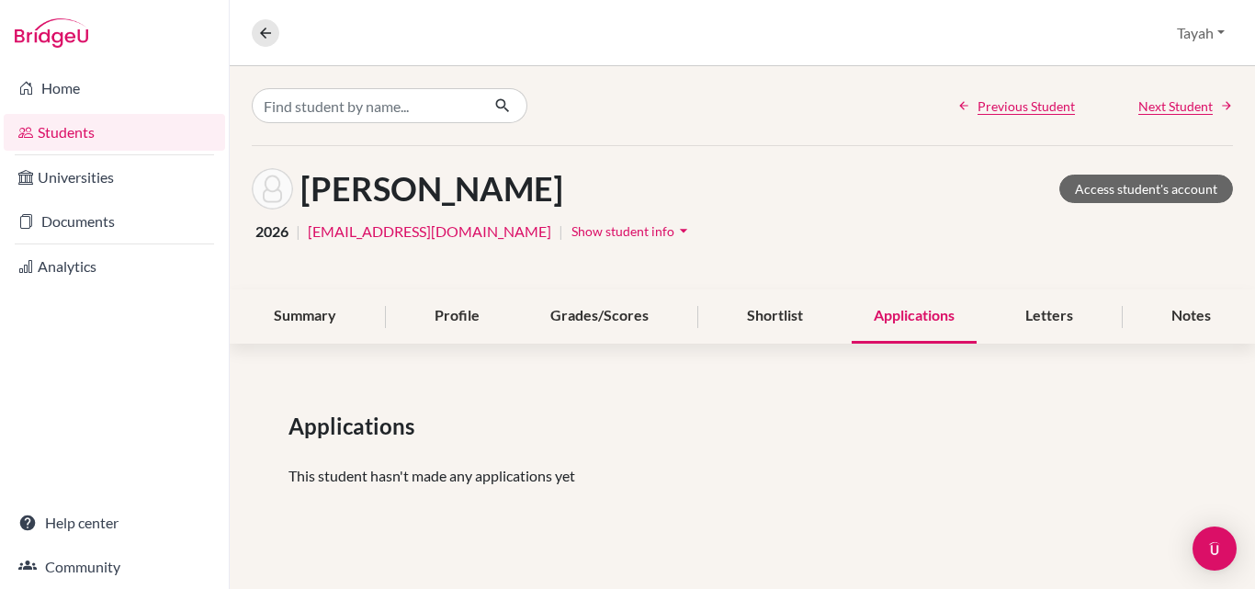
click at [794, 311] on div "Shortlist" at bounding box center [775, 316] width 100 height 54
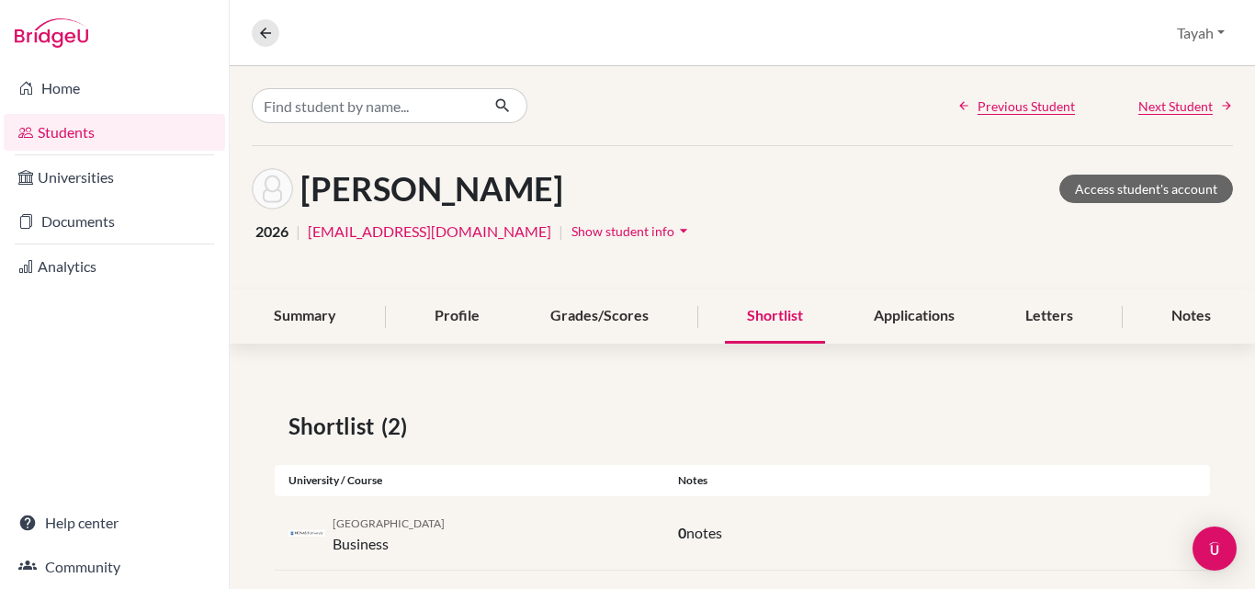
click at [1033, 331] on div "Letters" at bounding box center [1049, 316] width 92 height 54
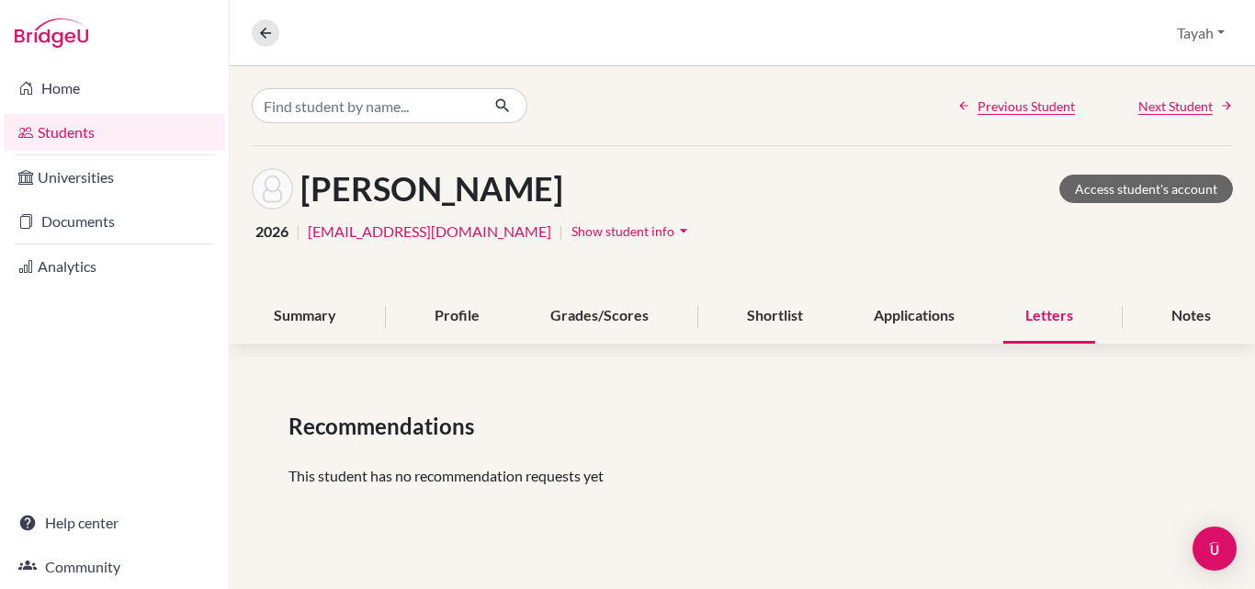
click at [70, 214] on link "Documents" at bounding box center [114, 221] width 221 height 37
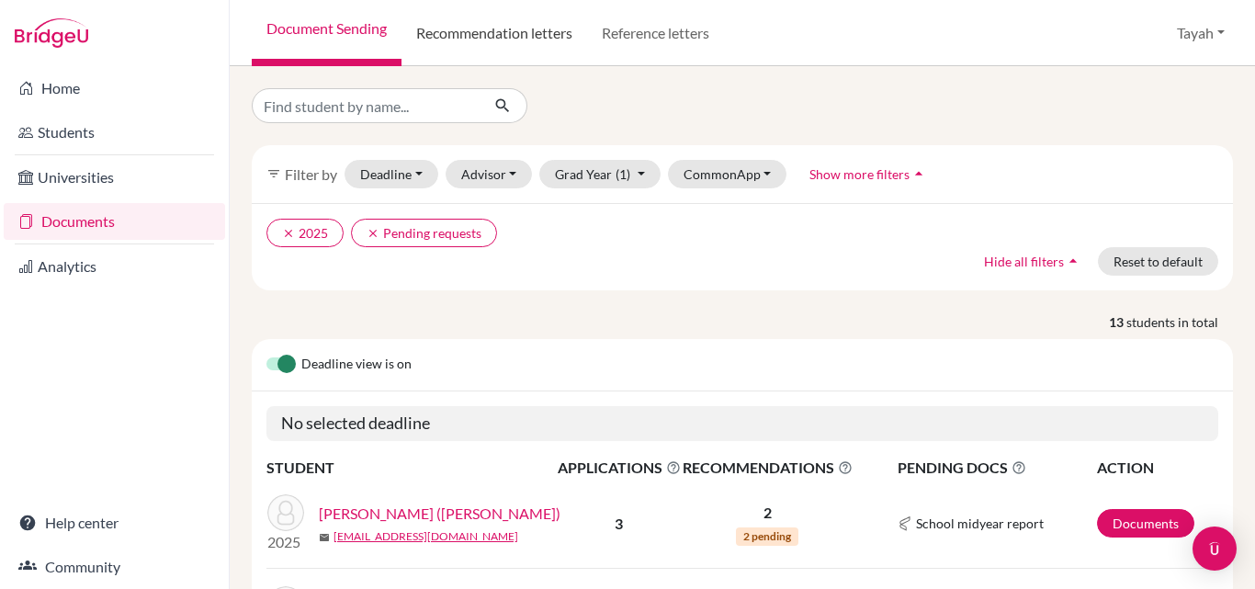
click at [495, 30] on link "Recommendation letters" at bounding box center [495, 33] width 186 height 66
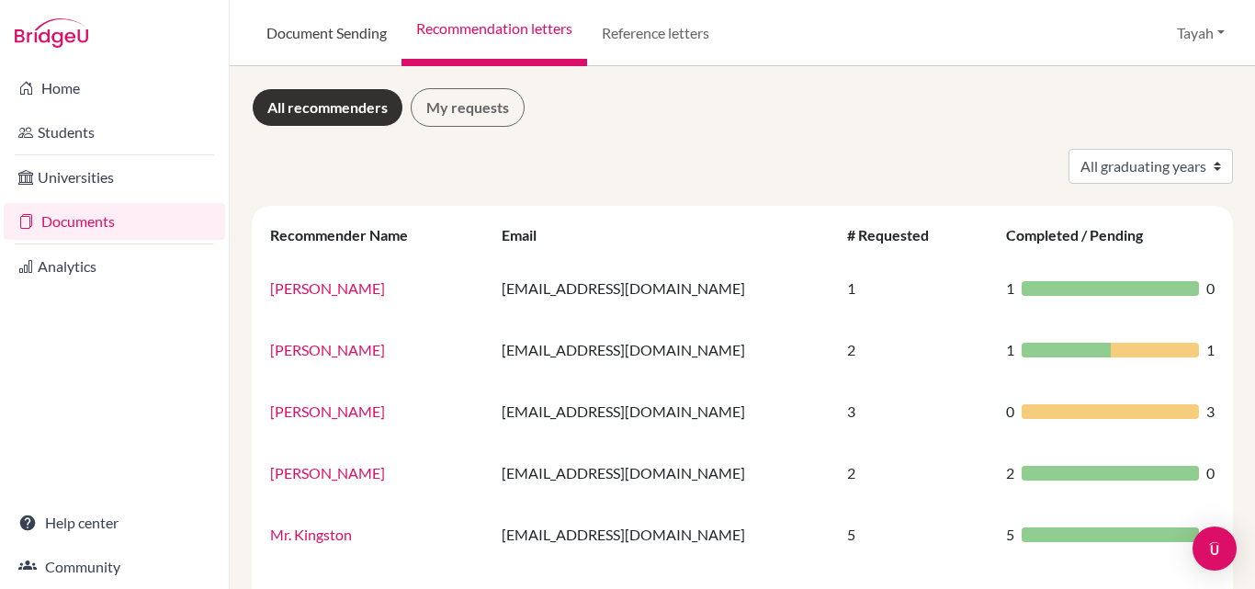
click at [322, 40] on link "Document Sending" at bounding box center [327, 33] width 150 height 66
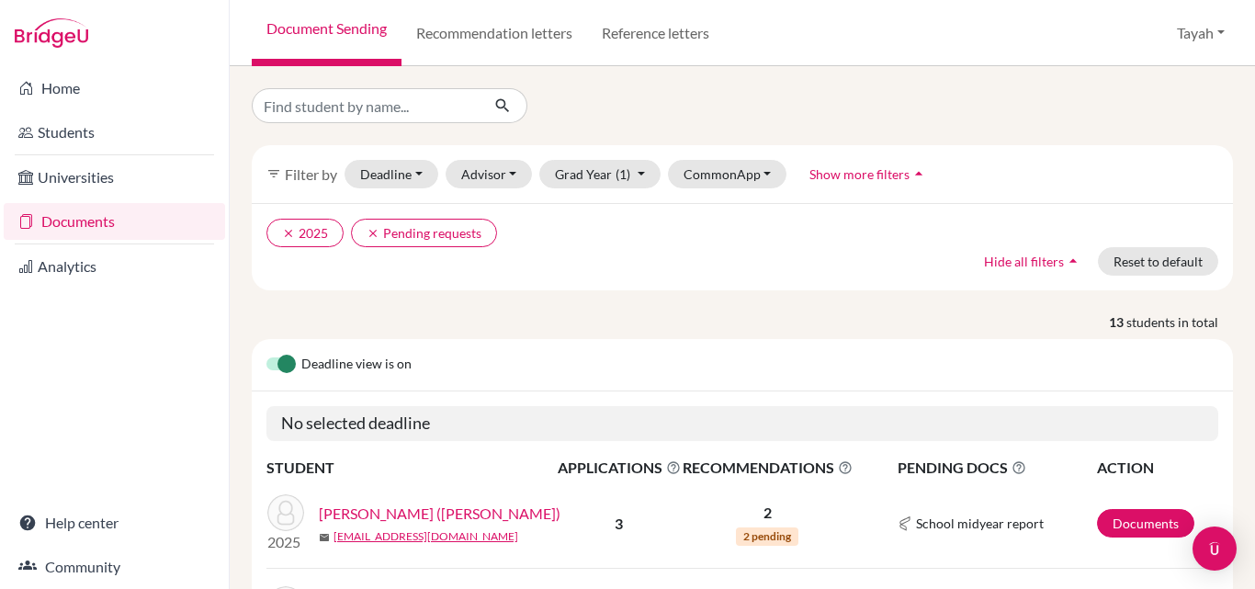
click at [74, 164] on link "Universities" at bounding box center [114, 177] width 221 height 37
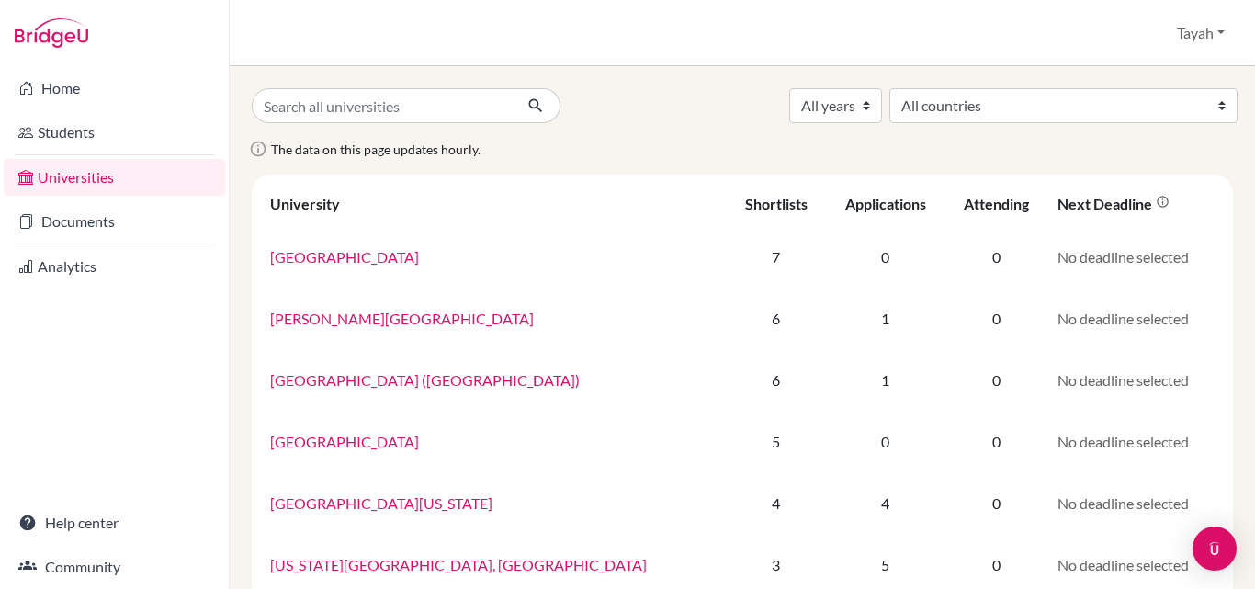
click at [84, 91] on link "Home" at bounding box center [114, 88] width 221 height 37
click at [61, 272] on link "Analytics" at bounding box center [114, 266] width 221 height 37
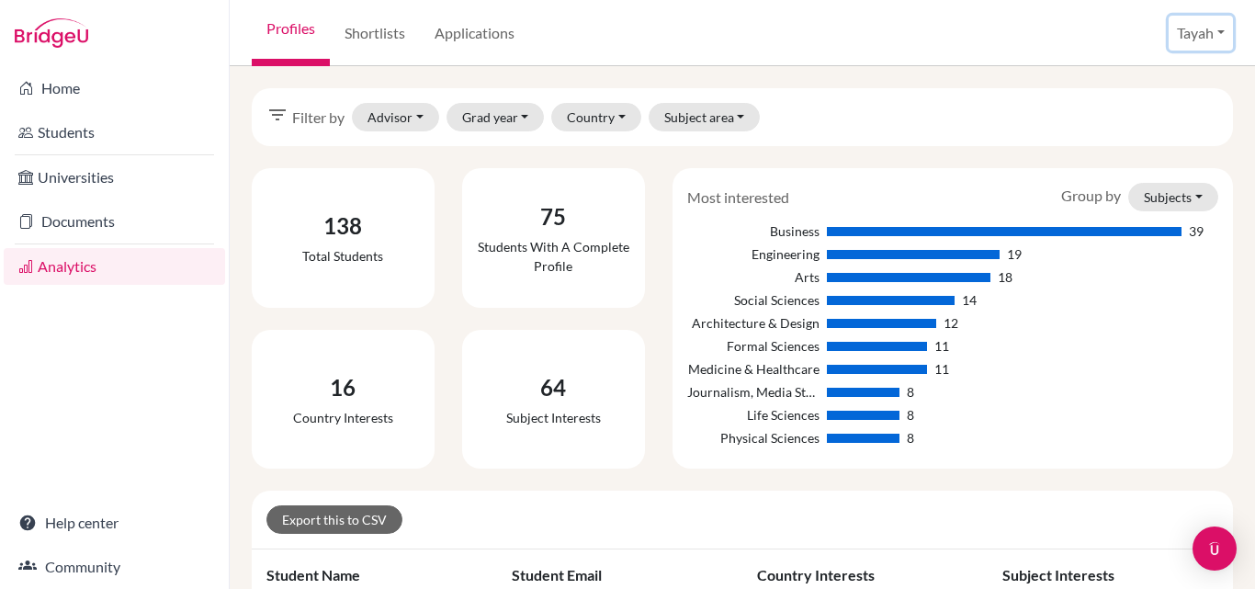
click at [1212, 39] on button "Tayah" at bounding box center [1201, 33] width 64 height 35
click at [85, 96] on link "Home" at bounding box center [114, 88] width 221 height 37
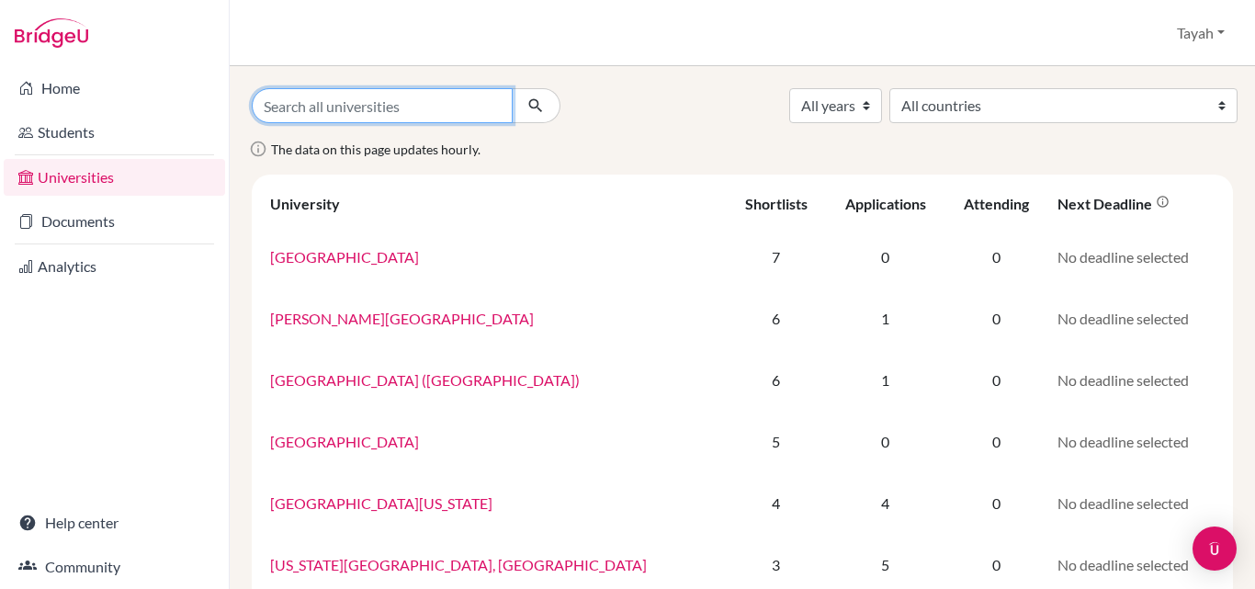
click at [407, 107] on input "Search all universities" at bounding box center [382, 105] width 261 height 35
click at [554, 116] on div at bounding box center [536, 105] width 49 height 35
click at [309, 258] on link "[GEOGRAPHIC_DATA]" at bounding box center [344, 256] width 149 height 17
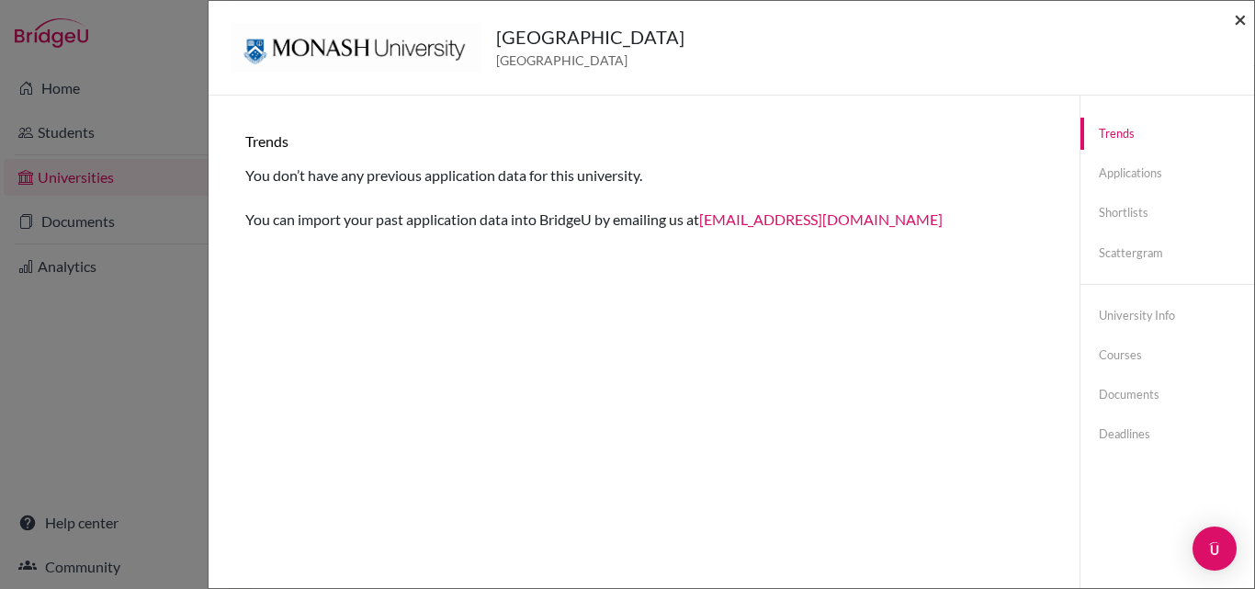
click at [1245, 24] on span "×" at bounding box center [1240, 19] width 13 height 27
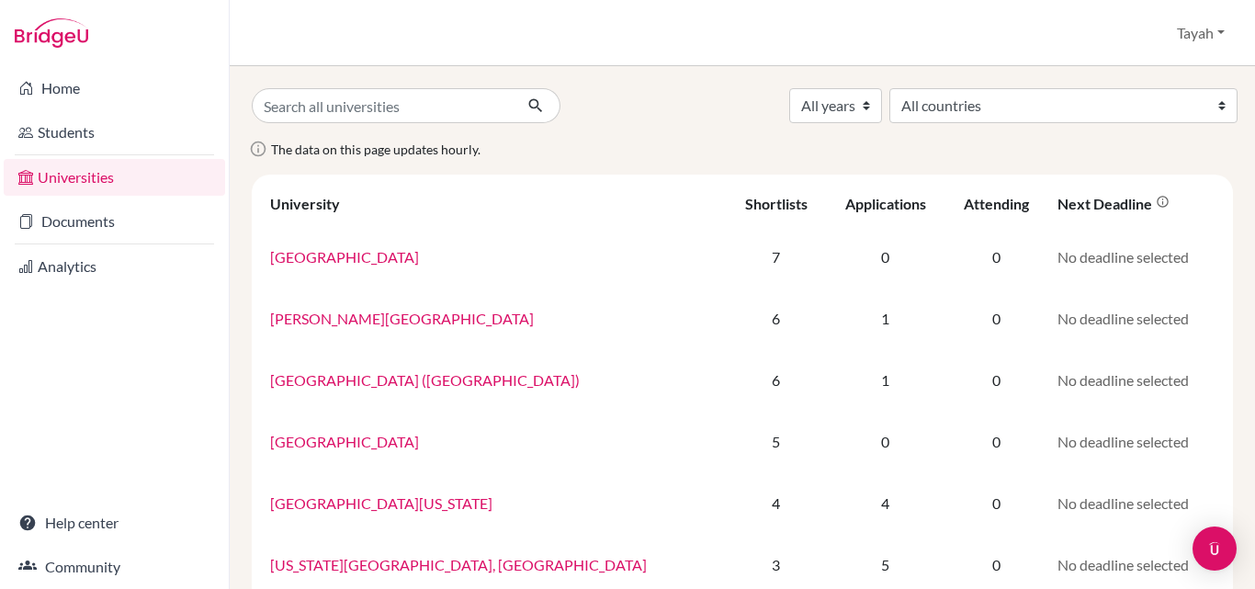
click at [42, 94] on link "Home" at bounding box center [114, 88] width 221 height 37
click at [31, 94] on icon at bounding box center [25, 88] width 15 height 22
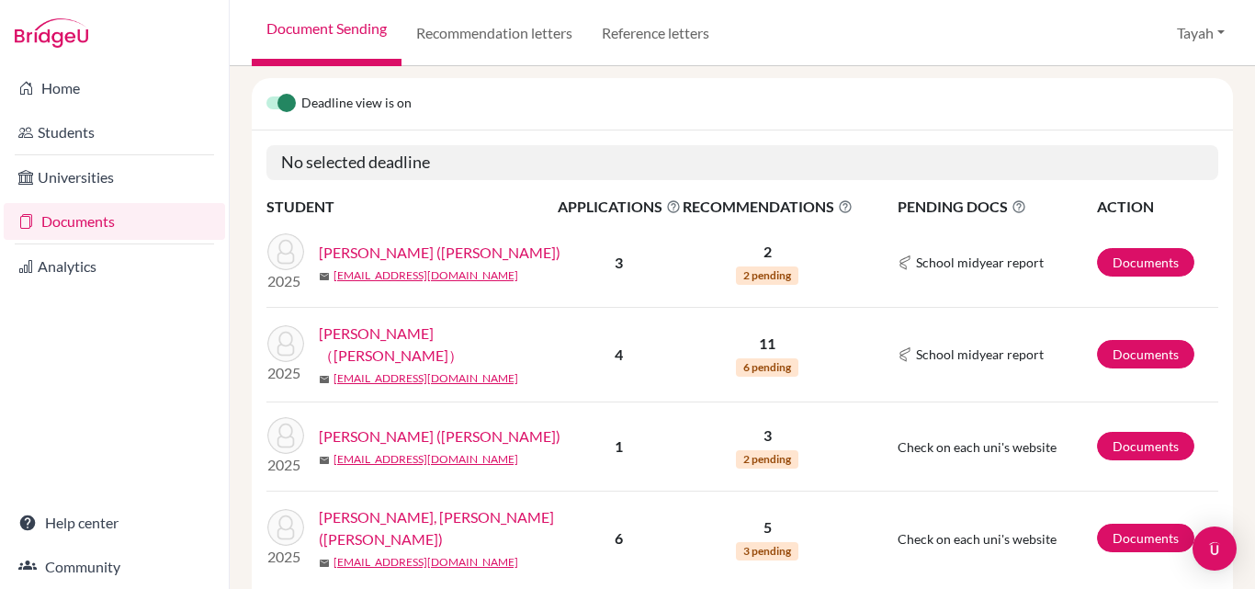
scroll to position [244, 0]
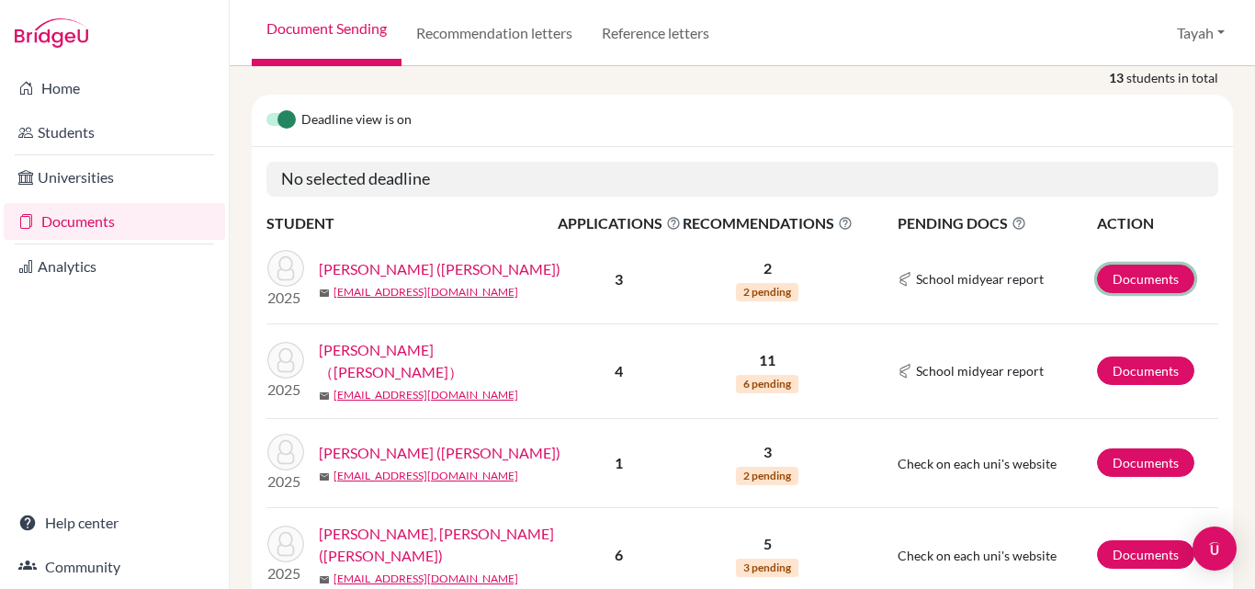
click at [1141, 272] on link "Documents" at bounding box center [1145, 279] width 97 height 28
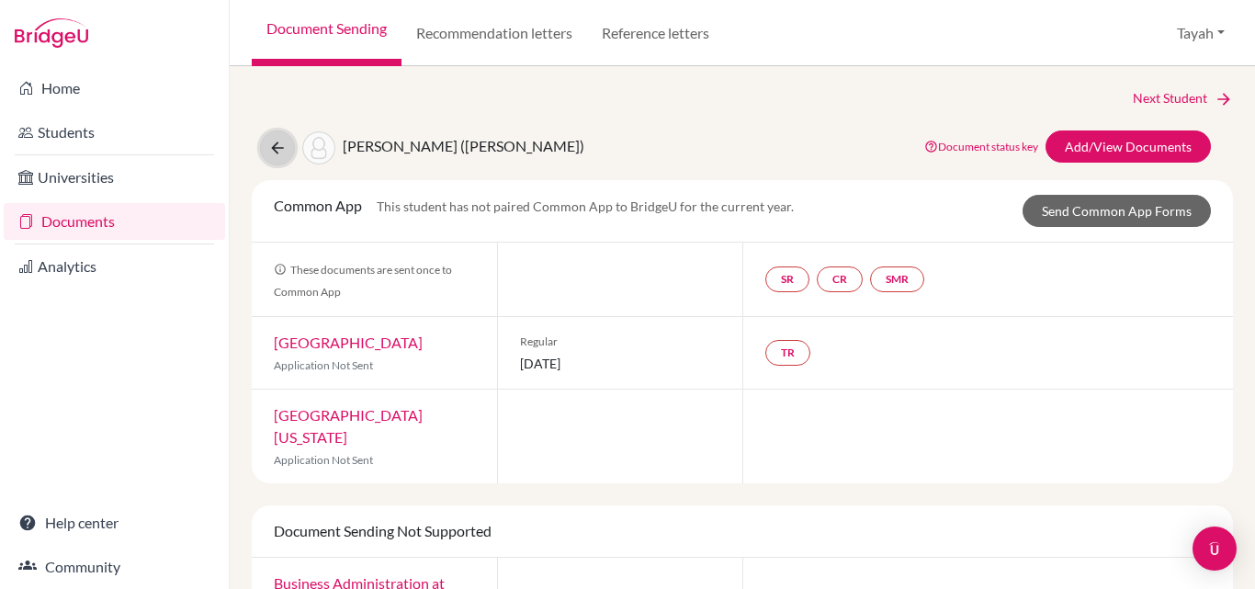
click at [278, 148] on icon at bounding box center [277, 148] width 18 height 18
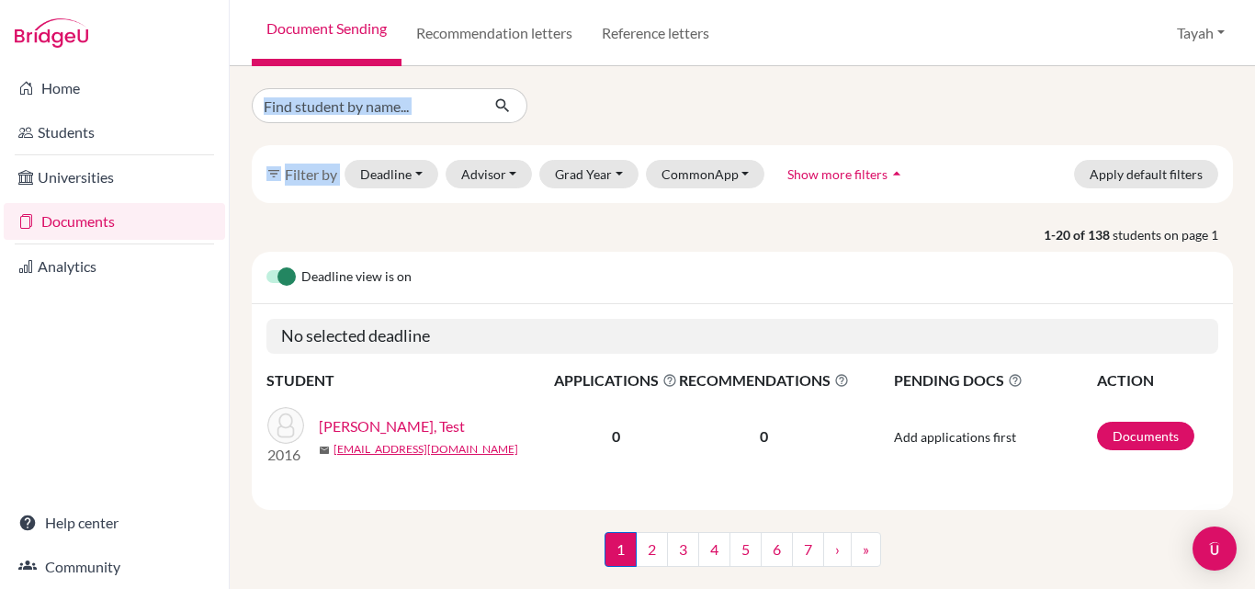
drag, startPoint x: 406, startPoint y: 240, endPoint x: 232, endPoint y: 96, distance: 225.9
click at [232, 96] on div "filter_list Filter by Deadline - Select a date range Or double click for a sing…" at bounding box center [742, 327] width 1025 height 523
click at [81, 137] on link "Students" at bounding box center [114, 132] width 221 height 37
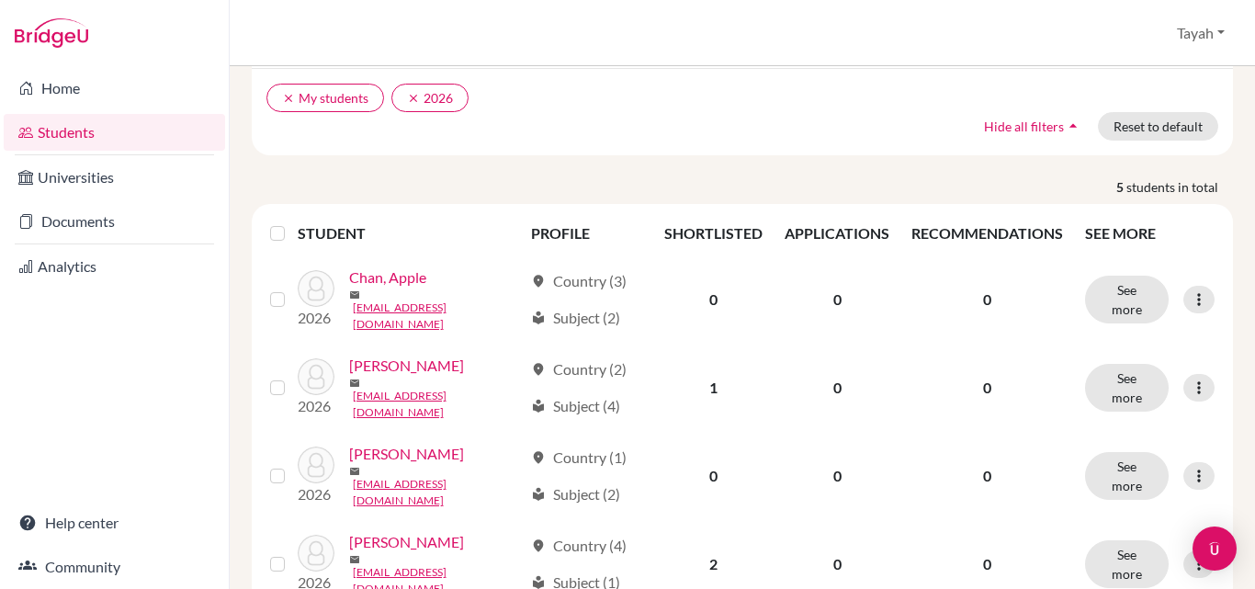
scroll to position [257, 0]
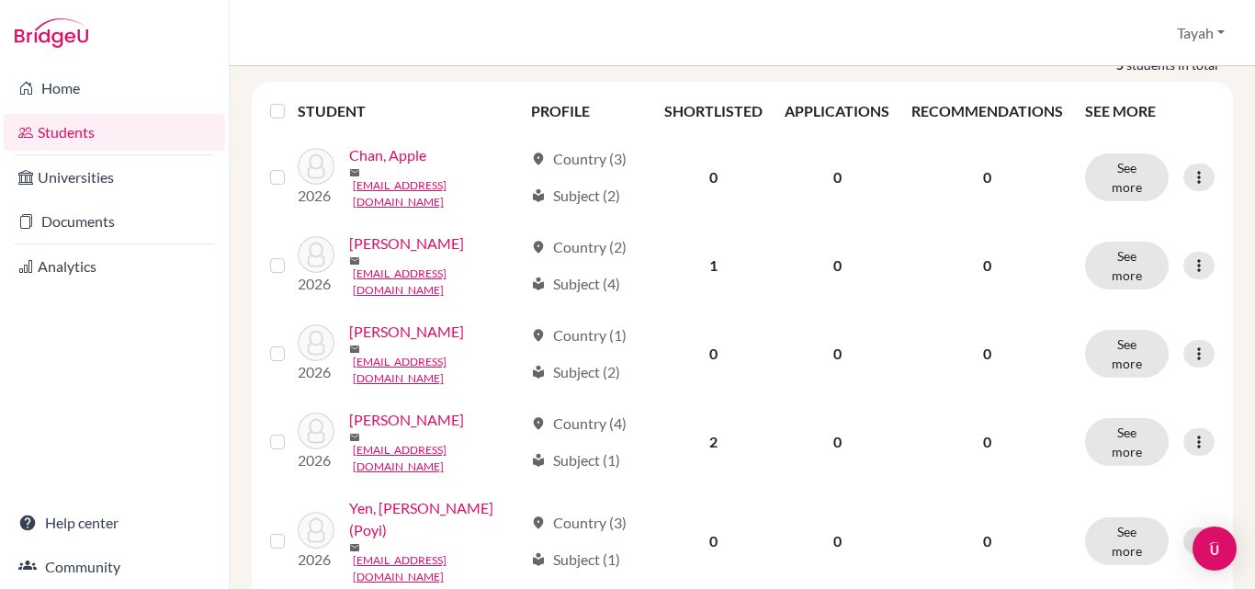
click at [376, 412] on link "[PERSON_NAME]" at bounding box center [406, 420] width 115 height 22
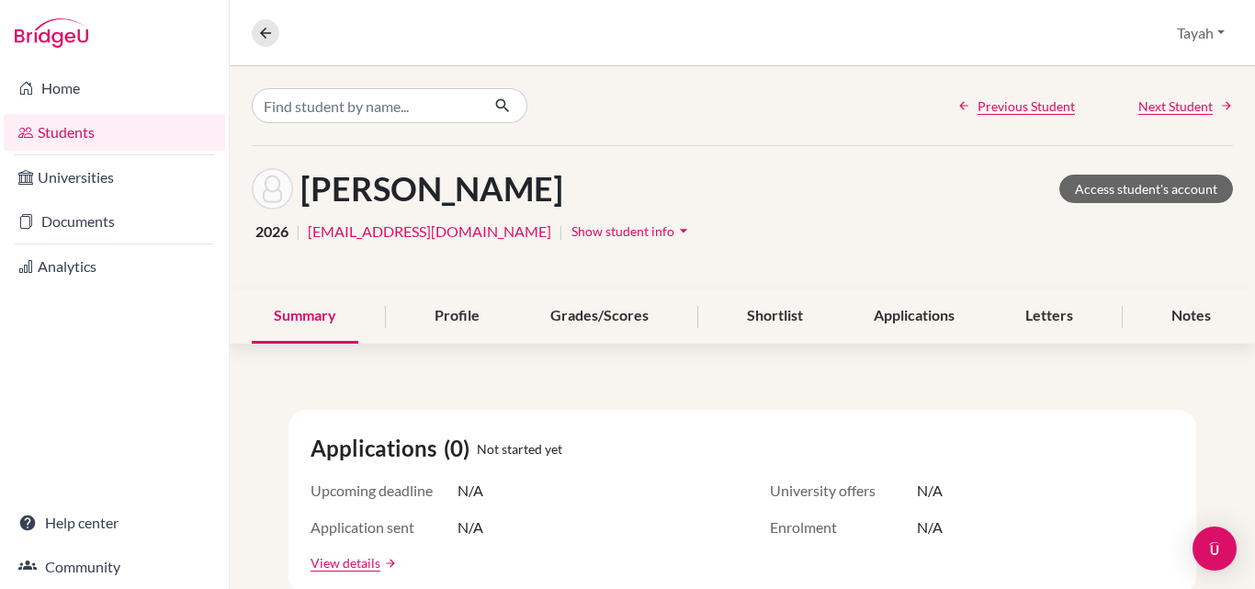
click at [452, 317] on div "Profile" at bounding box center [457, 316] width 89 height 54
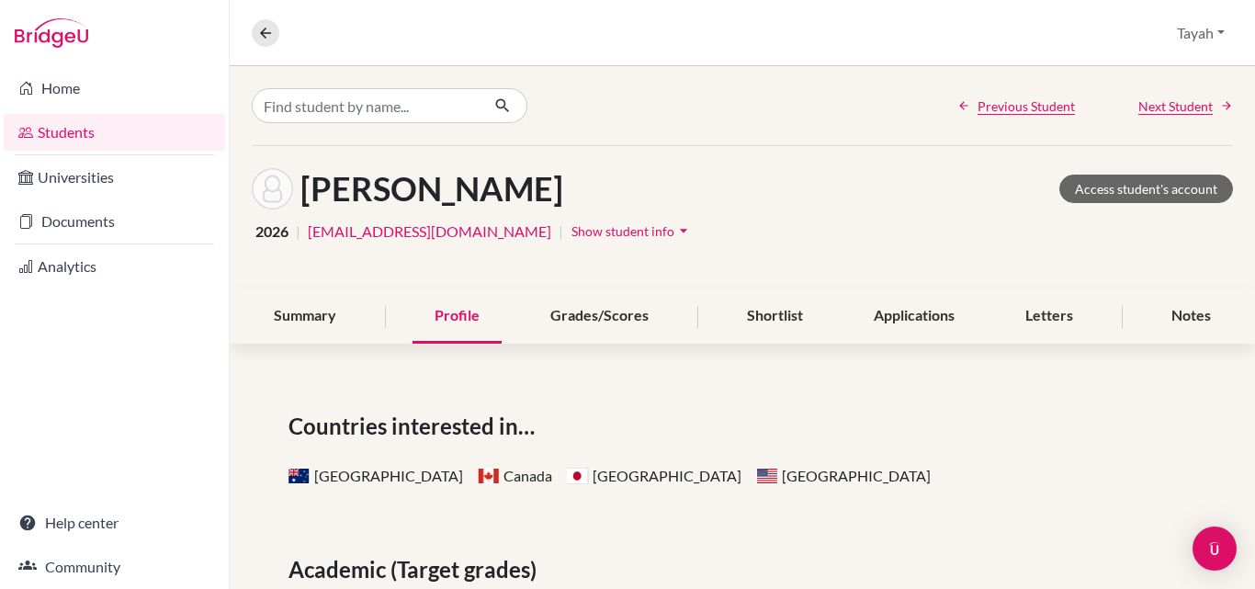
click at [452, 317] on div "Profile" at bounding box center [457, 316] width 89 height 54
click at [61, 84] on link "Home" at bounding box center [114, 88] width 221 height 37
